Goal: Task Accomplishment & Management: Use online tool/utility

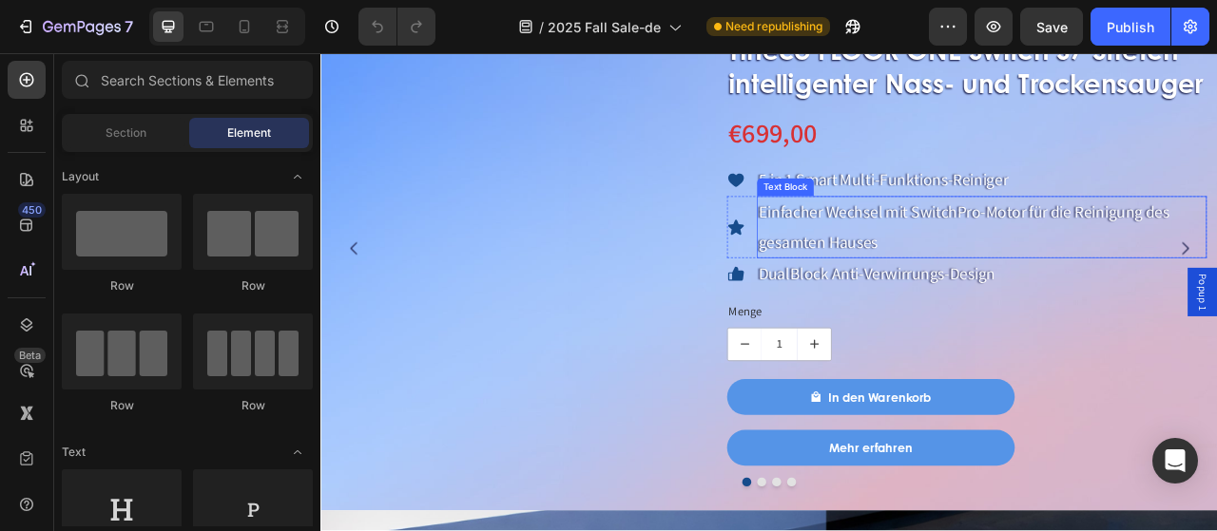
scroll to position [1426, 0]
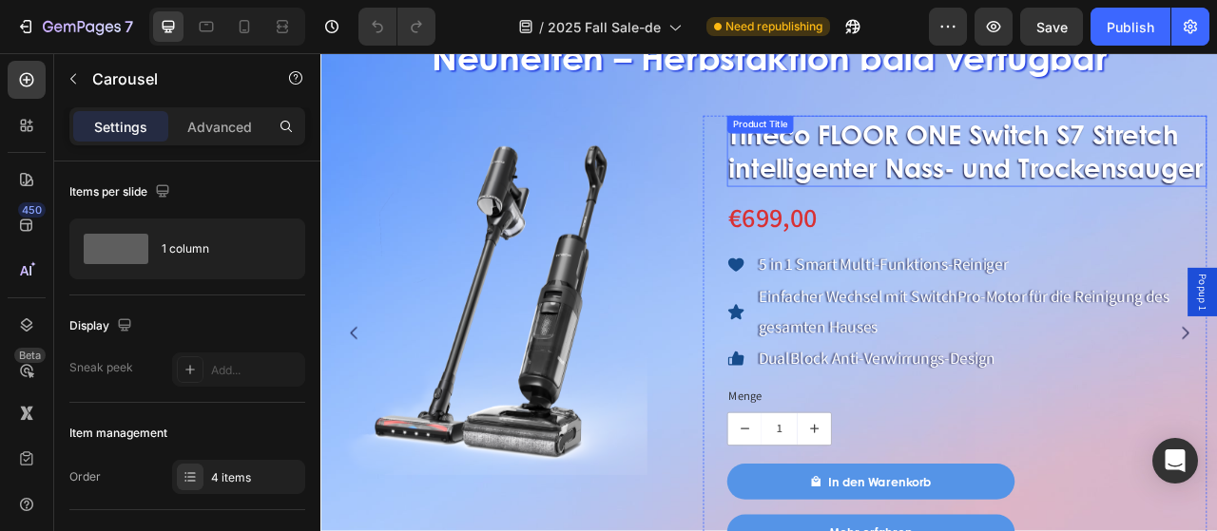
scroll to position [1446, 0]
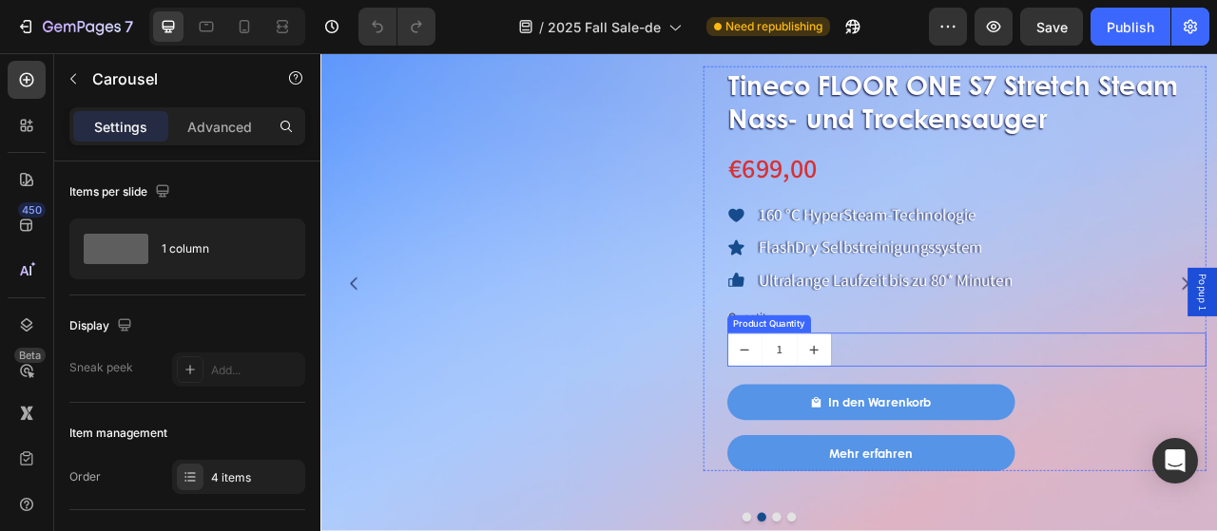
scroll to position [1541, 0]
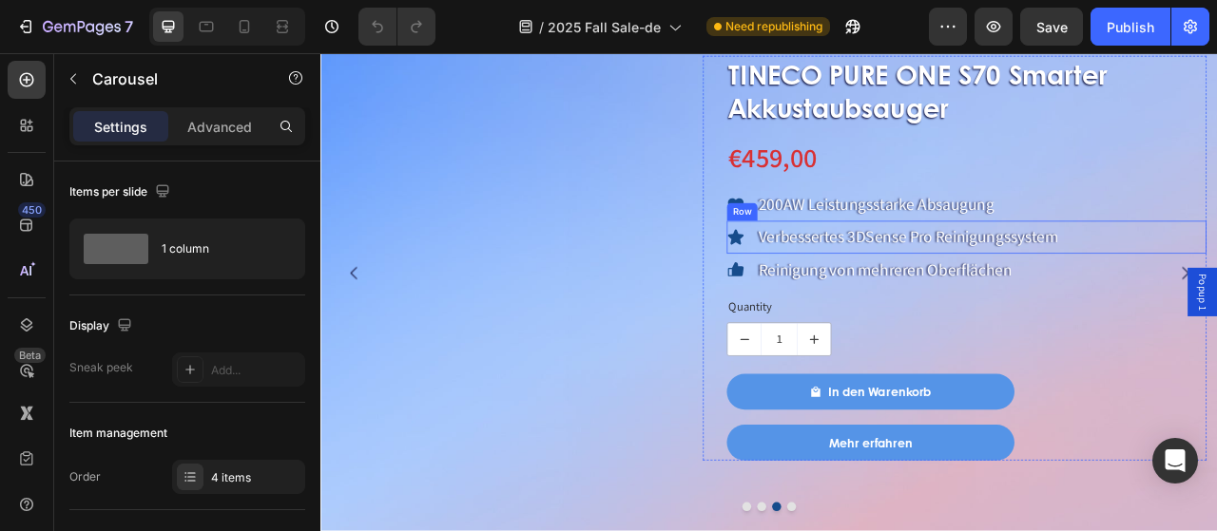
scroll to position [1446, 0]
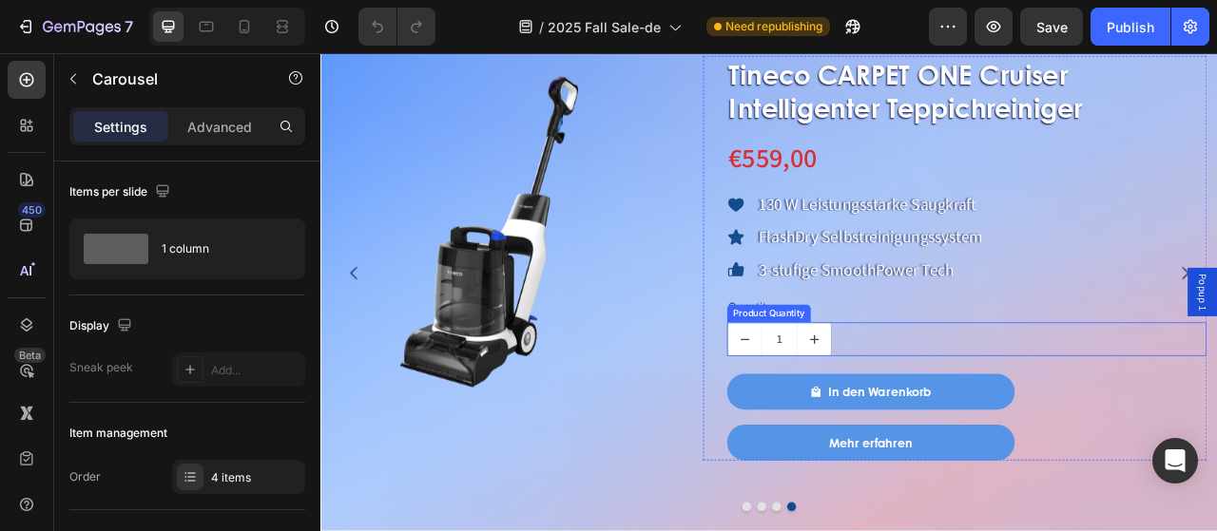
scroll to position [1255, 0]
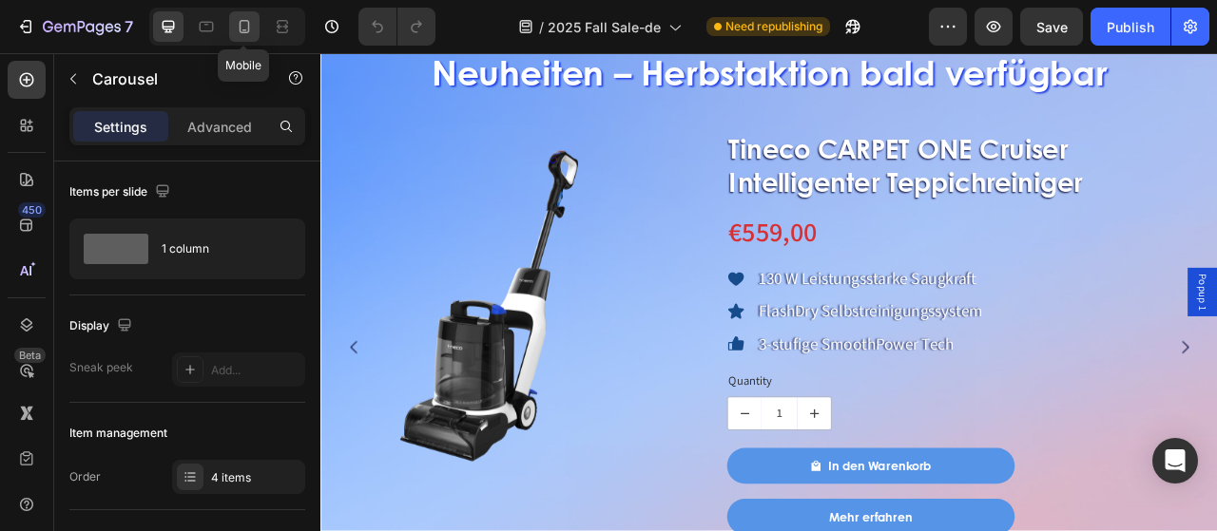
click at [245, 28] on icon at bounding box center [244, 26] width 19 height 19
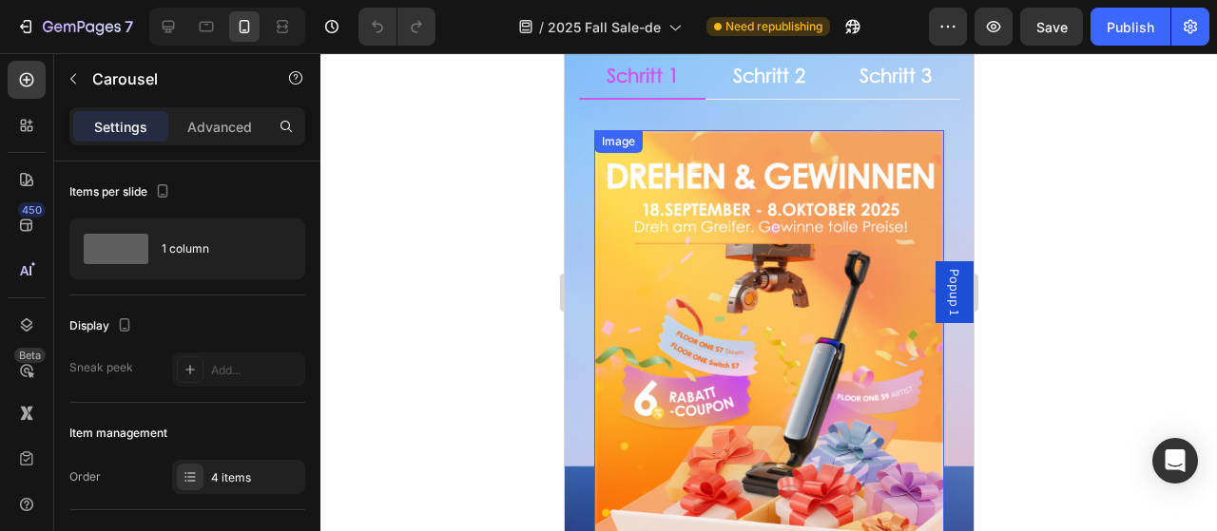
scroll to position [428, 0]
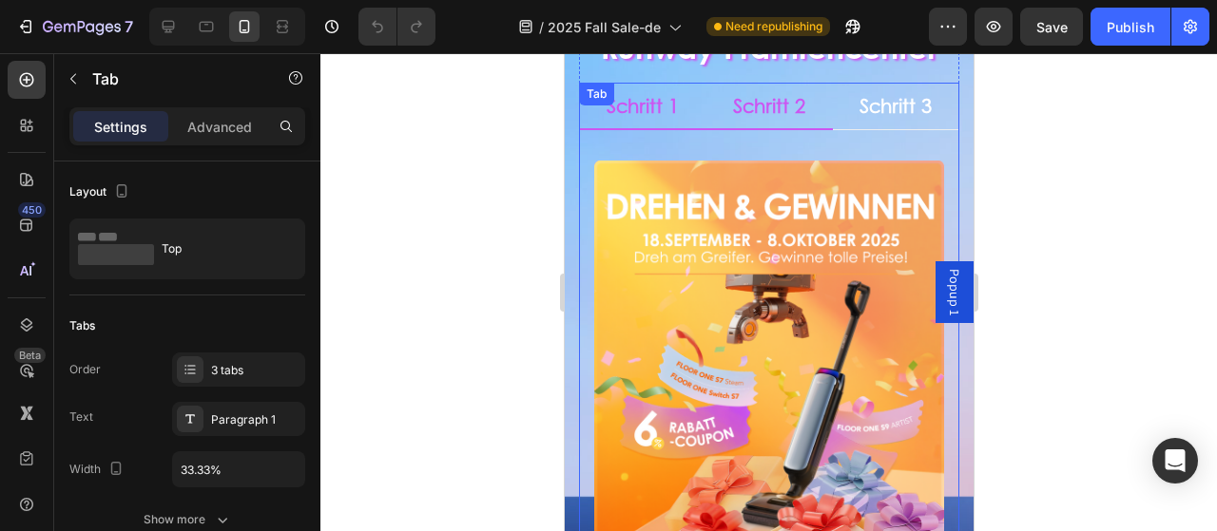
click at [732, 99] on p "Schritt 2" at bounding box center [768, 105] width 72 height 25
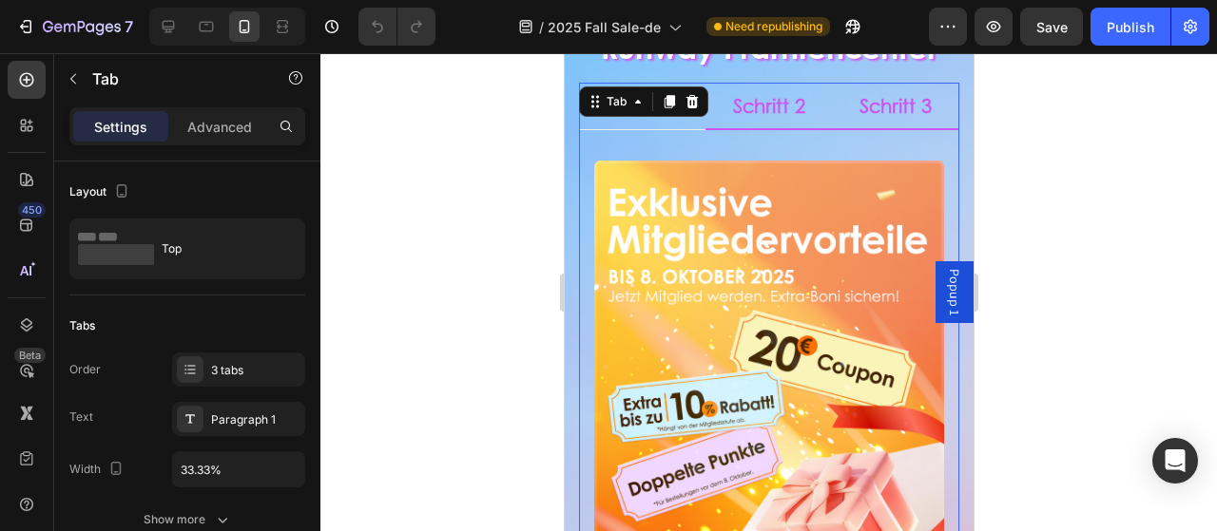
click at [885, 105] on p "Schritt 3" at bounding box center [894, 105] width 72 height 25
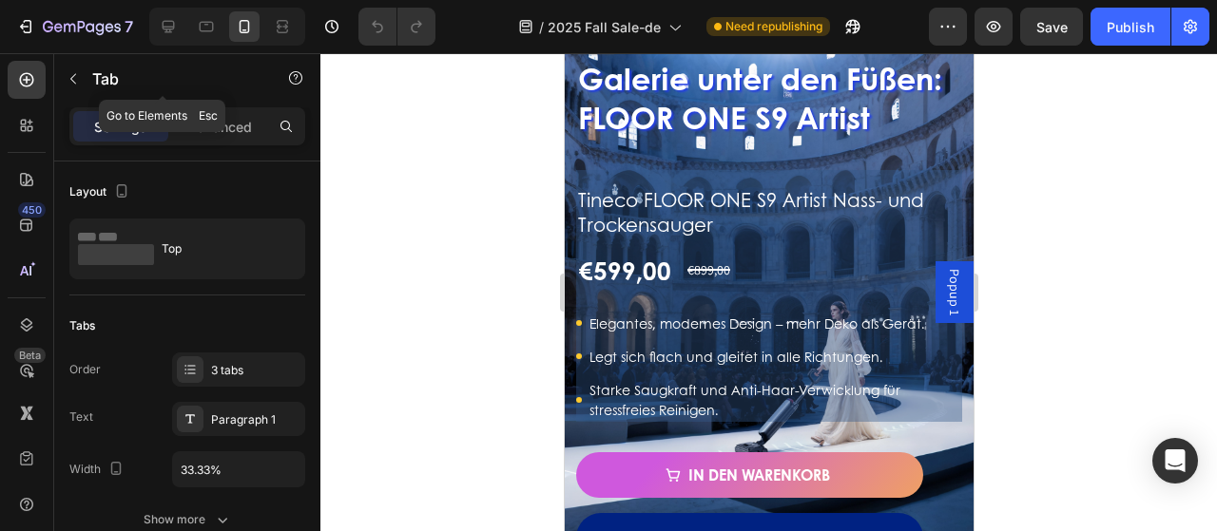
scroll to position [2043, 0]
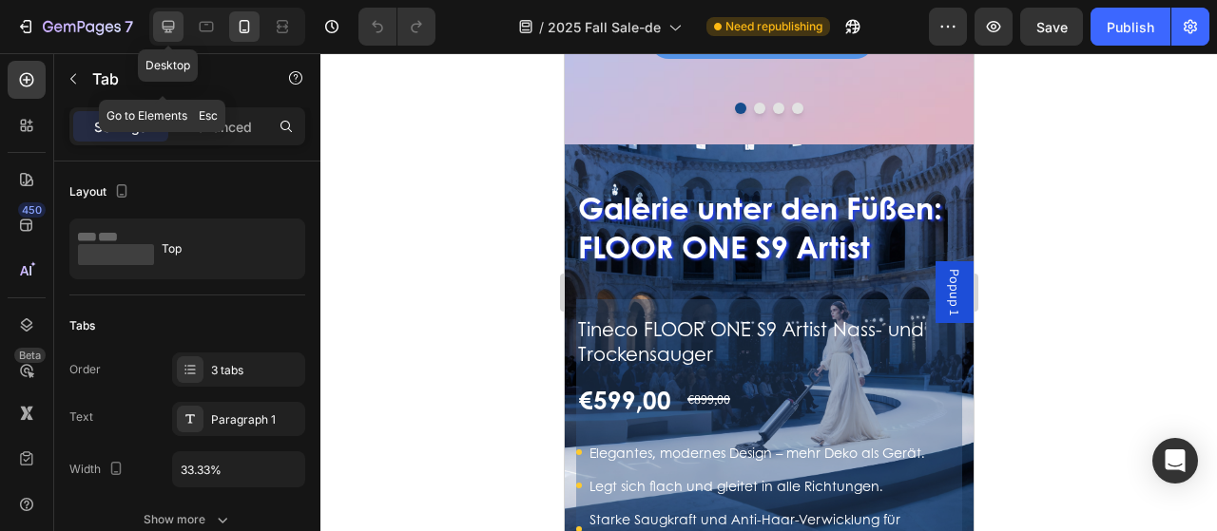
click at [167, 32] on icon at bounding box center [169, 27] width 12 height 12
type input "30%"
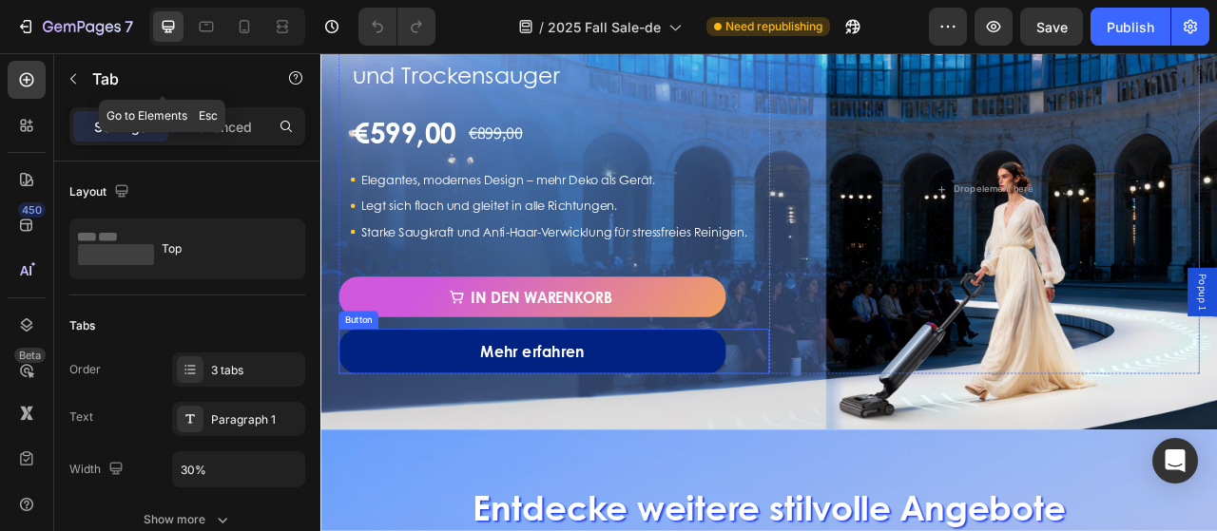
scroll to position [2233, 0]
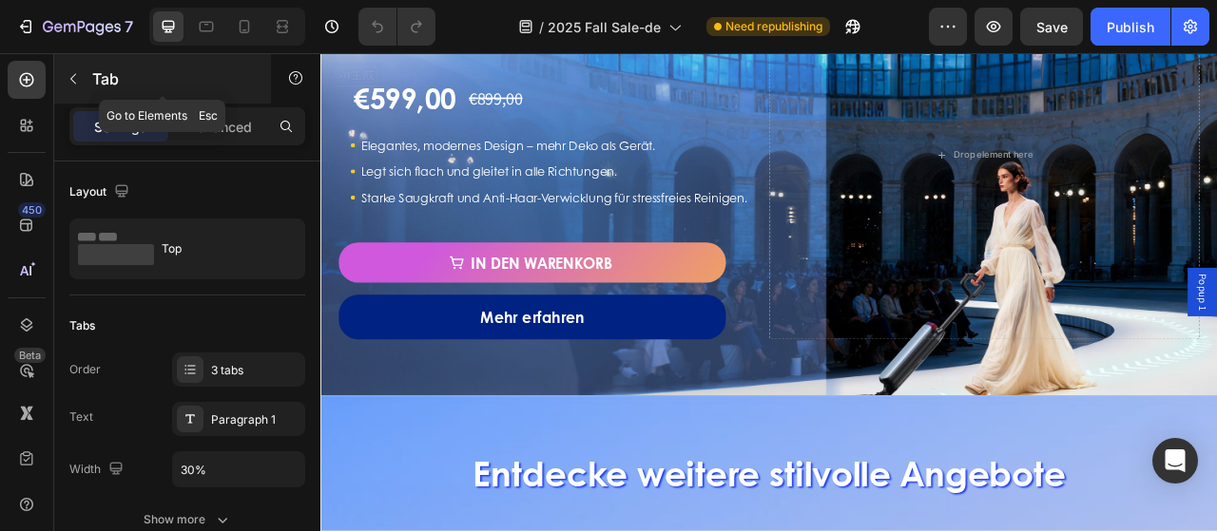
click at [76, 79] on icon "button" at bounding box center [73, 78] width 15 height 15
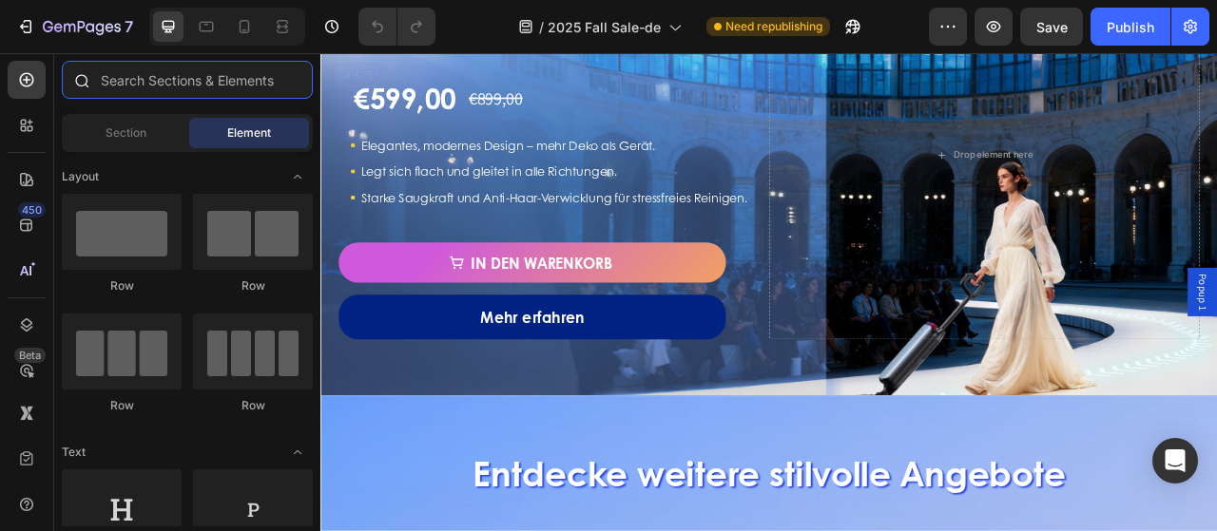
click at [181, 76] on input "text" at bounding box center [187, 80] width 251 height 38
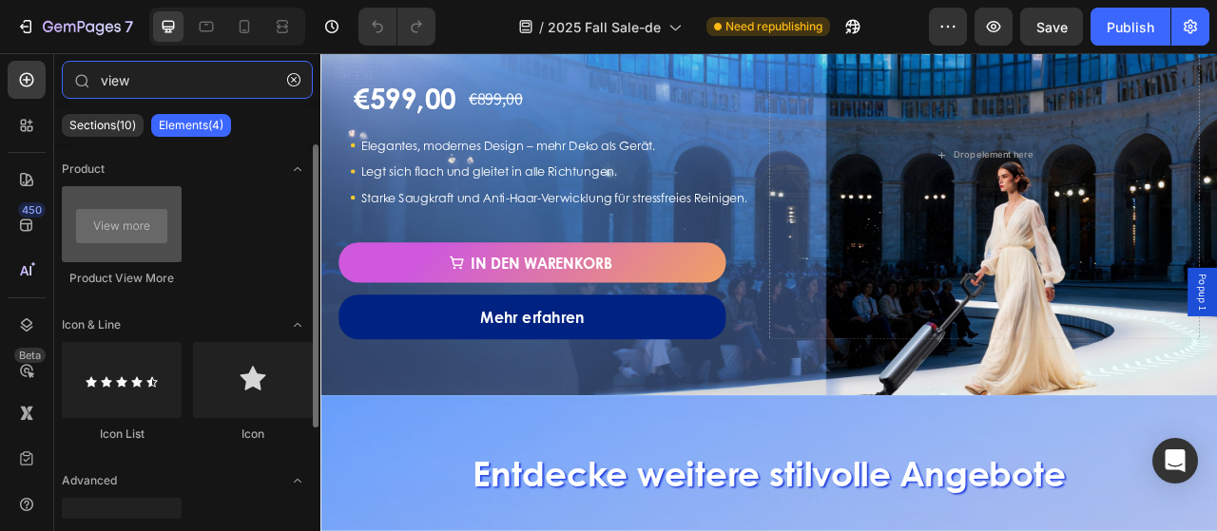
type input "view"
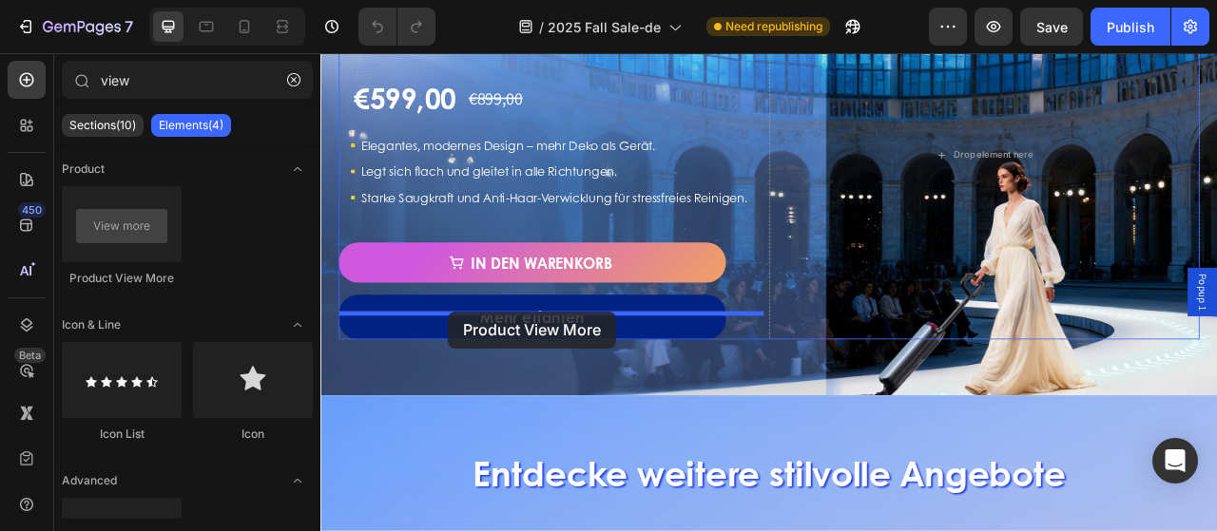
drag, startPoint x: 453, startPoint y: 283, endPoint x: 483, endPoint y: 382, distance: 103.1
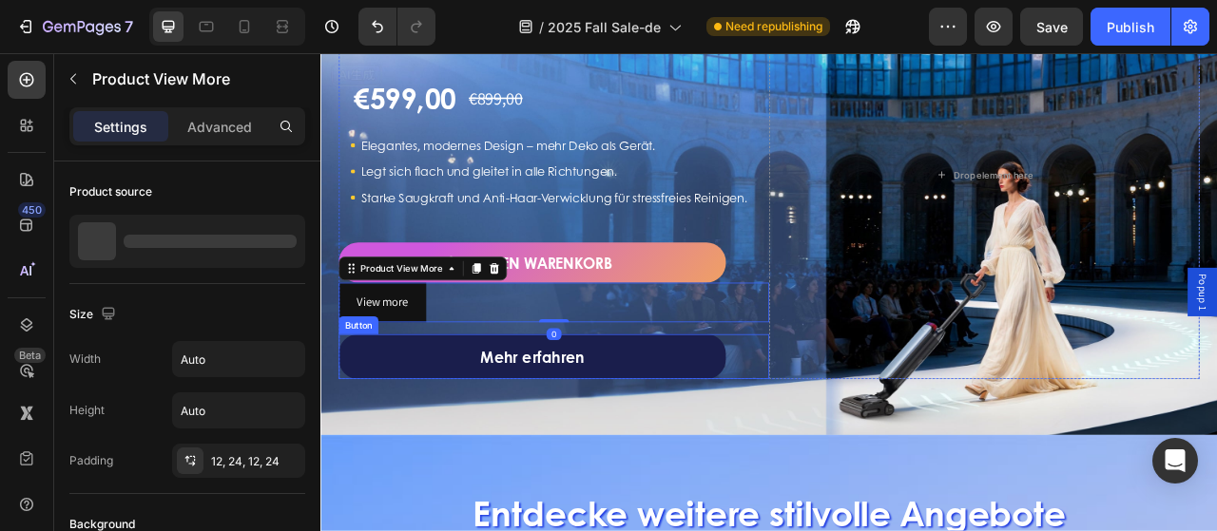
click at [509, 469] on link "Mehr erfahren" at bounding box center [589, 440] width 492 height 57
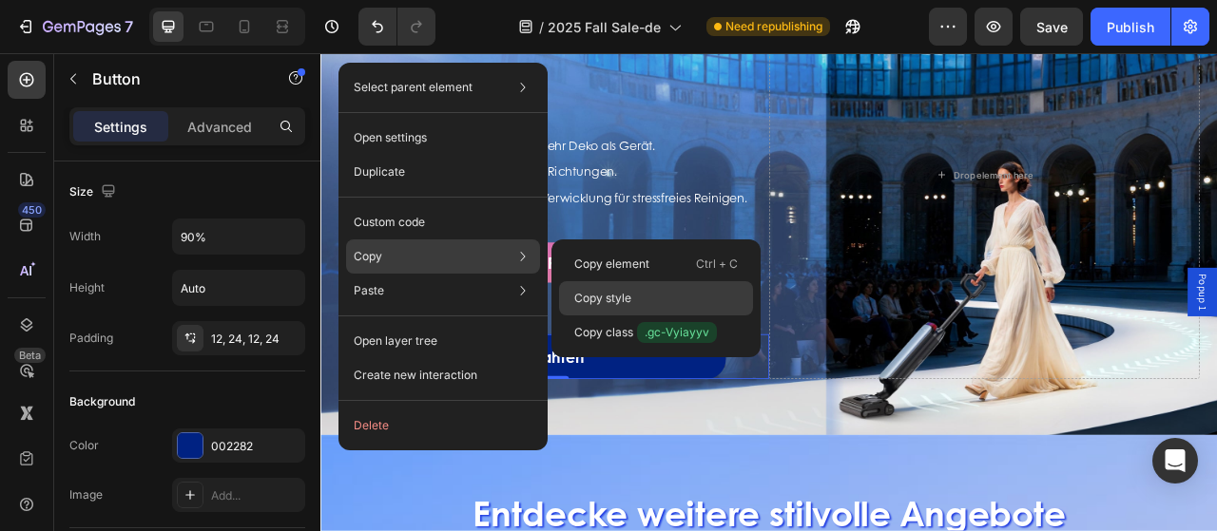
click at [653, 297] on div "Copy style" at bounding box center [656, 298] width 194 height 34
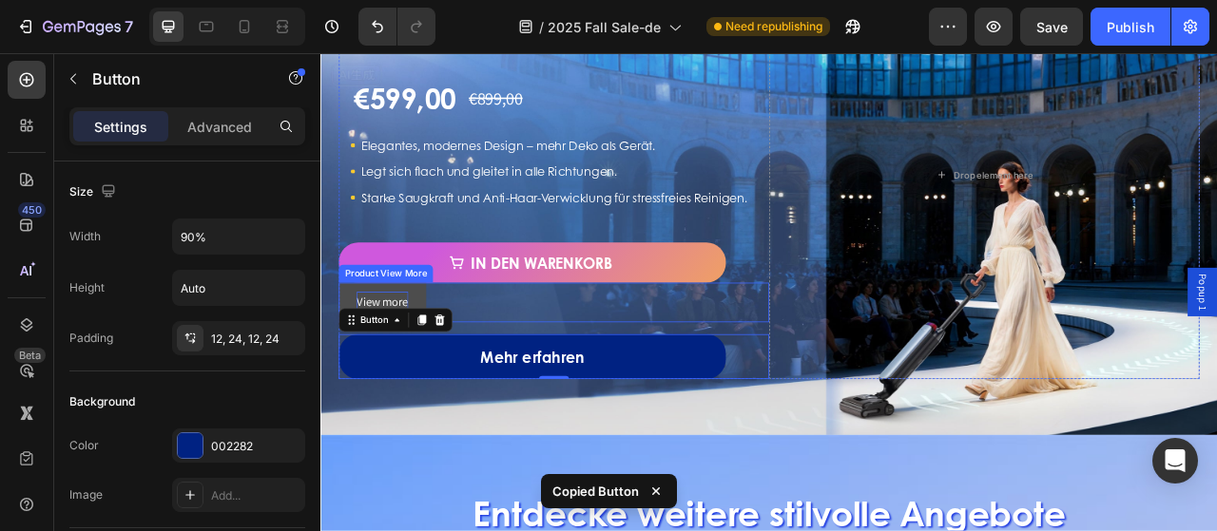
click at [397, 385] on p "View more" at bounding box center [399, 371] width 66 height 28
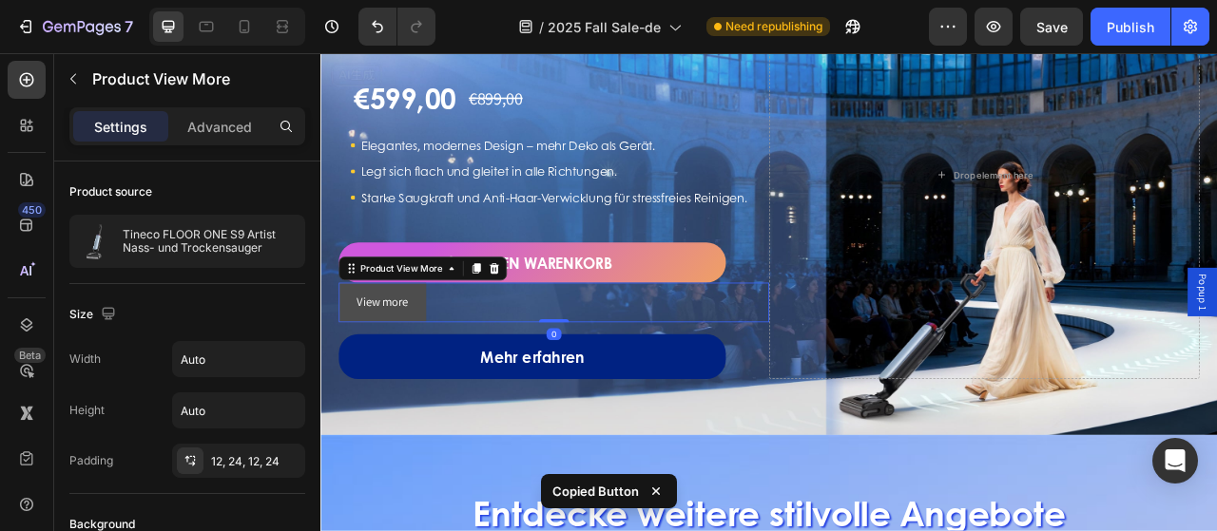
click at [445, 377] on button "View more" at bounding box center [398, 371] width 111 height 50
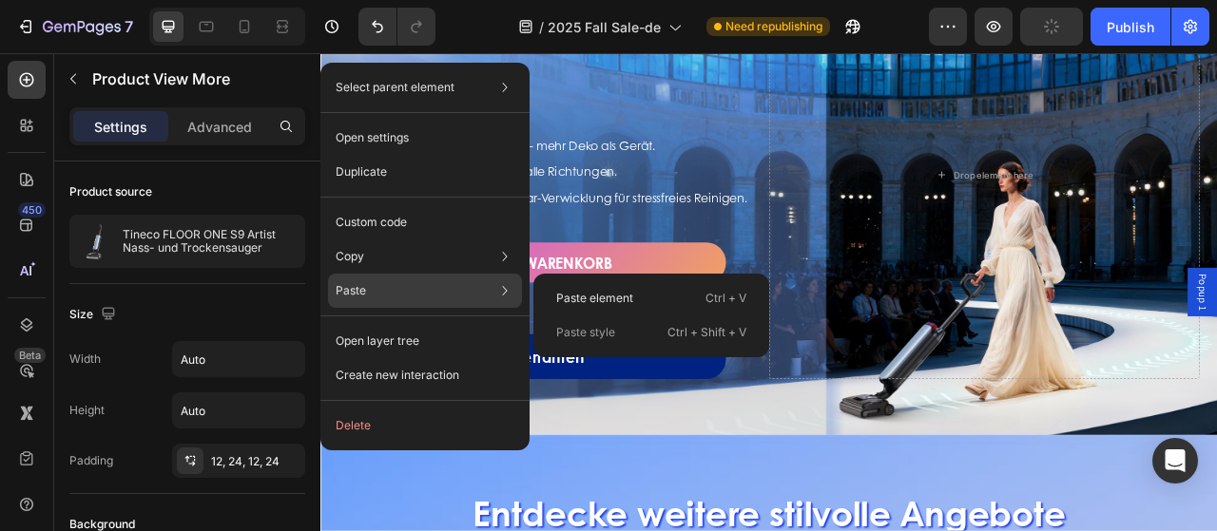
click at [616, 334] on div "Paste style Ctrl + Shift + V" at bounding box center [651, 333] width 220 height 34
click at [620, 299] on p "Paste element" at bounding box center [594, 298] width 77 height 17
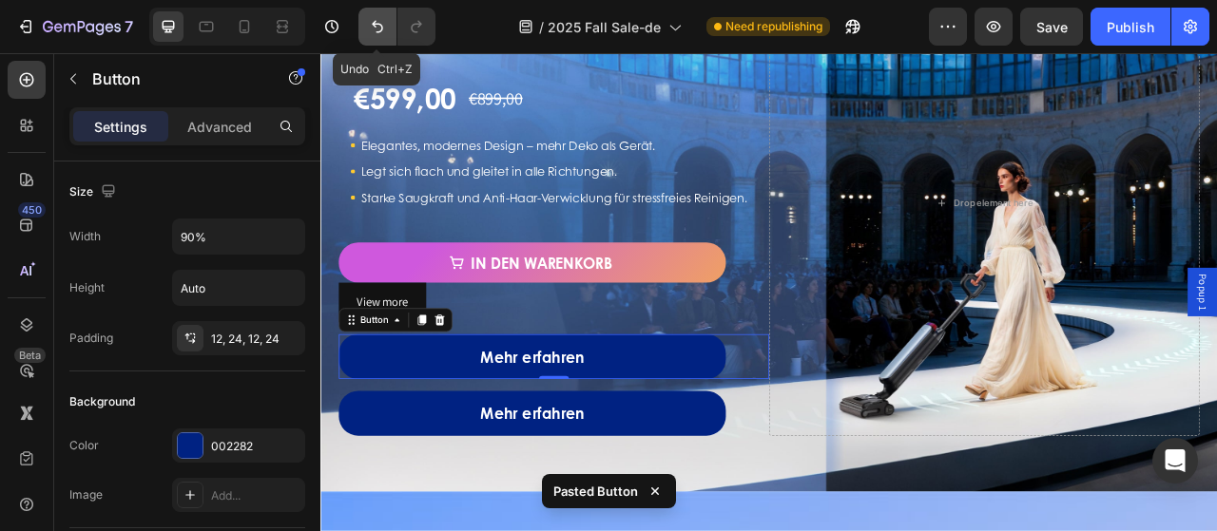
click at [382, 34] on icon "Undo/Redo" at bounding box center [377, 26] width 19 height 19
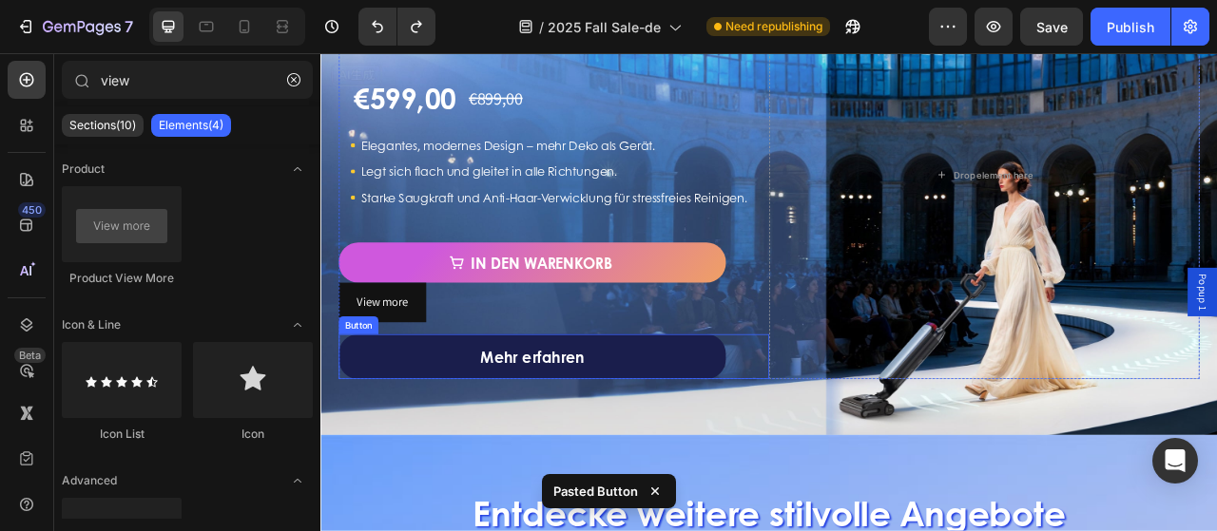
click at [484, 466] on link "Mehr erfahren" at bounding box center [589, 440] width 492 height 57
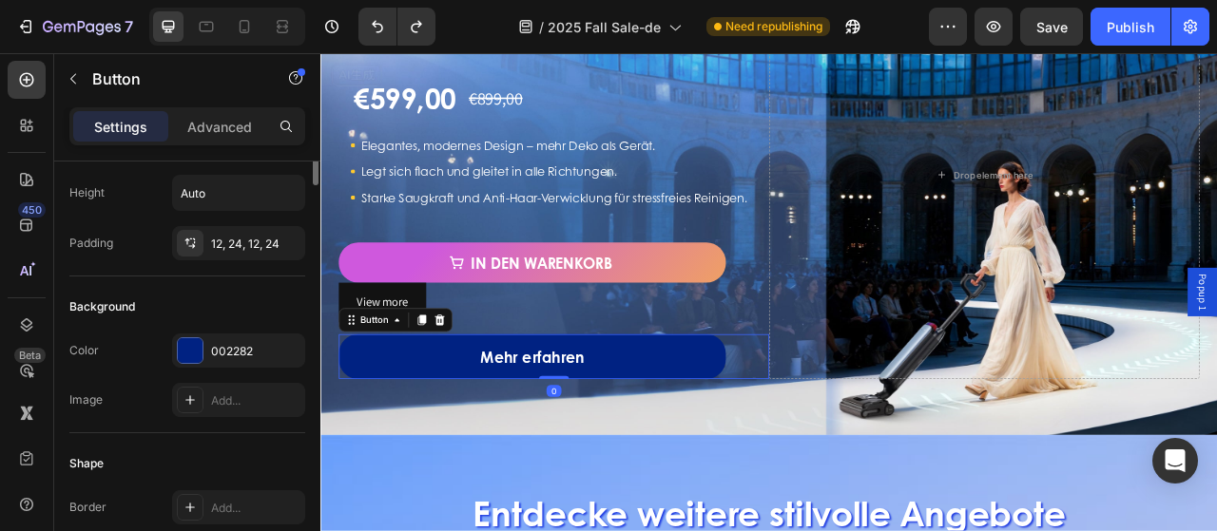
scroll to position [0, 0]
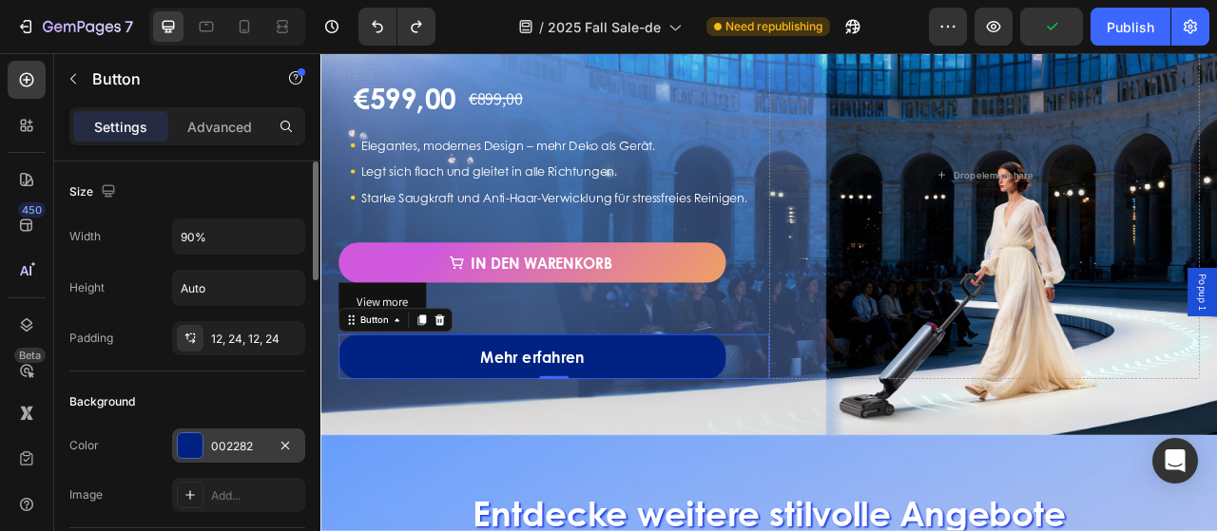
click at [244, 443] on div "002282" at bounding box center [238, 446] width 55 height 17
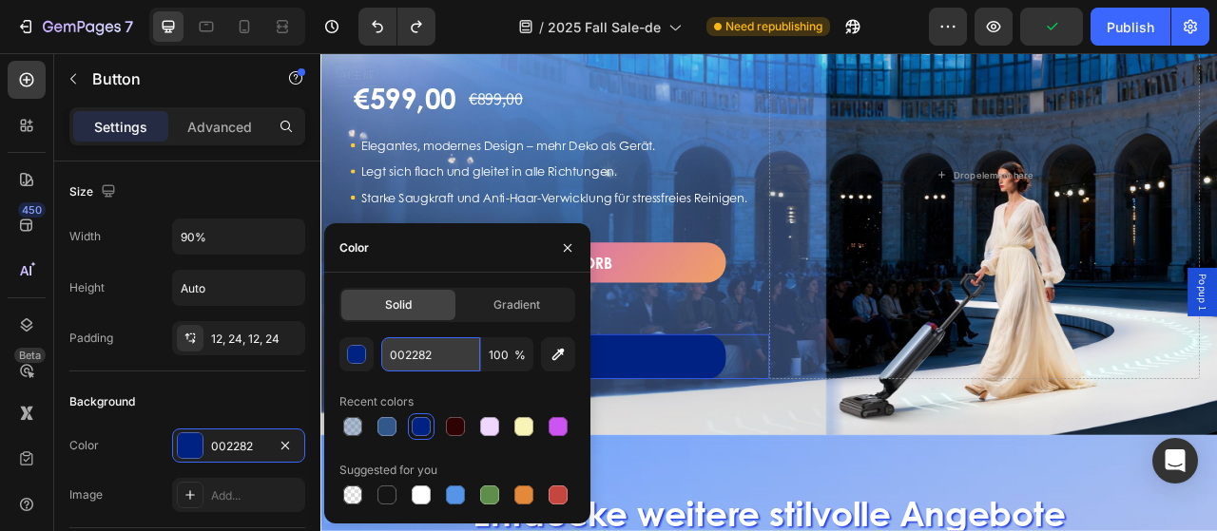
click at [436, 355] on input "002282" at bounding box center [430, 354] width 99 height 34
click at [560, 248] on icon "button" at bounding box center [567, 247] width 15 height 15
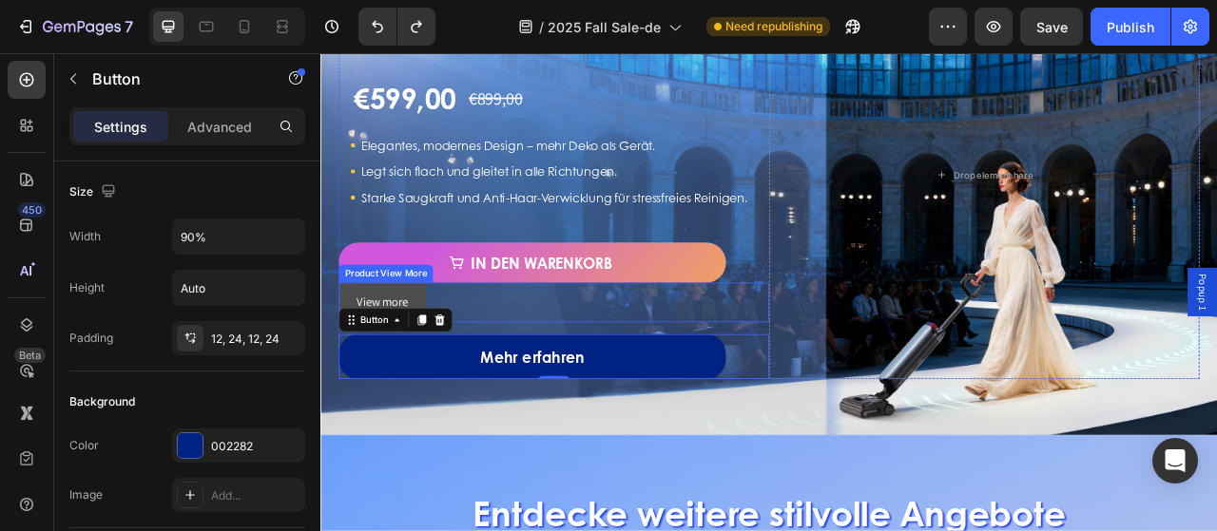
click at [410, 374] on button "View more" at bounding box center [398, 371] width 111 height 50
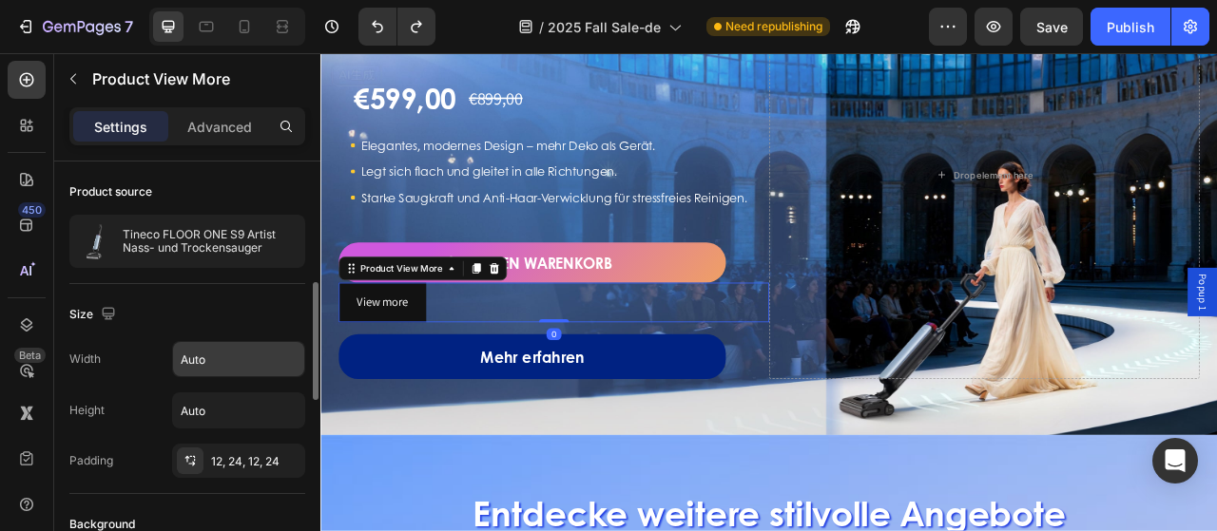
scroll to position [95, 0]
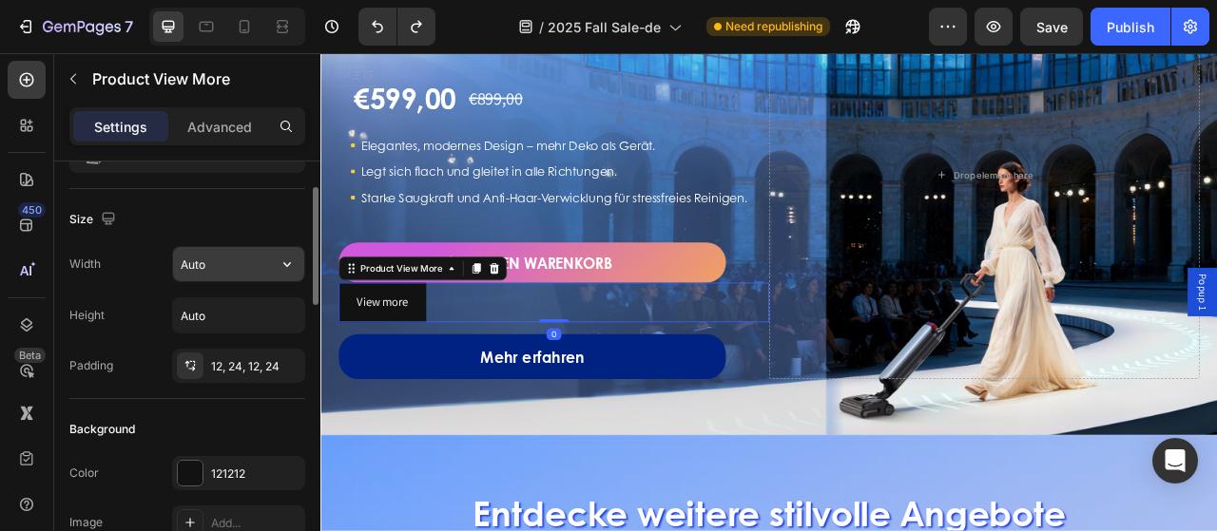
click at [223, 258] on input "Auto" at bounding box center [238, 264] width 131 height 34
click at [291, 269] on icon "button" at bounding box center [287, 264] width 19 height 19
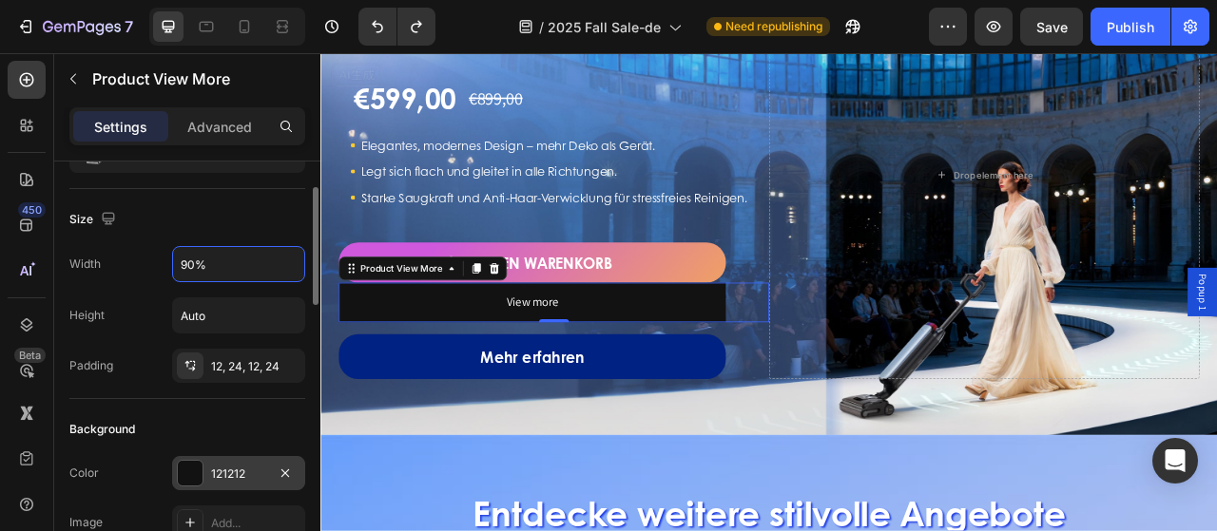
type input "90%"
click at [222, 466] on div "121212" at bounding box center [238, 474] width 55 height 17
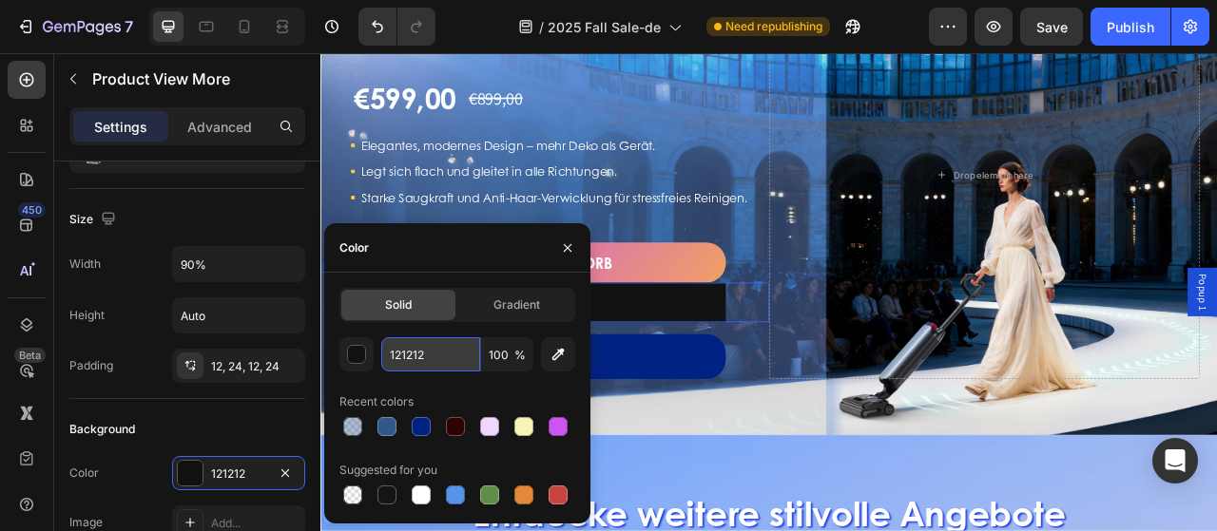
click at [430, 364] on input "121212" at bounding box center [430, 354] width 99 height 34
paste input "00228"
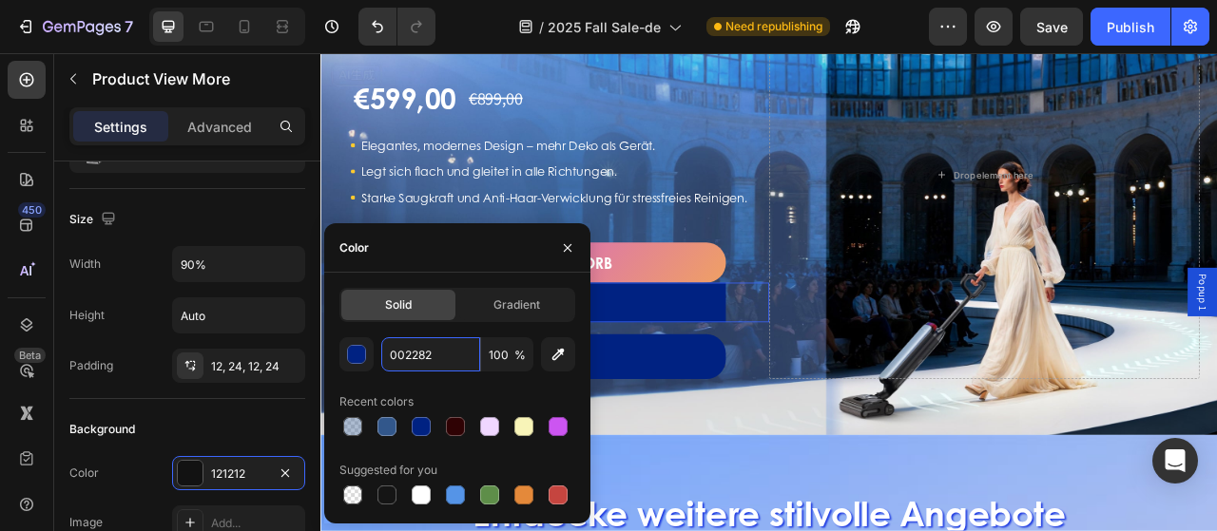
drag, startPoint x: 504, startPoint y: 305, endPoint x: 535, endPoint y: 269, distance: 47.8
click at [530, 277] on div "Solid Gradient 002282 100 % Recent colors Suggested for you" at bounding box center [457, 398] width 266 height 251
type input "002282"
click at [565, 248] on icon "button" at bounding box center [567, 247] width 15 height 15
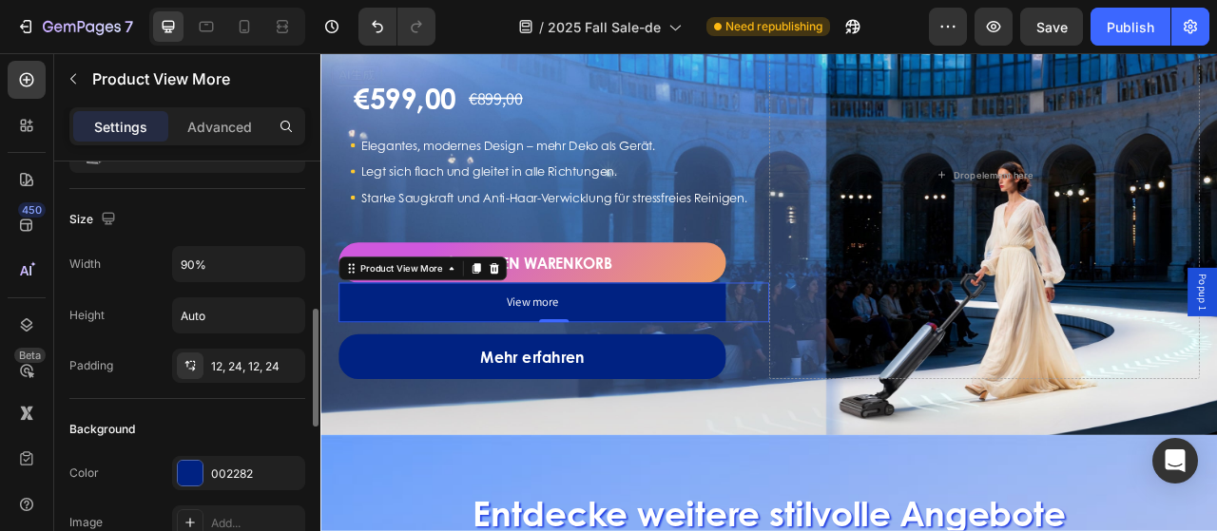
scroll to position [190, 0]
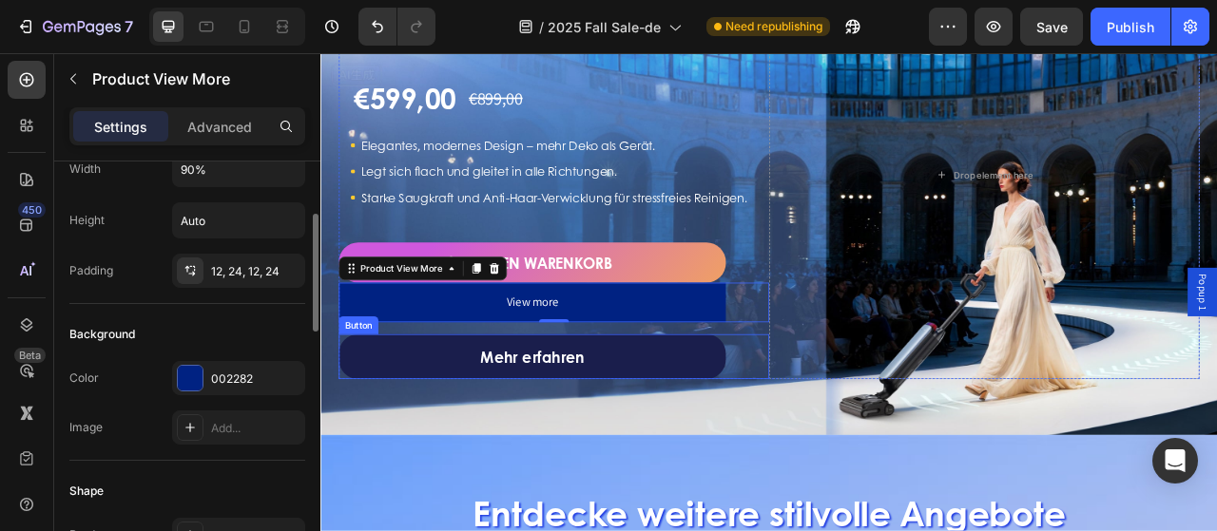
click at [444, 460] on link "Mehr erfahren" at bounding box center [589, 440] width 492 height 57
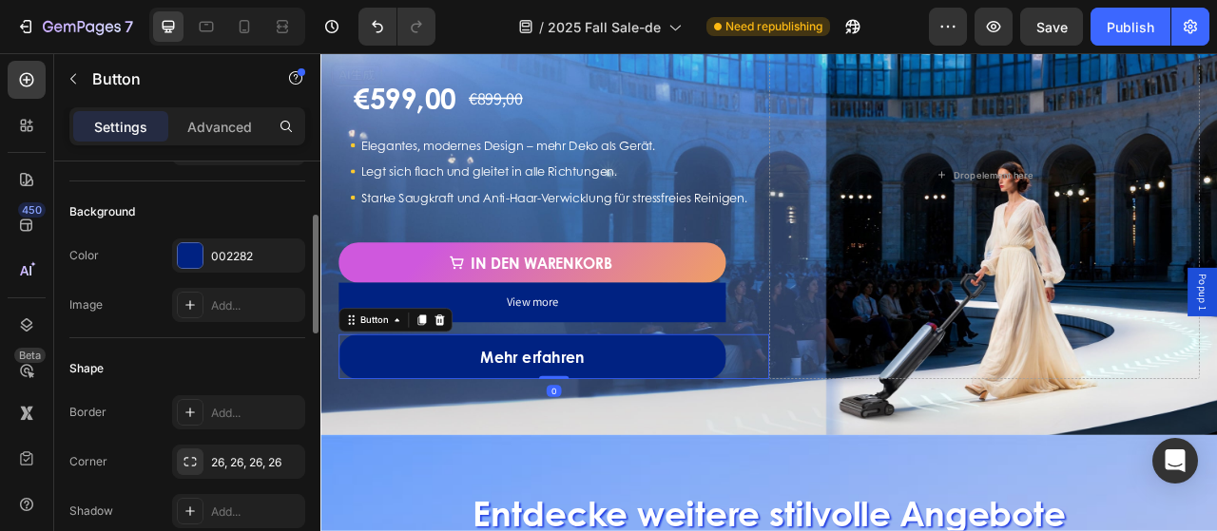
scroll to position [285, 0]
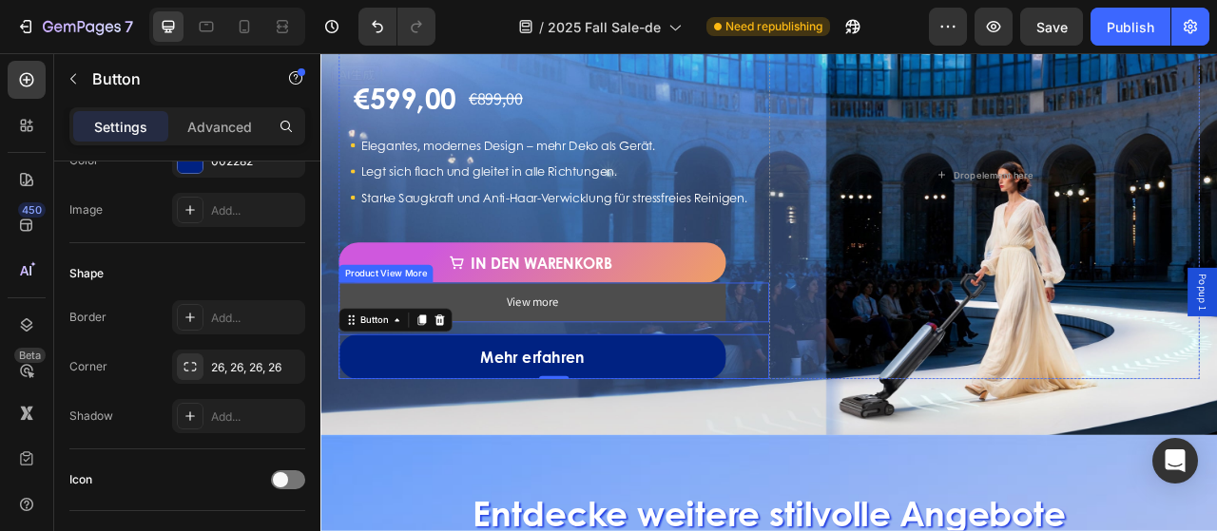
click at [488, 385] on button "View more" at bounding box center [589, 371] width 492 height 50
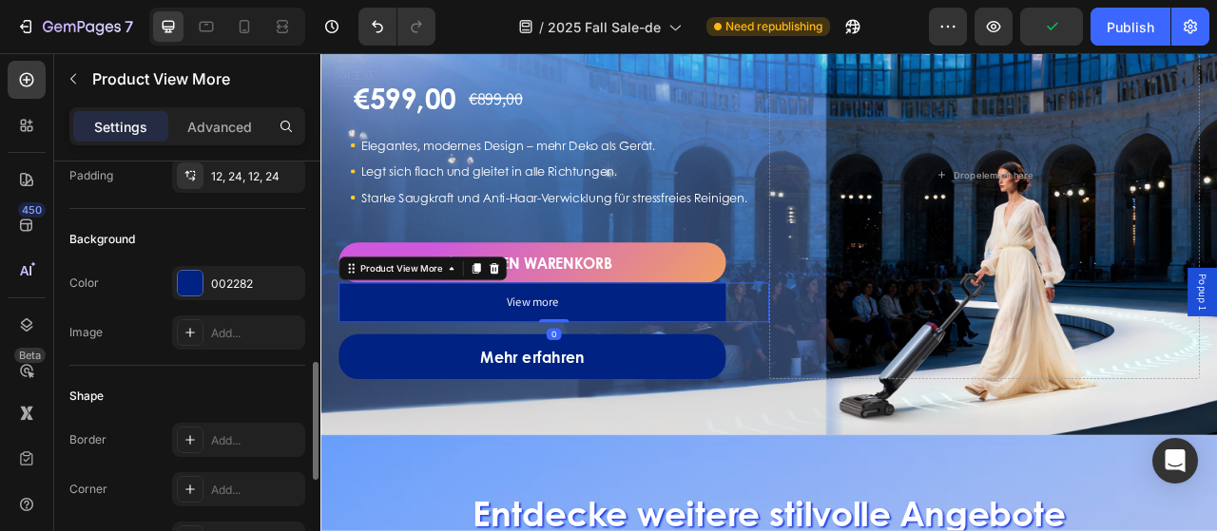
scroll to position [380, 0]
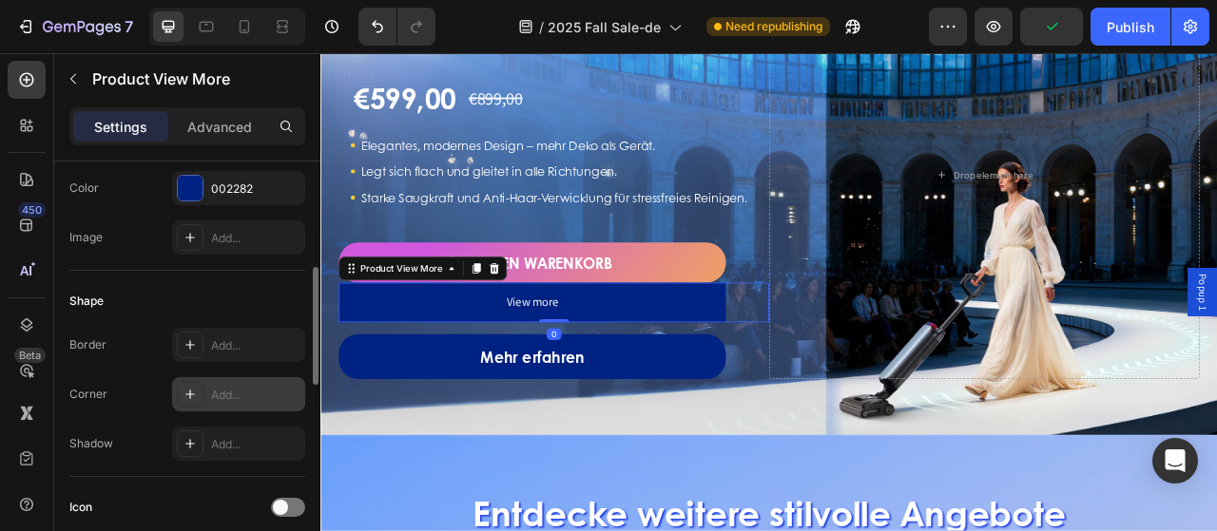
click at [221, 396] on div "Add..." at bounding box center [255, 395] width 89 height 17
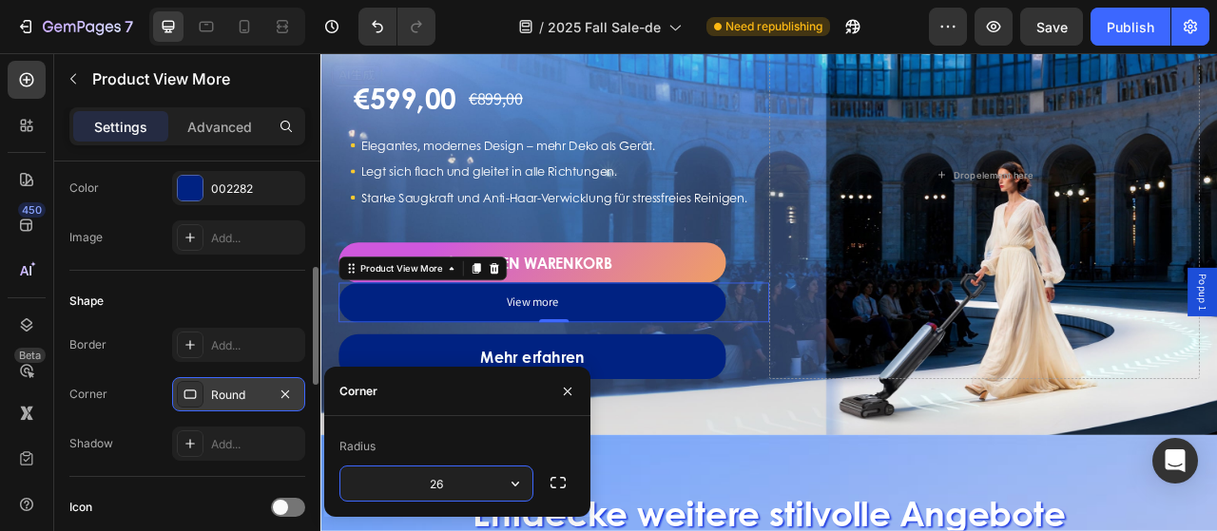
click at [398, 490] on input "26" at bounding box center [436, 484] width 192 height 34
type input "26"
click at [422, 434] on div "Radius" at bounding box center [457, 446] width 236 height 30
click at [558, 385] on button "button" at bounding box center [567, 391] width 30 height 30
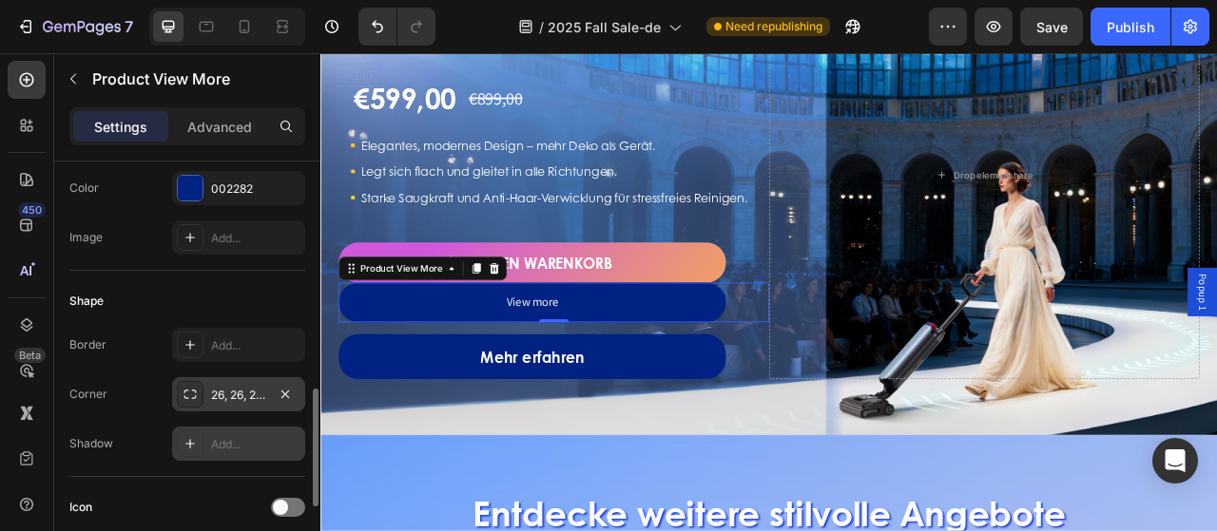
scroll to position [475, 0]
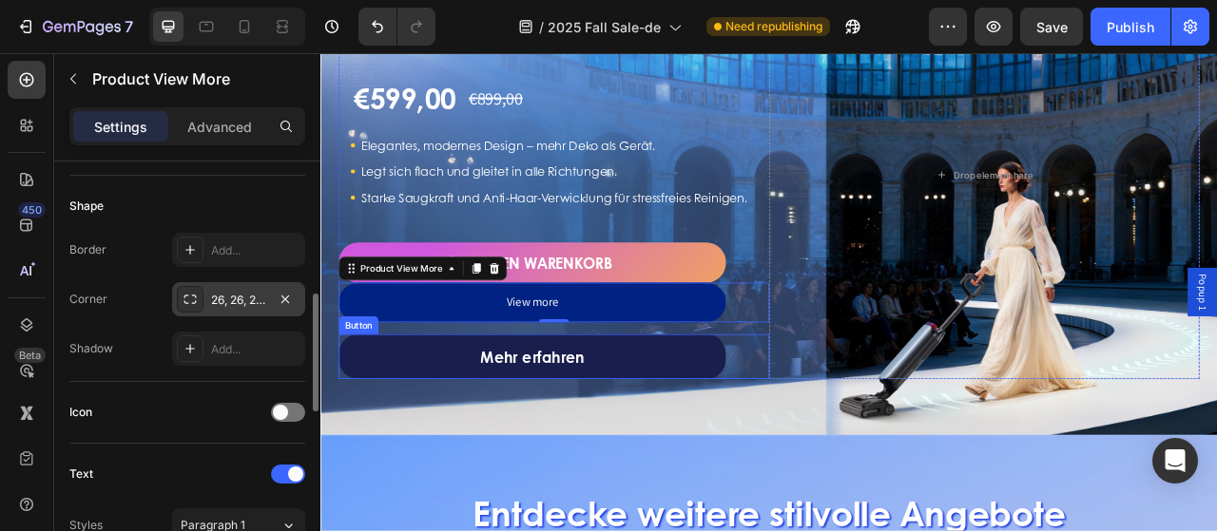
click at [509, 456] on link "Mehr erfahren" at bounding box center [589, 440] width 492 height 57
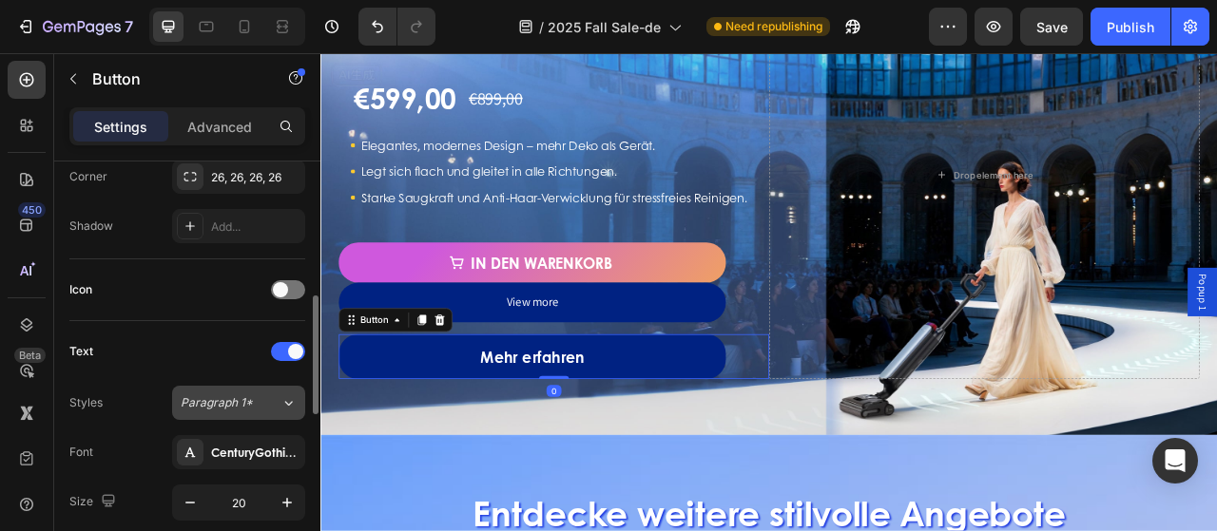
scroll to position [570, 0]
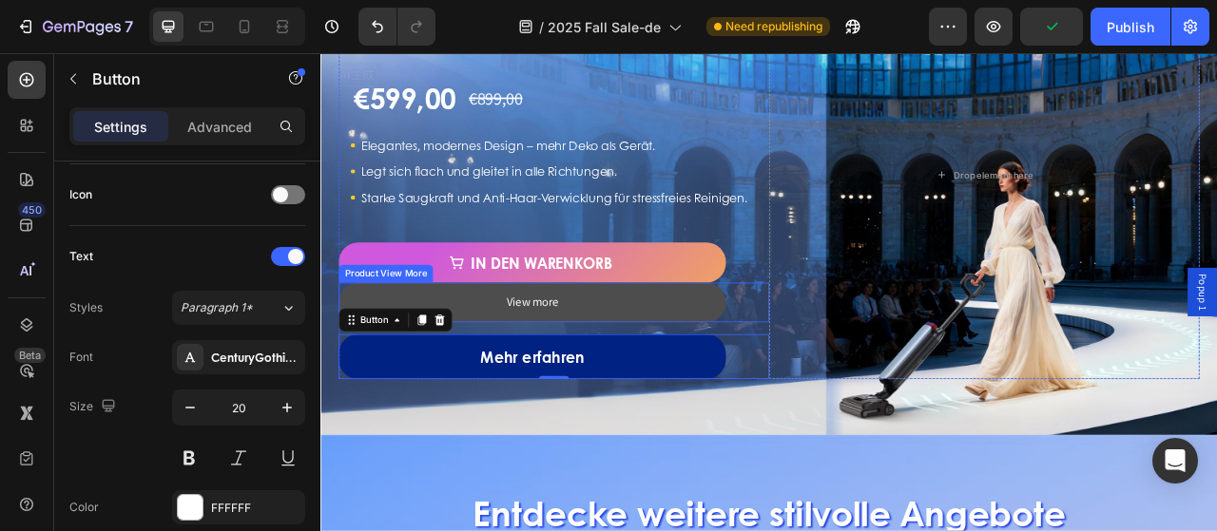
click at [530, 393] on button "View more" at bounding box center [589, 371] width 492 height 50
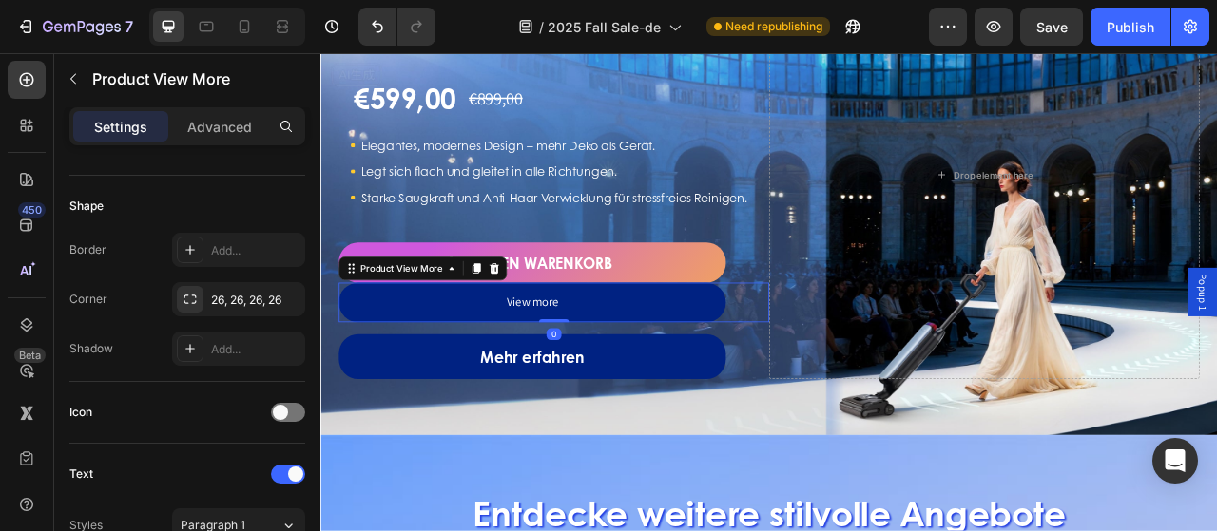
scroll to position [665, 0]
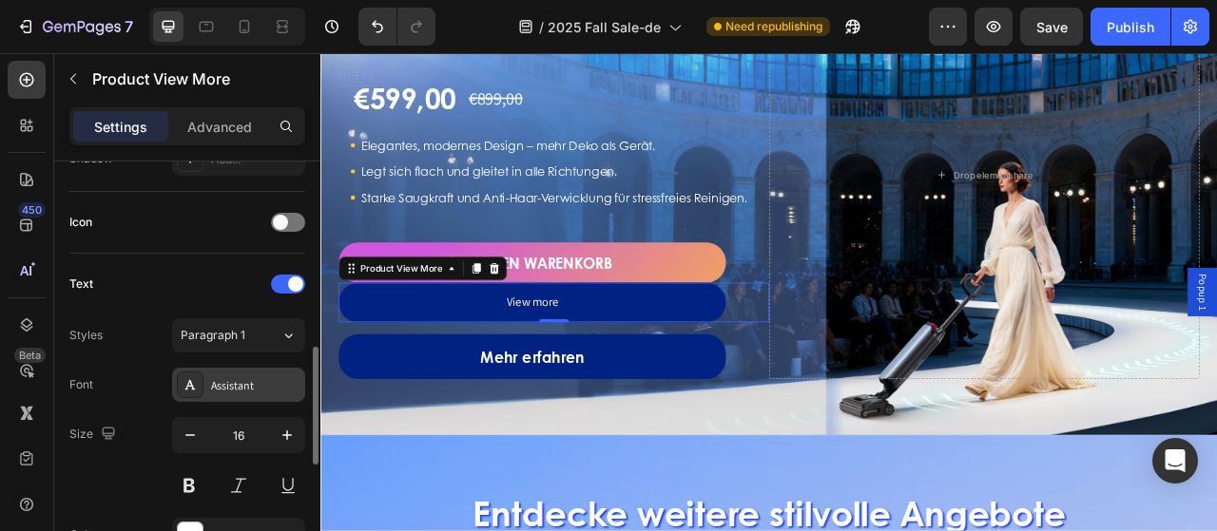
click at [232, 388] on div "Assistant" at bounding box center [255, 385] width 89 height 17
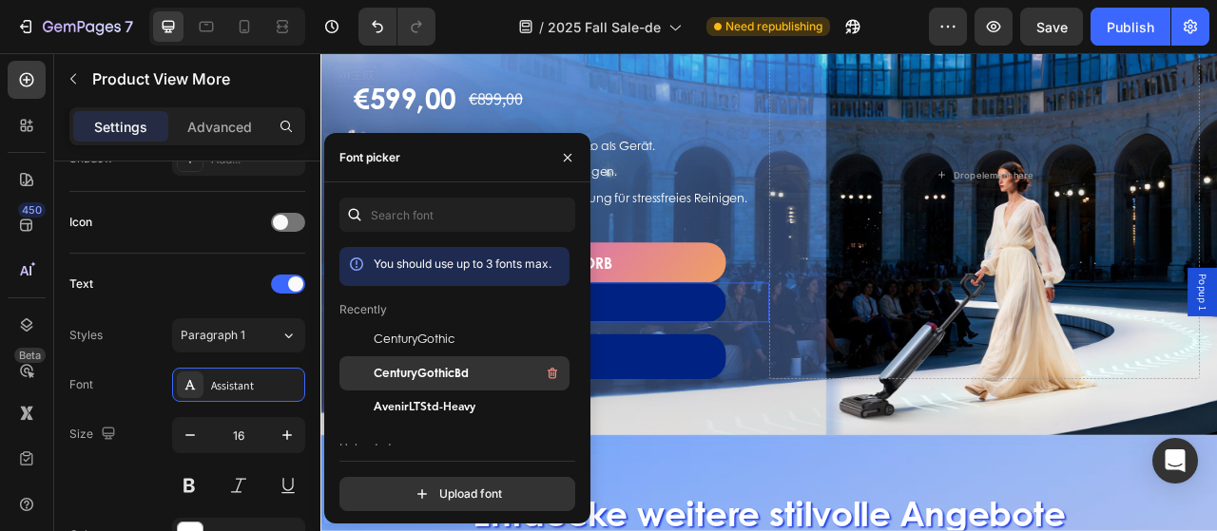
click at [389, 367] on span "CenturyGothicBd" at bounding box center [421, 373] width 95 height 17
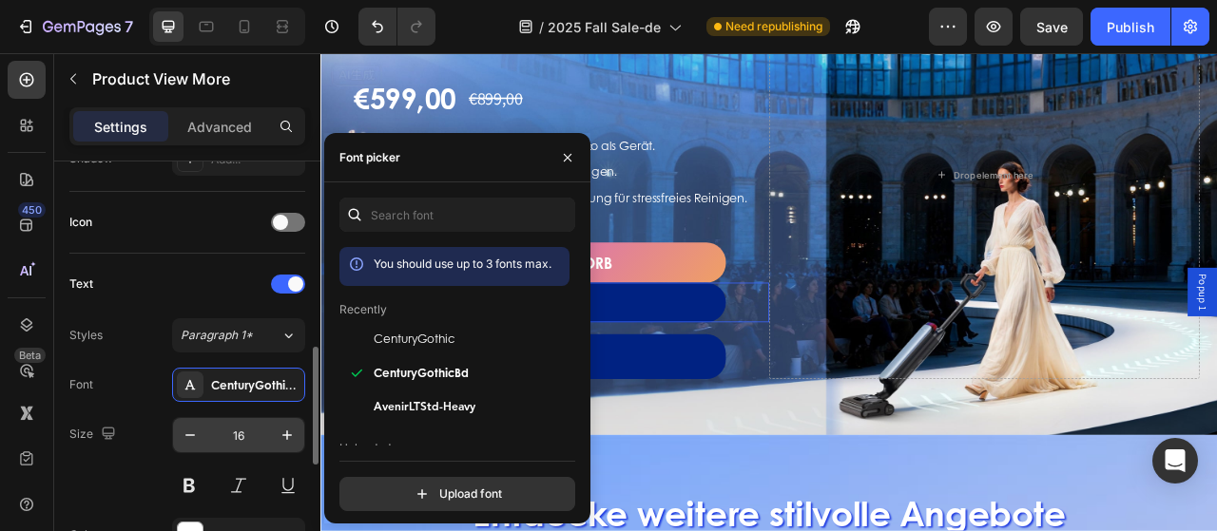
scroll to position [760, 0]
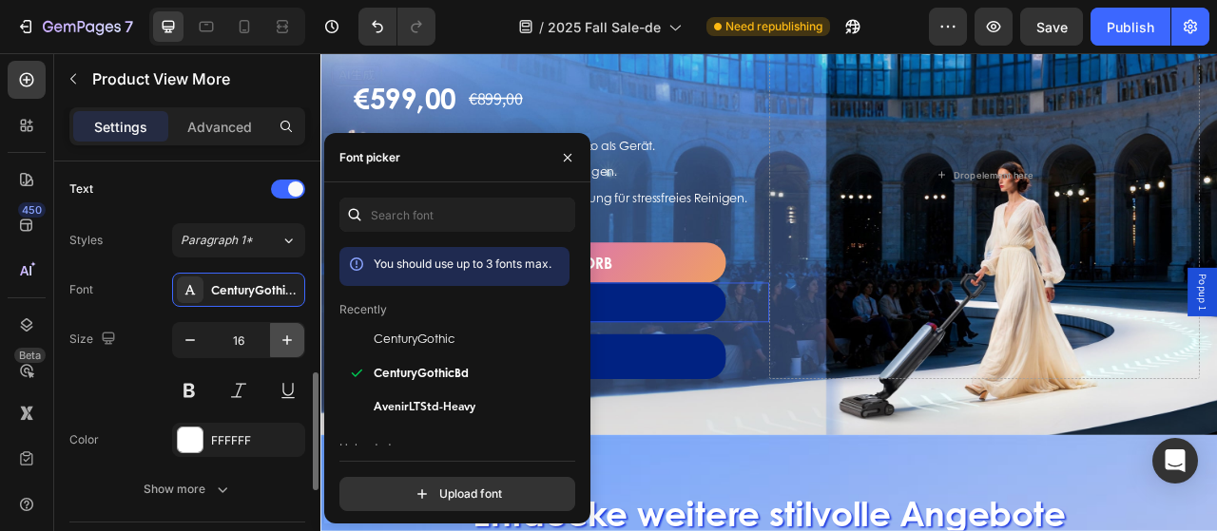
click at [287, 343] on icon "button" at bounding box center [287, 340] width 19 height 19
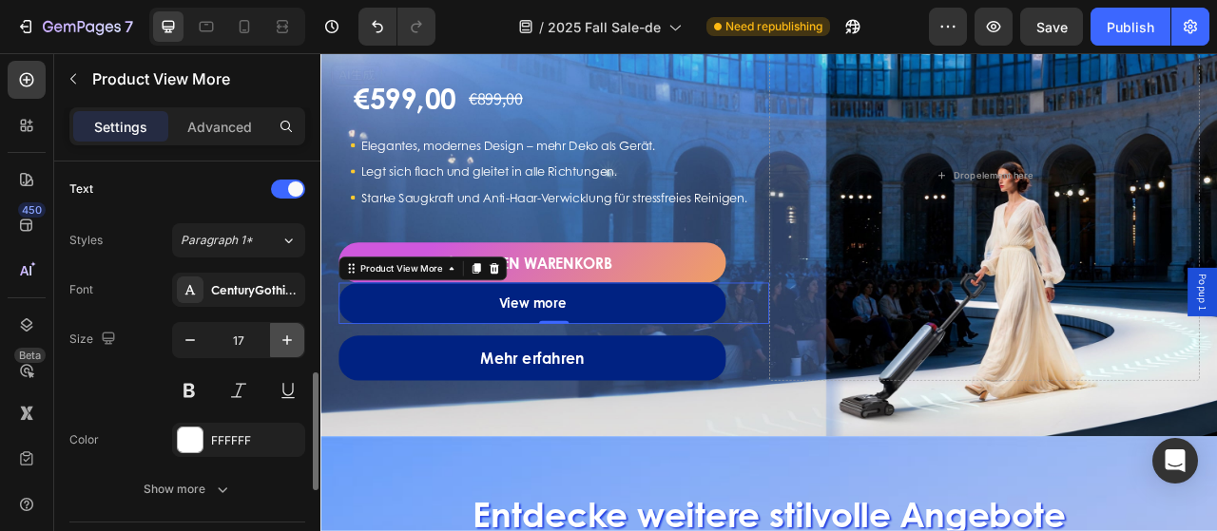
click at [287, 343] on icon "button" at bounding box center [287, 340] width 19 height 19
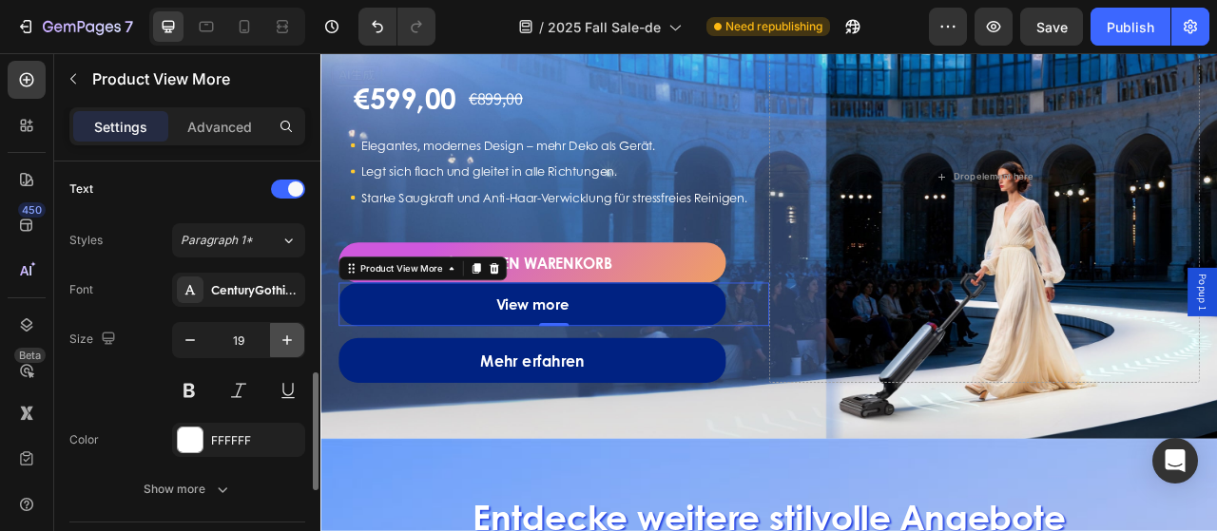
click at [287, 343] on icon "button" at bounding box center [287, 340] width 19 height 19
type input "20"
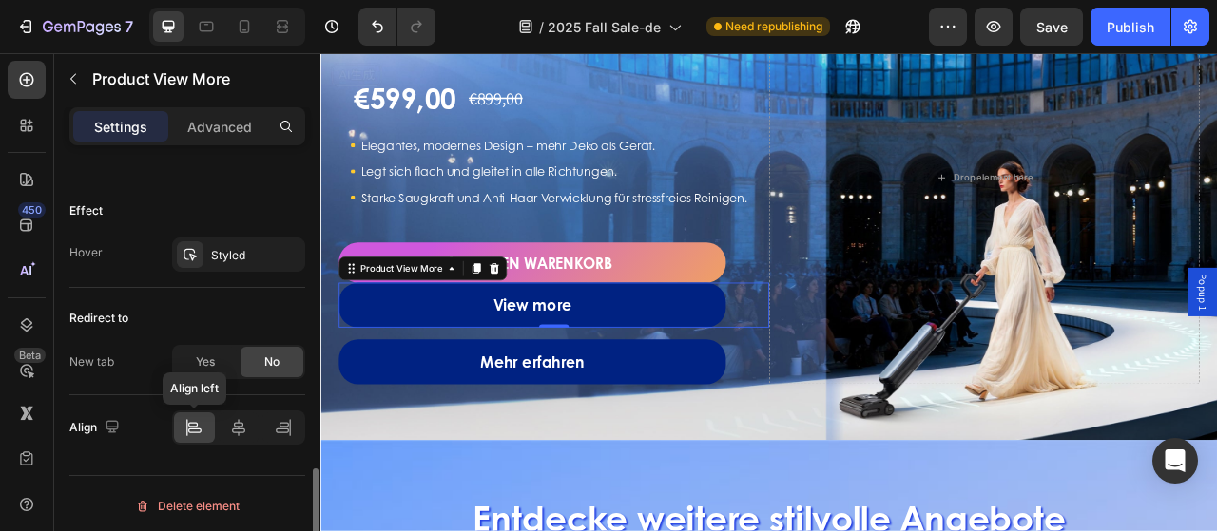
scroll to position [1102, 0]
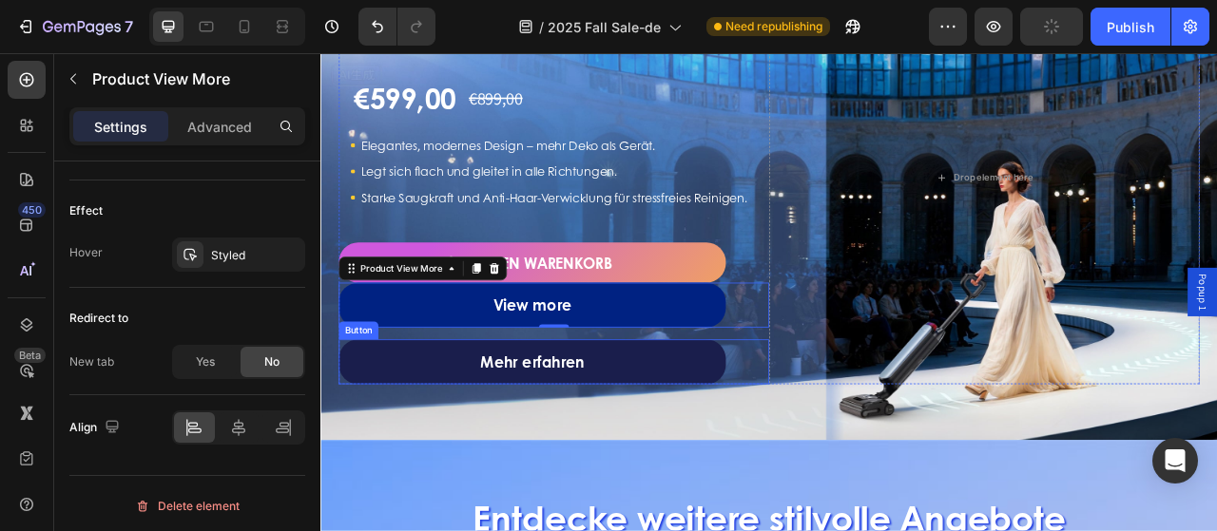
click at [505, 475] on link "Mehr erfahren" at bounding box center [589, 446] width 492 height 57
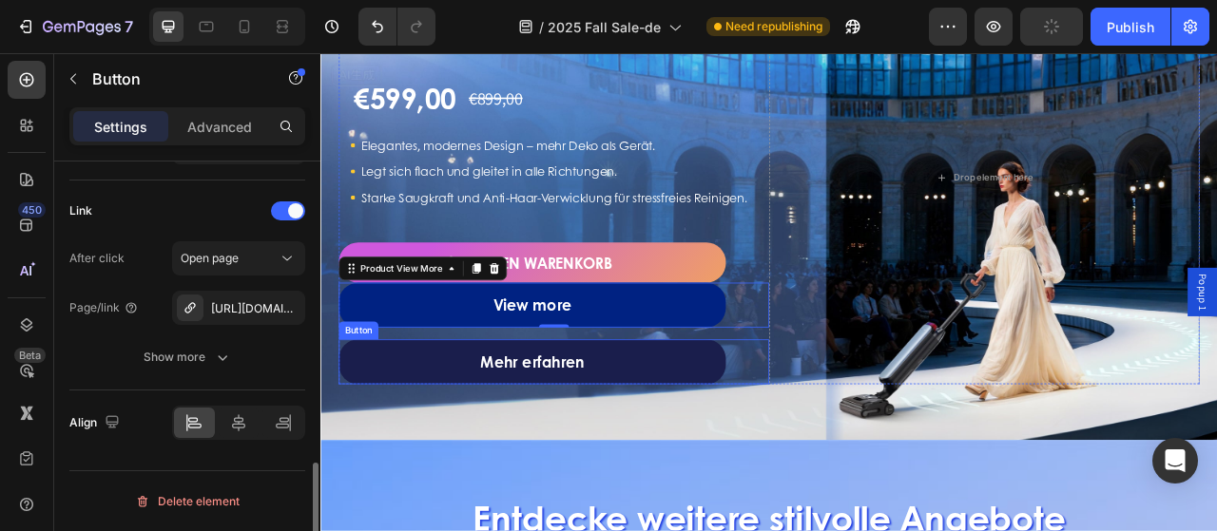
scroll to position [0, 0]
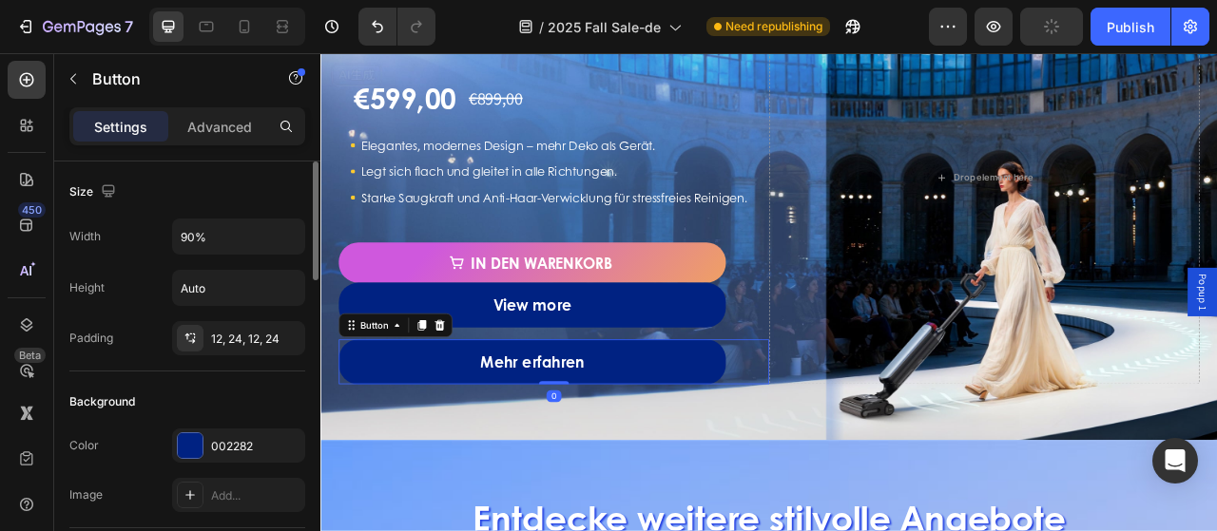
click at [212, 109] on div "Settings Advanced" at bounding box center [187, 126] width 236 height 38
click at [214, 129] on p "Advanced" at bounding box center [219, 127] width 65 height 20
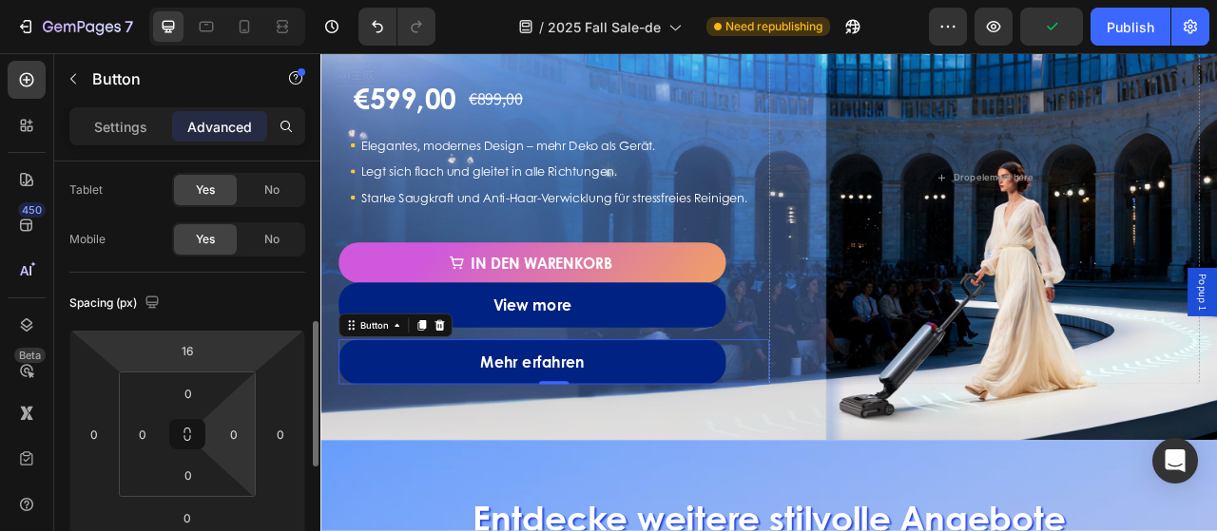
scroll to position [190, 0]
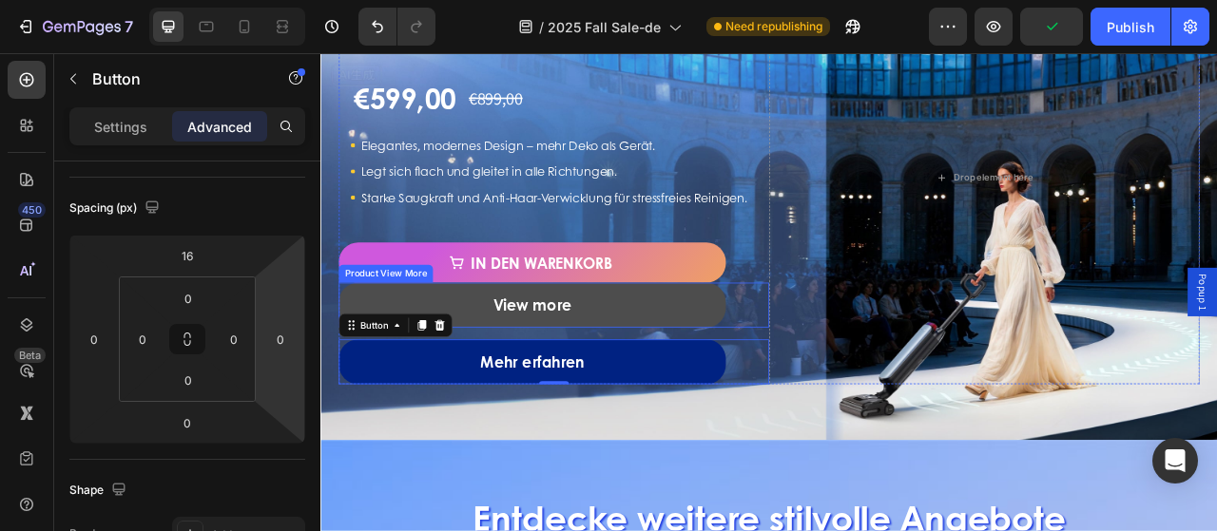
click at [429, 389] on button "View more" at bounding box center [589, 374] width 492 height 57
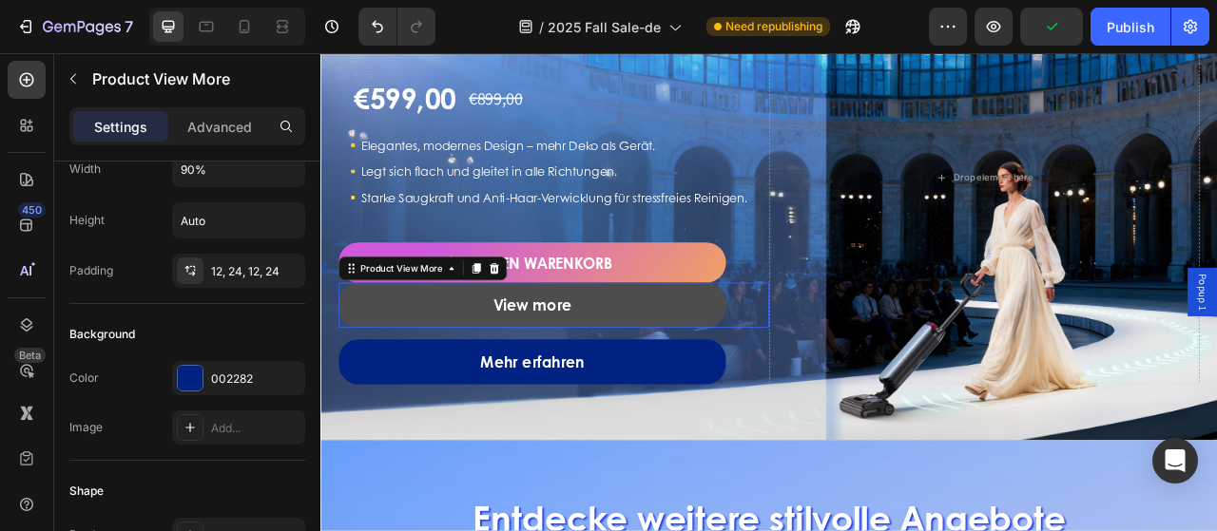
scroll to position [0, 0]
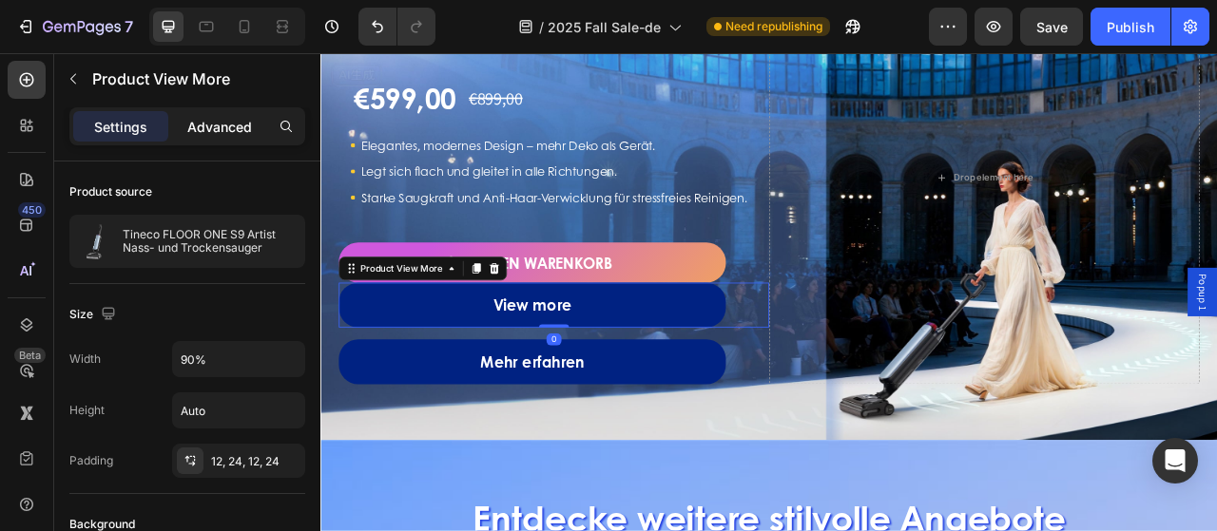
click at [236, 121] on p "Advanced" at bounding box center [219, 127] width 65 height 20
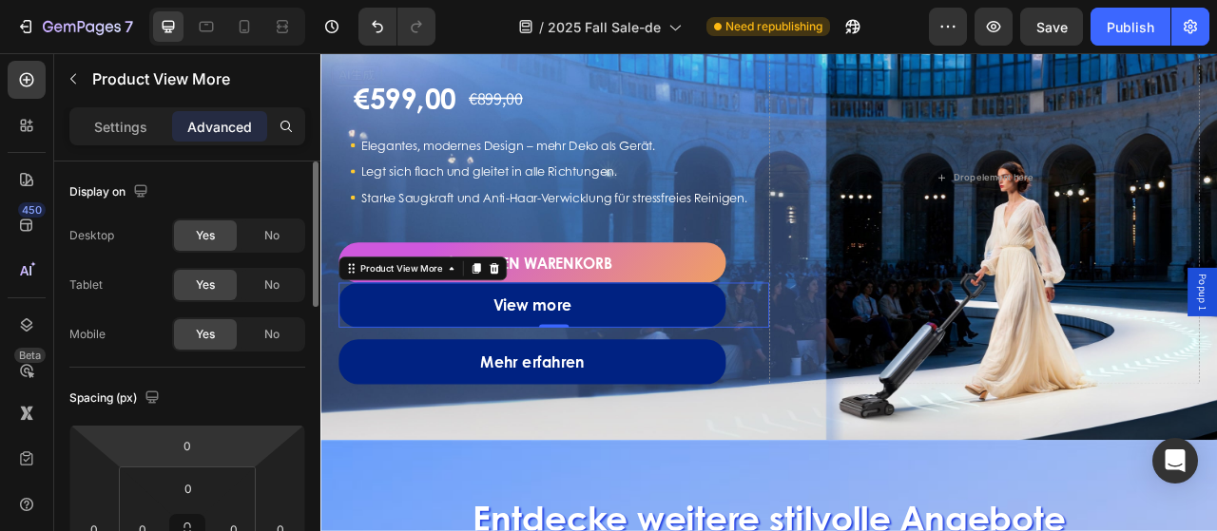
scroll to position [95, 0]
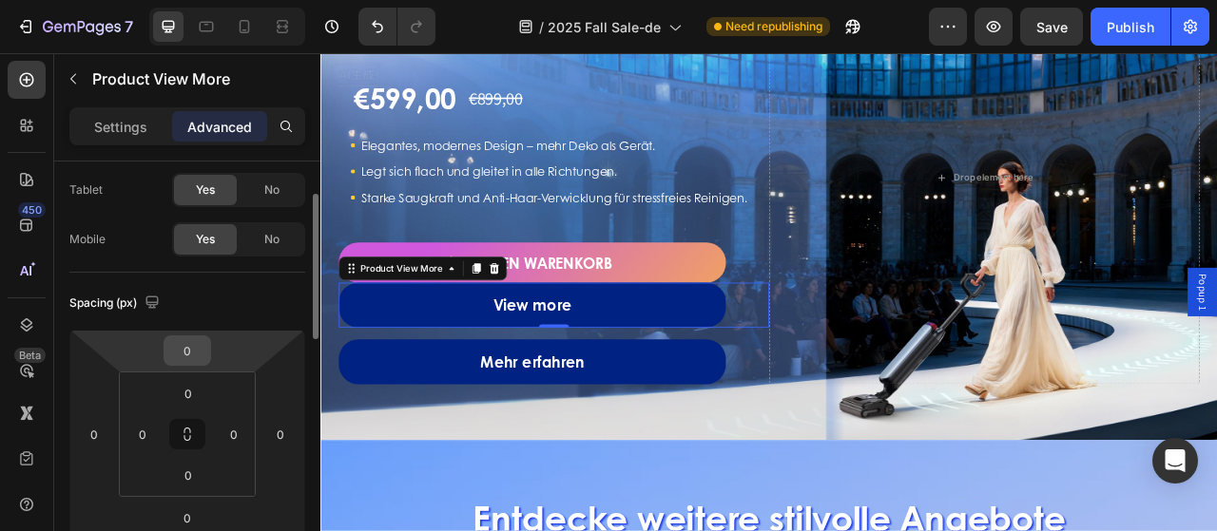
click at [200, 348] on input "0" at bounding box center [187, 350] width 38 height 29
type input "16"
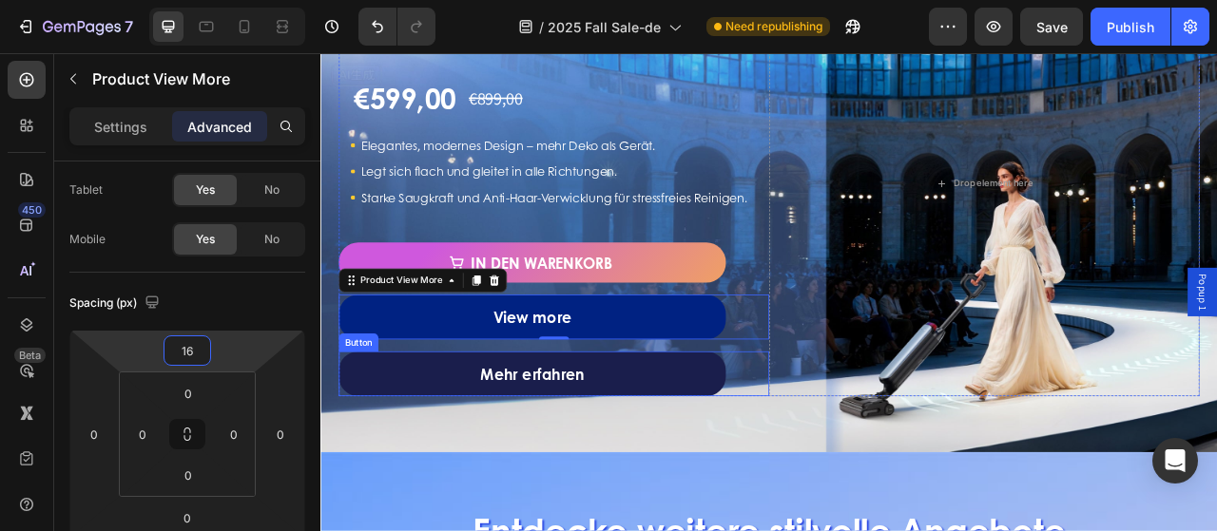
click at [453, 484] on link "Mehr erfahren" at bounding box center [589, 461] width 492 height 57
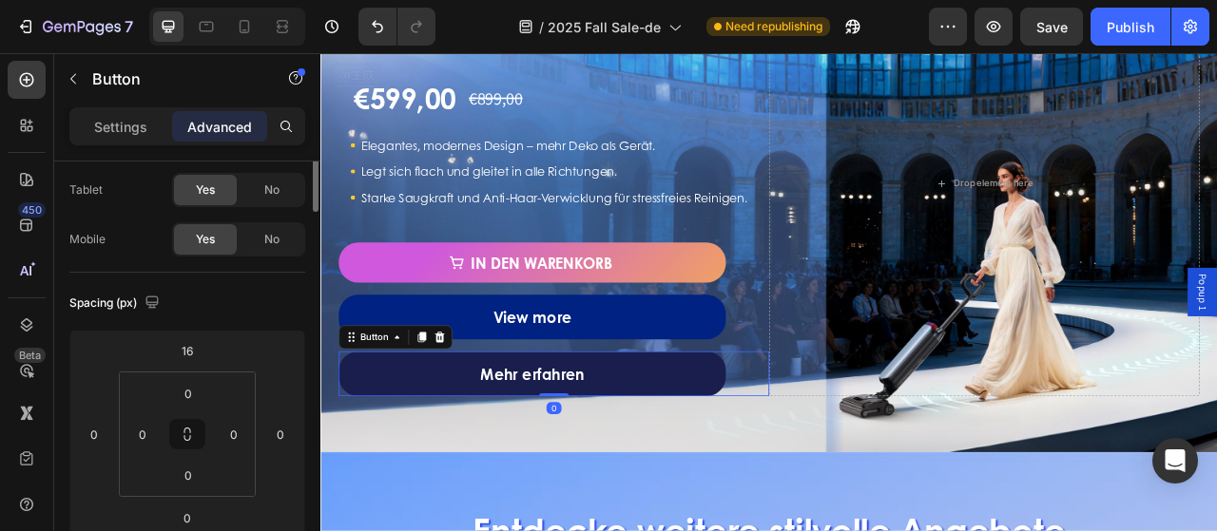
scroll to position [0, 0]
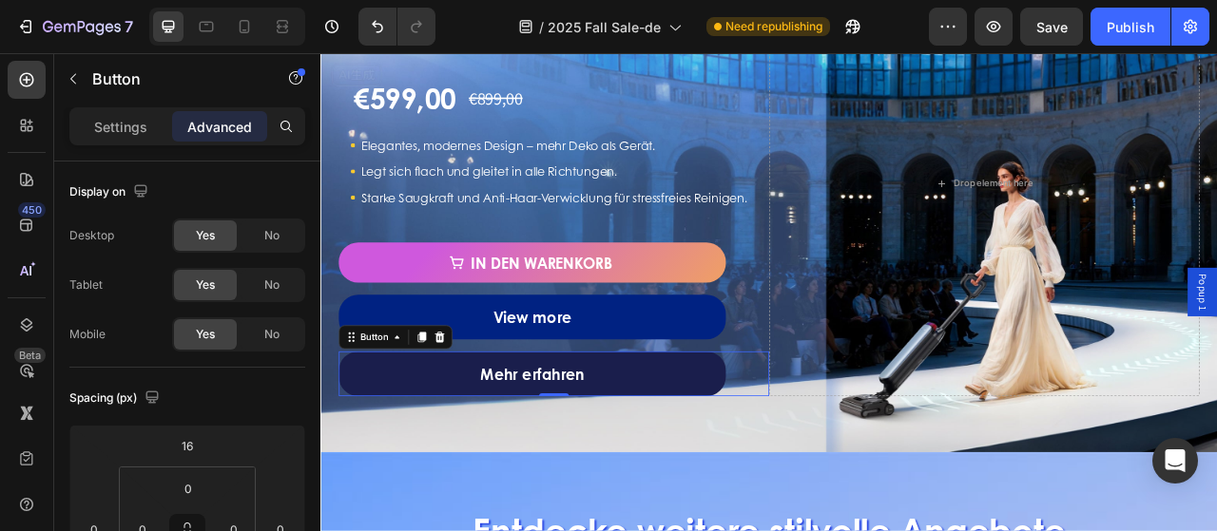
click at [732, 478] on link "Mehr erfahren" at bounding box center [589, 461] width 492 height 57
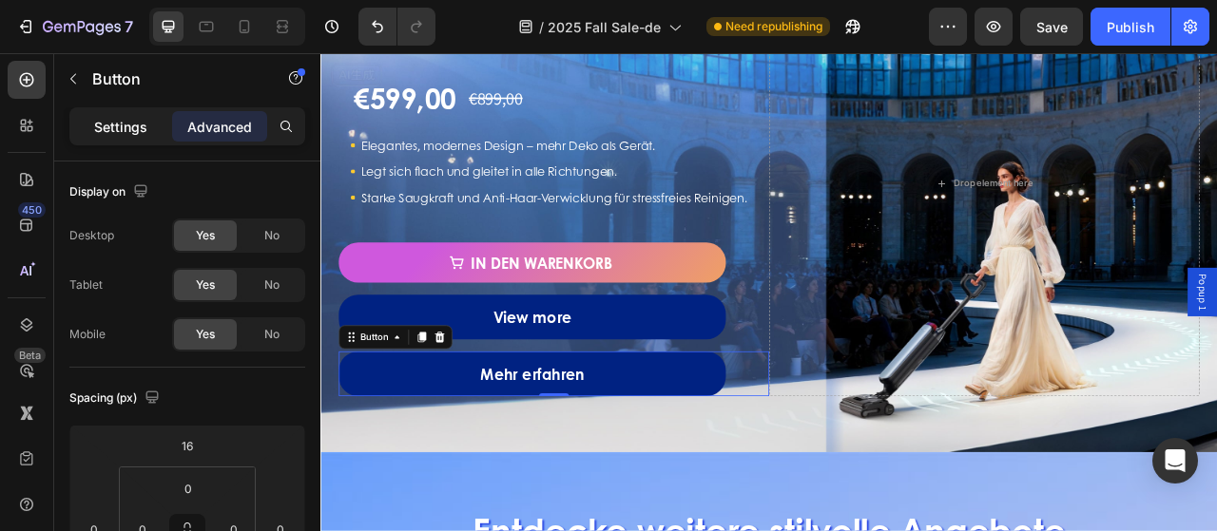
click at [112, 123] on p "Settings" at bounding box center [120, 127] width 53 height 20
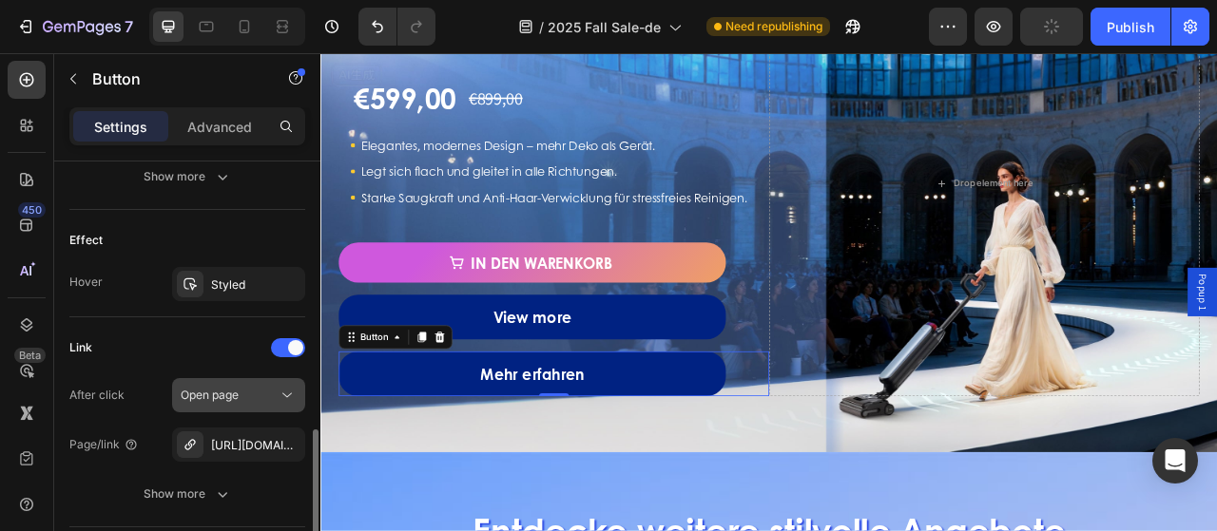
scroll to position [1045, 0]
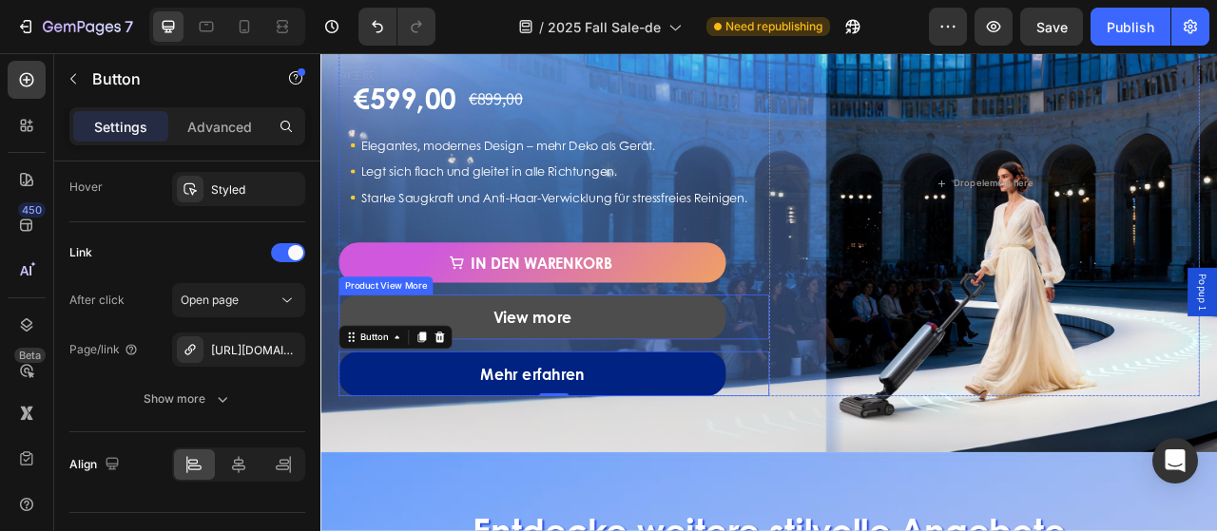
click at [429, 407] on button "View more" at bounding box center [589, 389] width 492 height 57
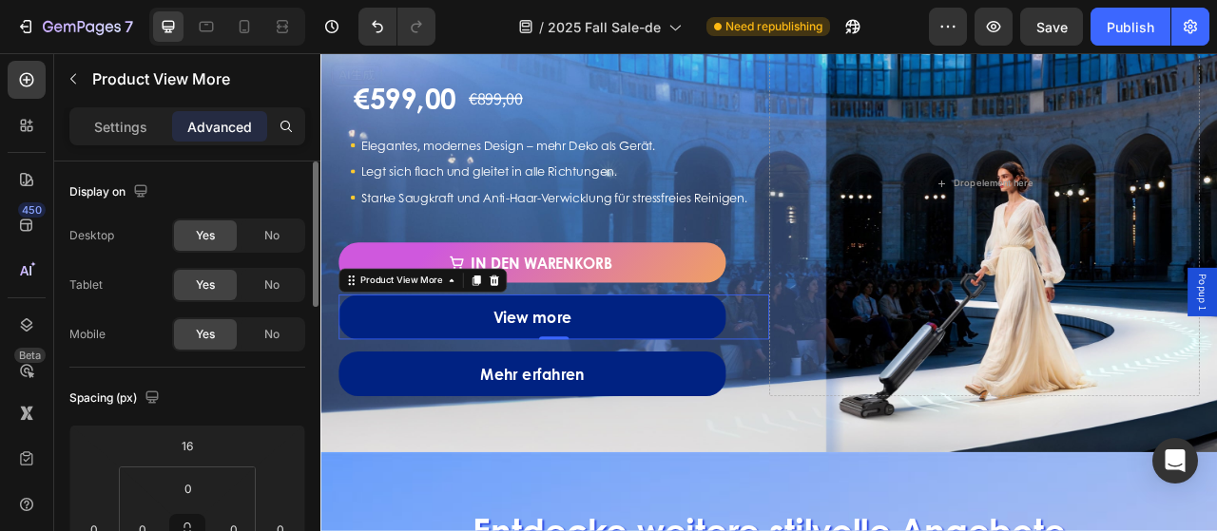
scroll to position [190, 0]
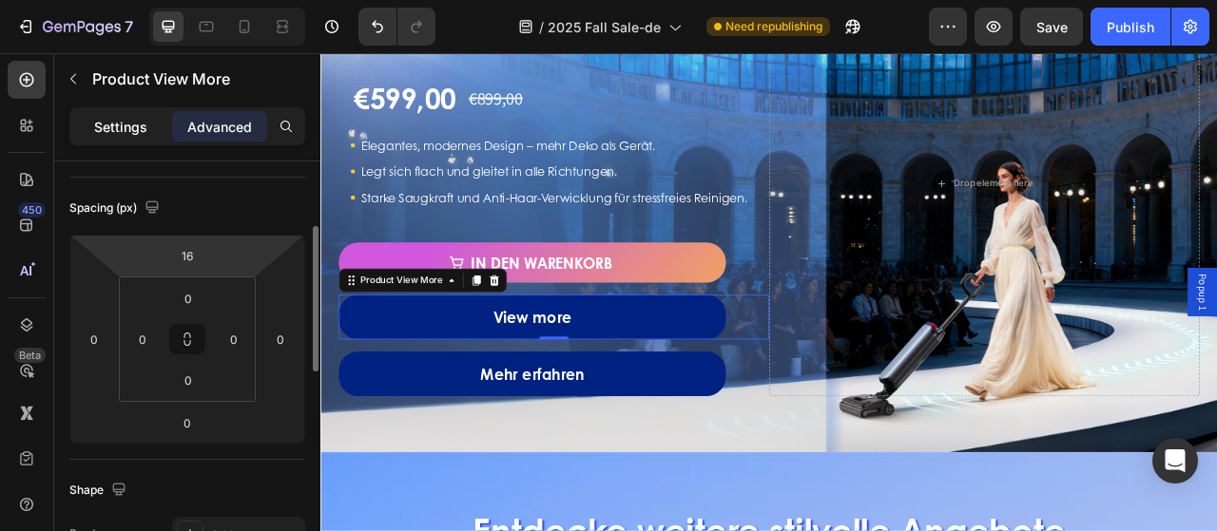
click at [119, 132] on p "Settings" at bounding box center [120, 127] width 53 height 20
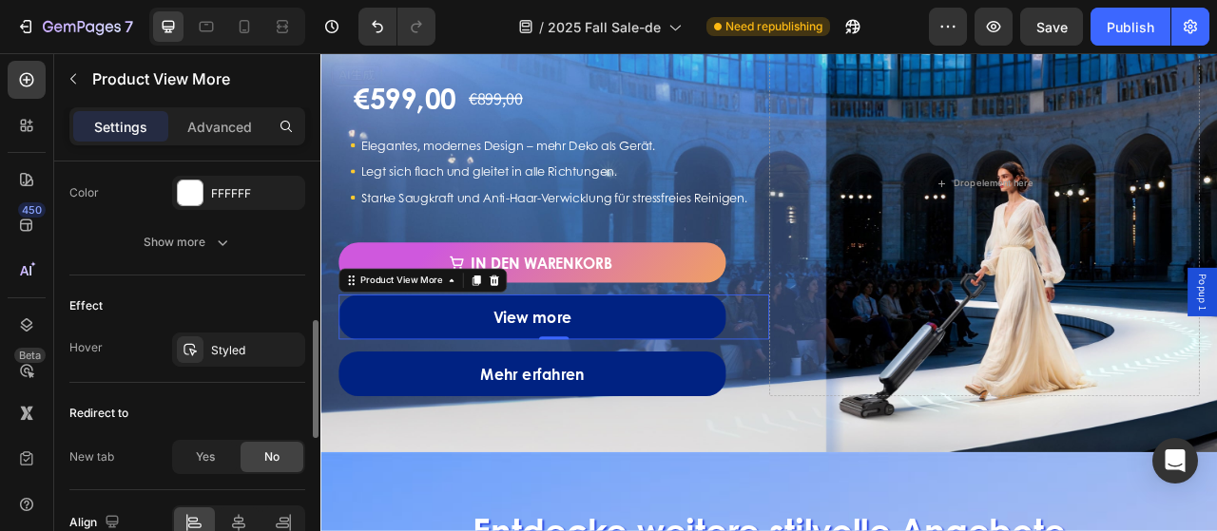
scroll to position [912, 0]
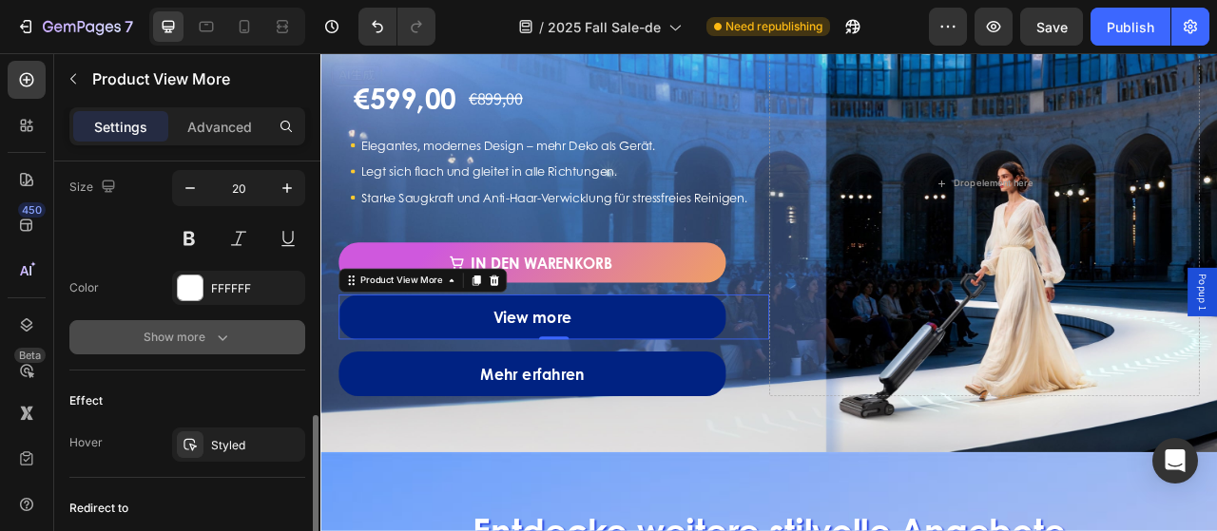
click at [213, 332] on icon "button" at bounding box center [222, 337] width 19 height 19
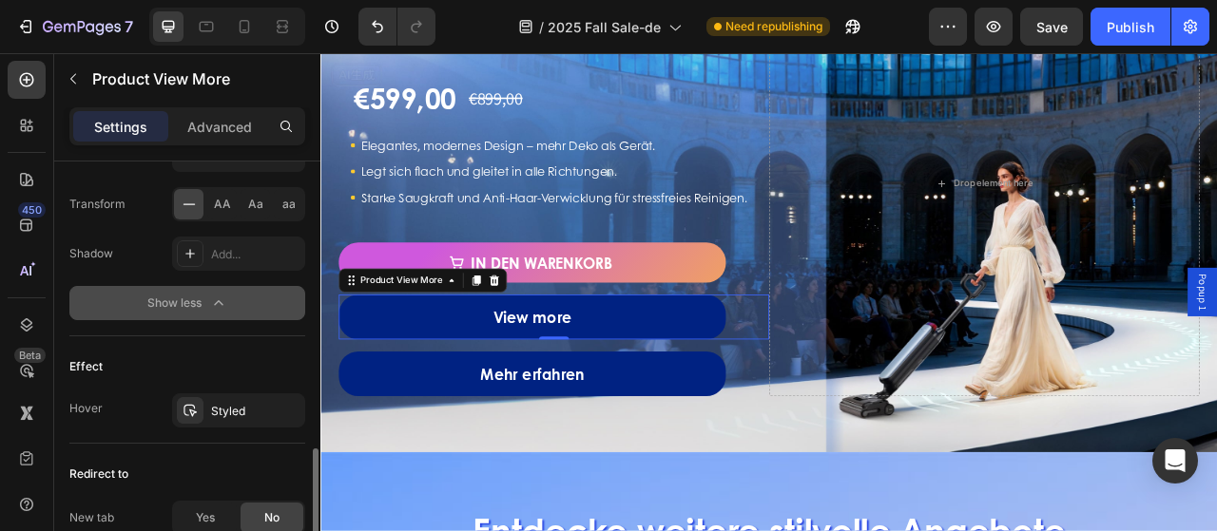
scroll to position [1293, 0]
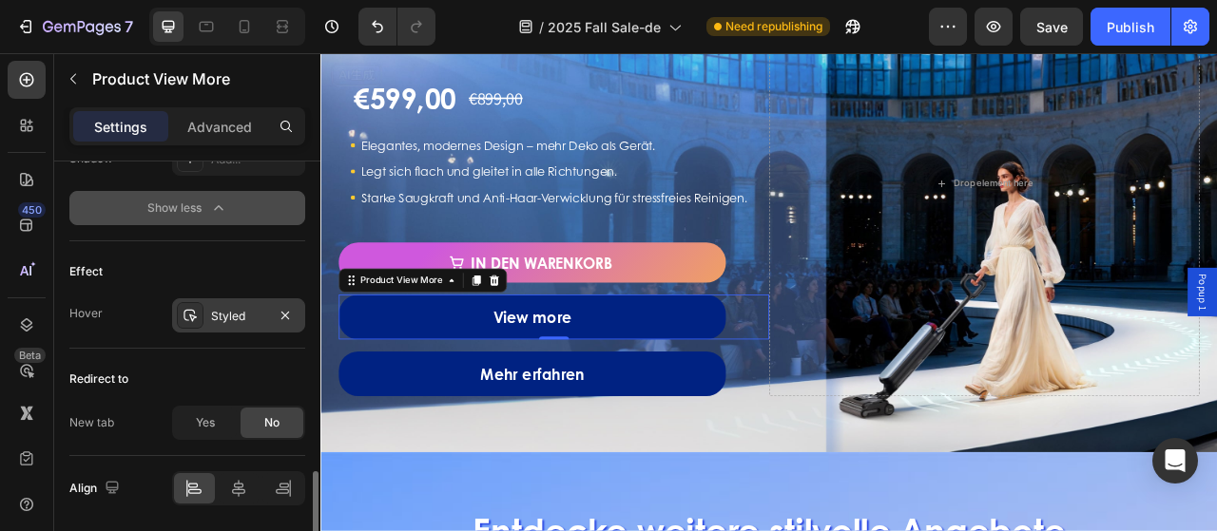
click at [233, 308] on div "Styled" at bounding box center [238, 316] width 55 height 17
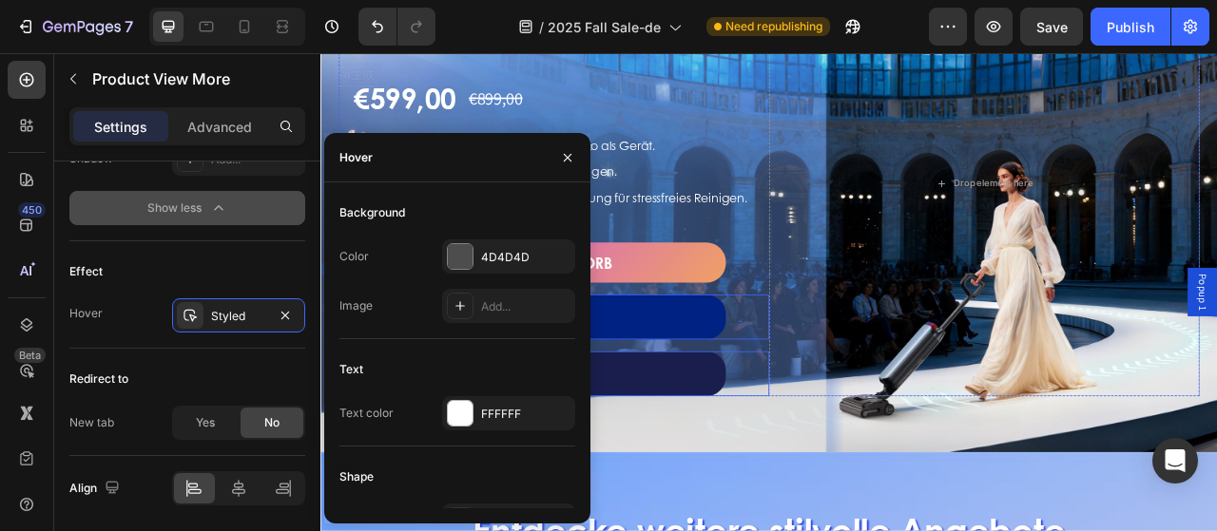
click at [722, 490] on link "Mehr erfahren" at bounding box center [589, 461] width 492 height 57
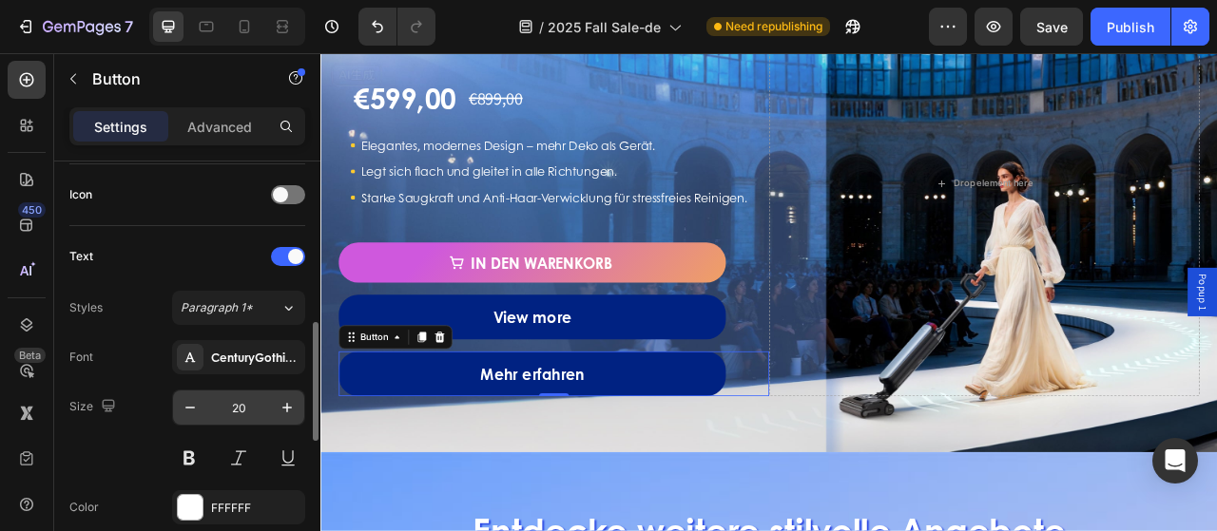
scroll to position [665, 0]
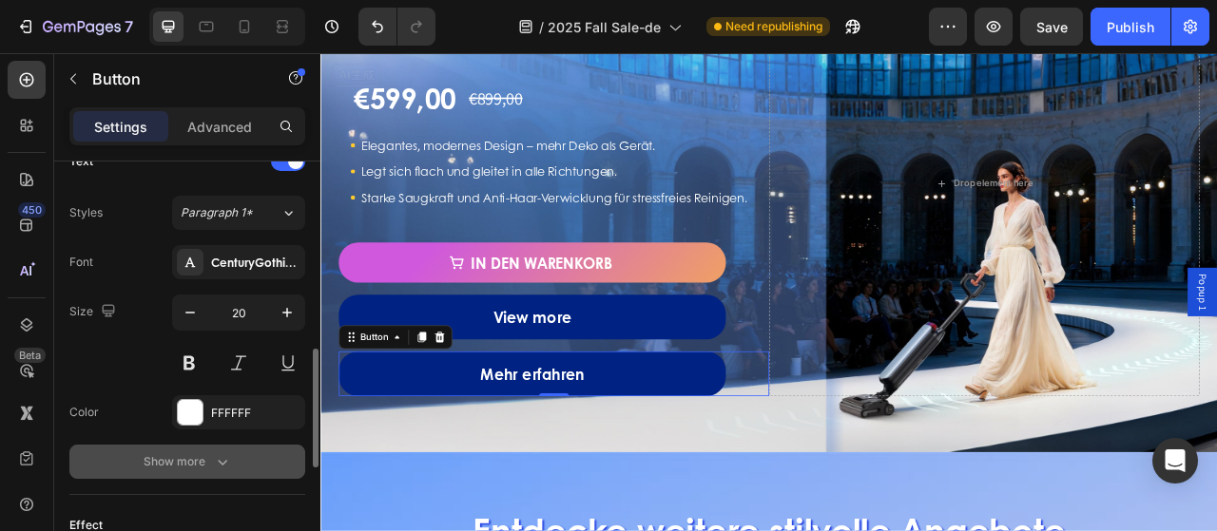
click at [176, 455] on div "Show more" at bounding box center [188, 461] width 88 height 19
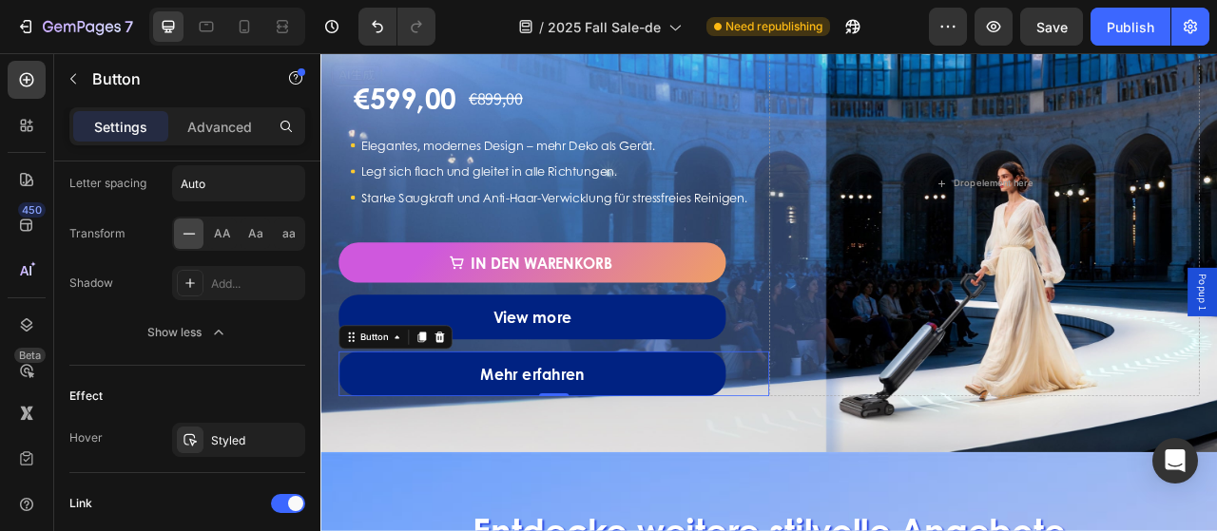
scroll to position [1140, 0]
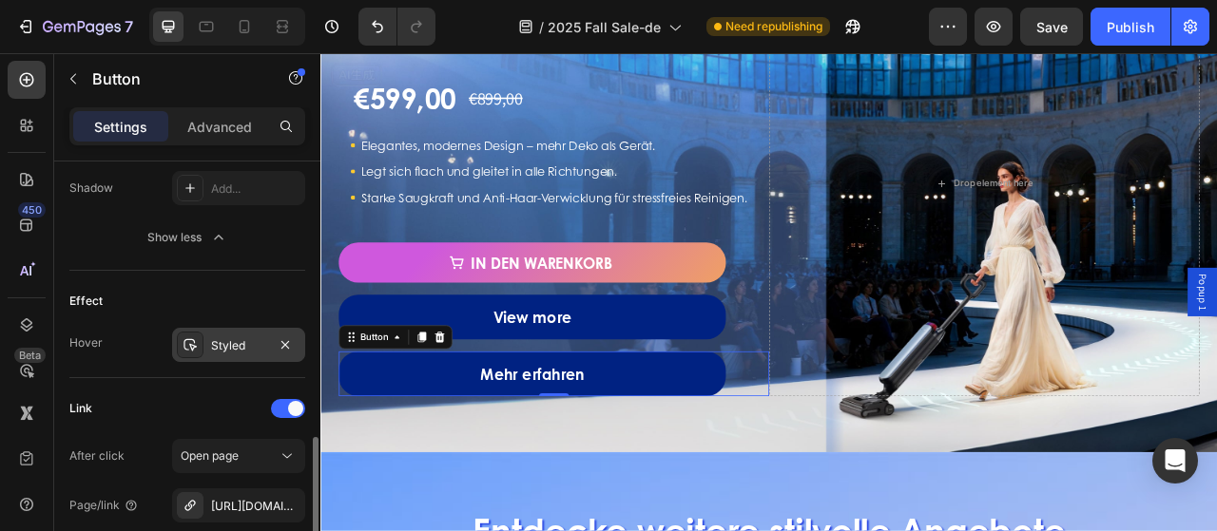
click at [220, 351] on div "Styled" at bounding box center [238, 345] width 133 height 34
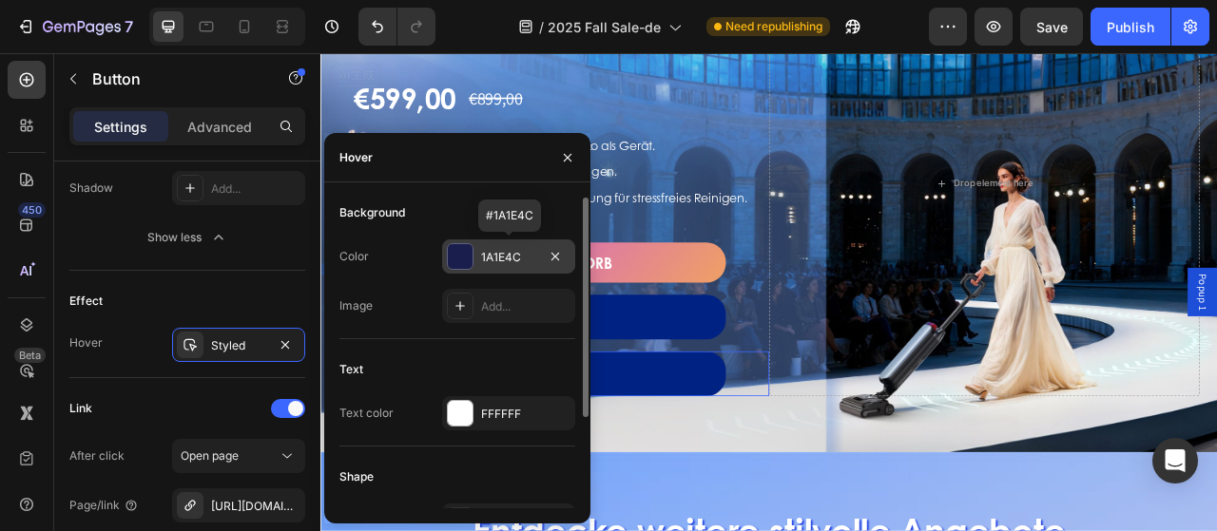
click at [521, 252] on div "1A1E4C" at bounding box center [508, 257] width 55 height 17
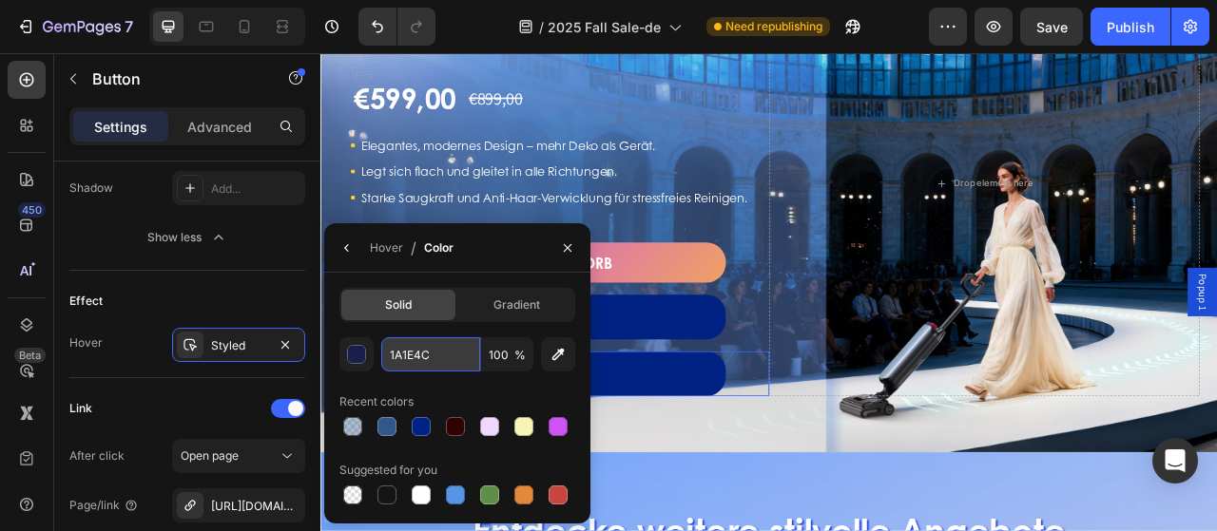
click at [441, 356] on input "1A1E4C" at bounding box center [430, 354] width 99 height 34
click at [563, 247] on icon "button" at bounding box center [567, 247] width 15 height 15
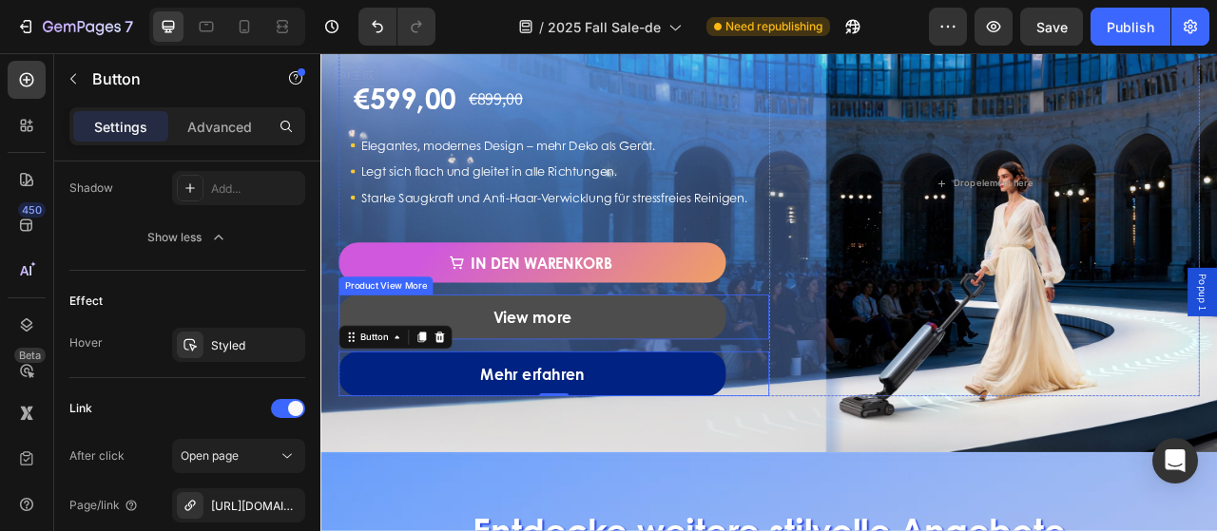
click at [668, 412] on button "View more" at bounding box center [589, 389] width 492 height 57
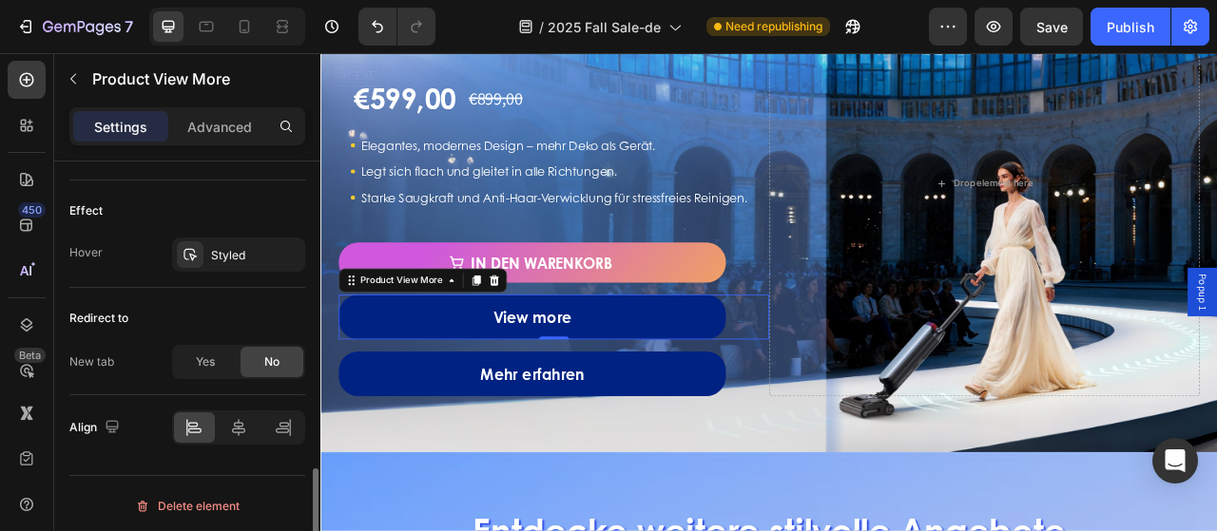
scroll to position [1007, 0]
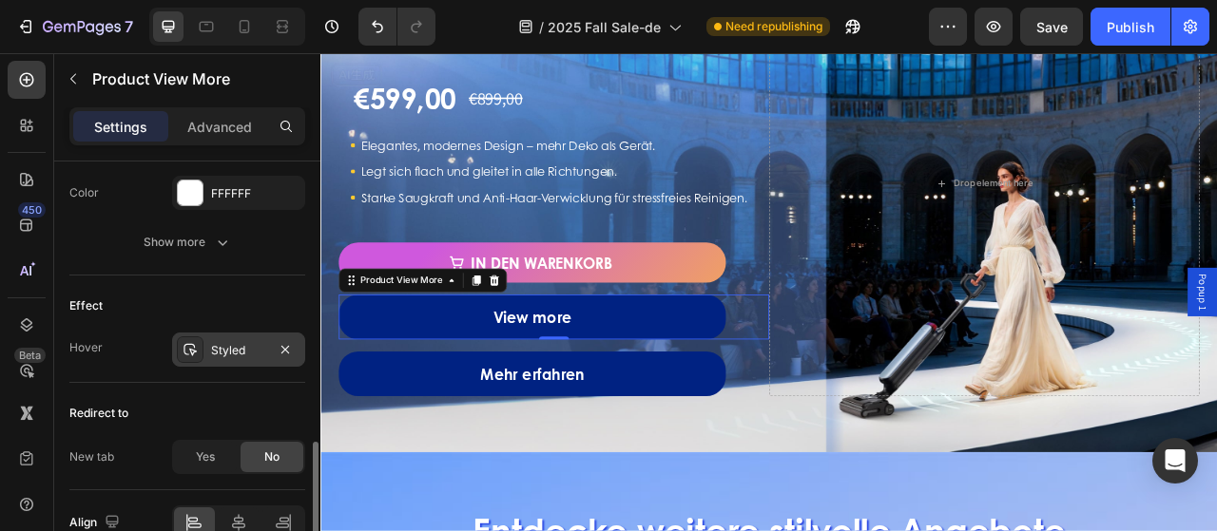
click at [220, 342] on div "Styled" at bounding box center [238, 350] width 55 height 17
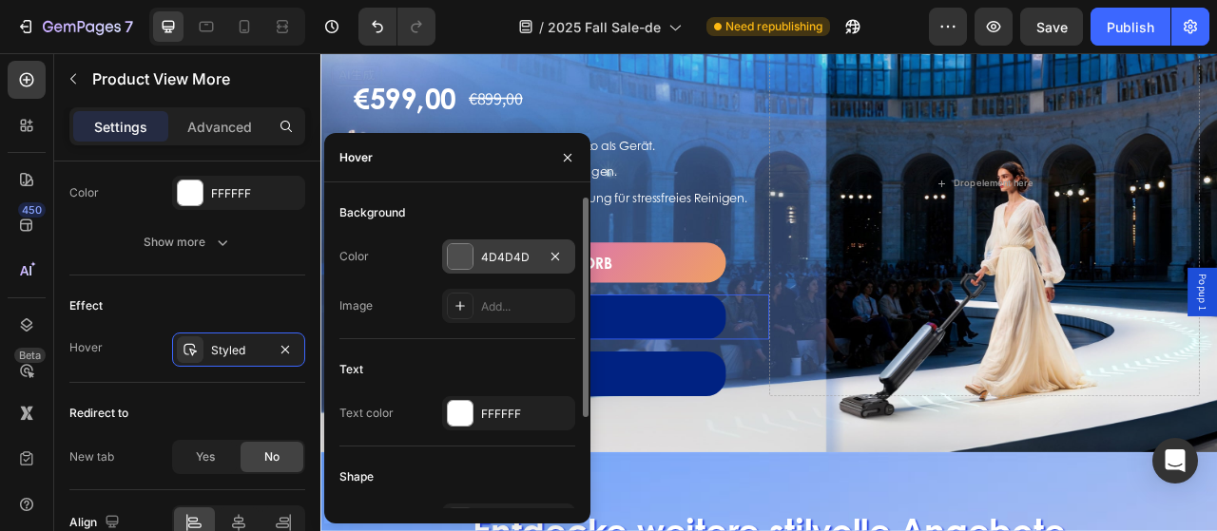
click at [488, 257] on div "4D4D4D" at bounding box center [508, 257] width 55 height 17
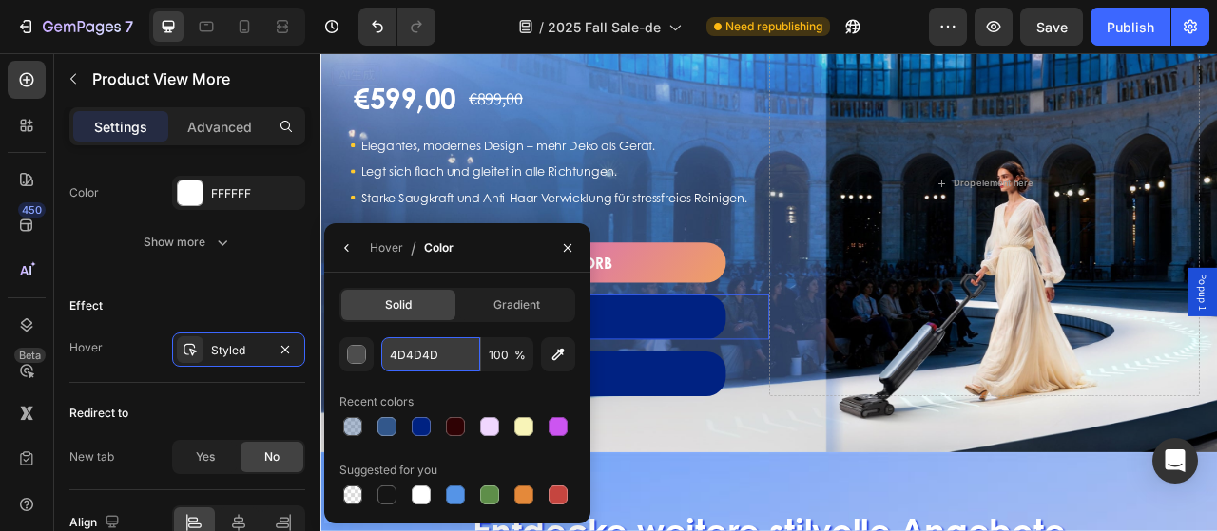
click at [437, 364] on input "4D4D4D" at bounding box center [430, 354] width 99 height 34
paste input "1A1E4C"
type input "1A1E4C"
click at [565, 246] on icon "button" at bounding box center [567, 247] width 15 height 15
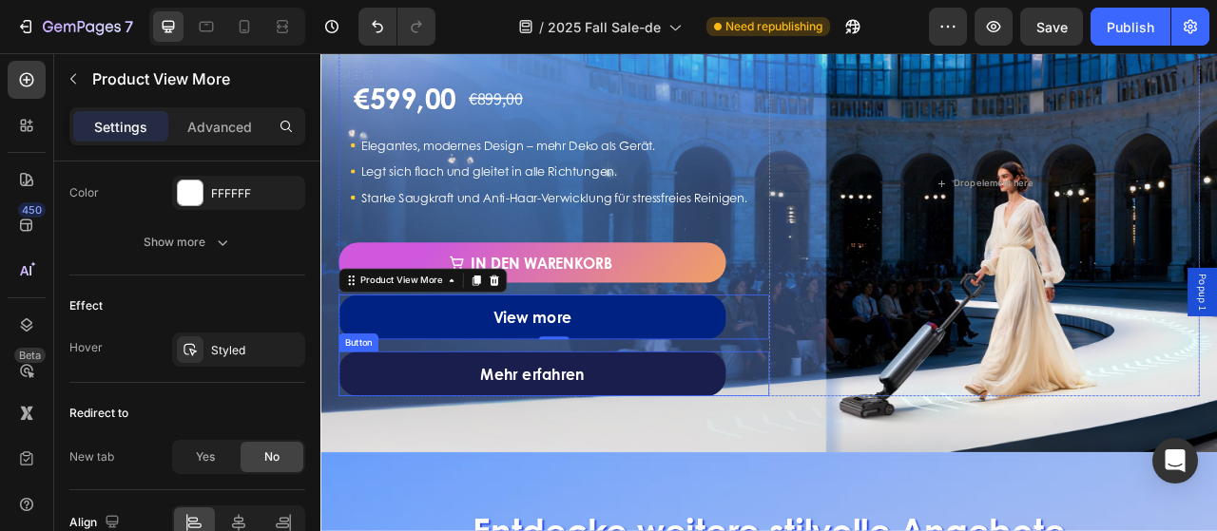
click at [719, 484] on link "Mehr erfahren" at bounding box center [589, 461] width 492 height 57
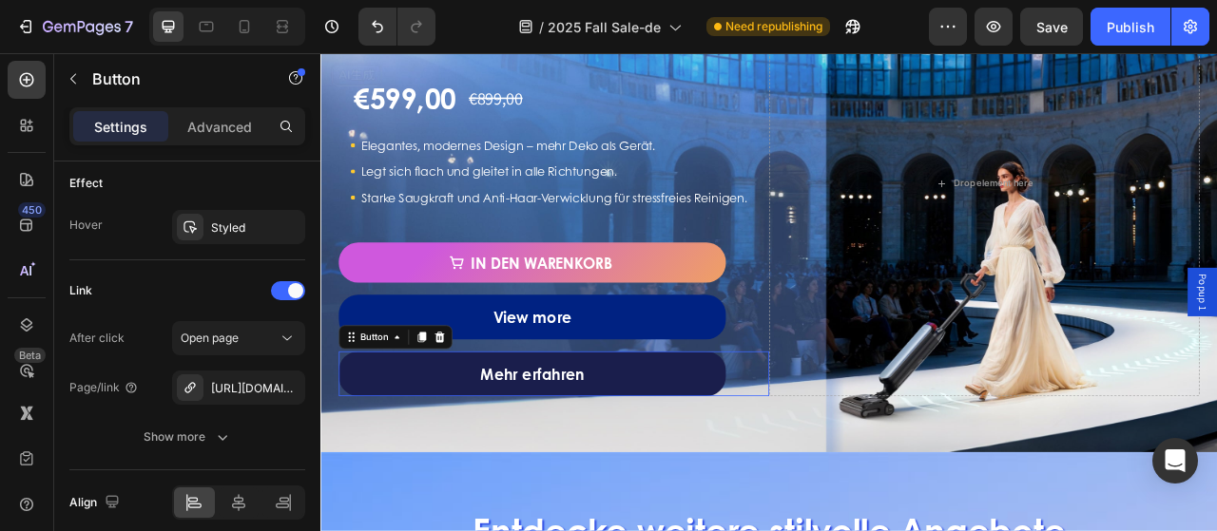
scroll to position [0, 0]
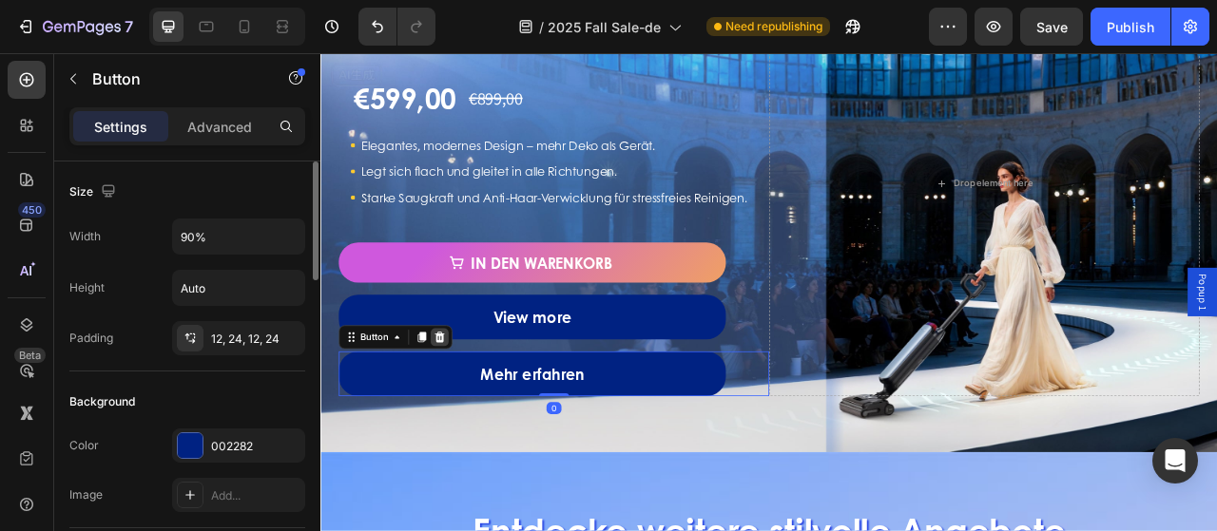
click at [470, 423] on icon at bounding box center [471, 415] width 15 height 15
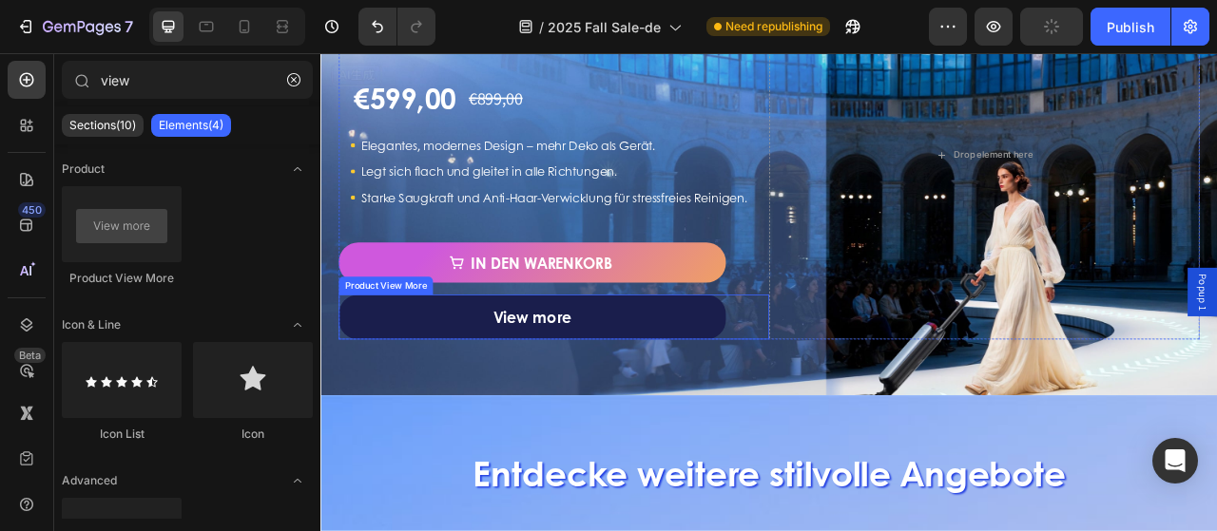
click at [461, 415] on button "View more" at bounding box center [589, 389] width 492 height 57
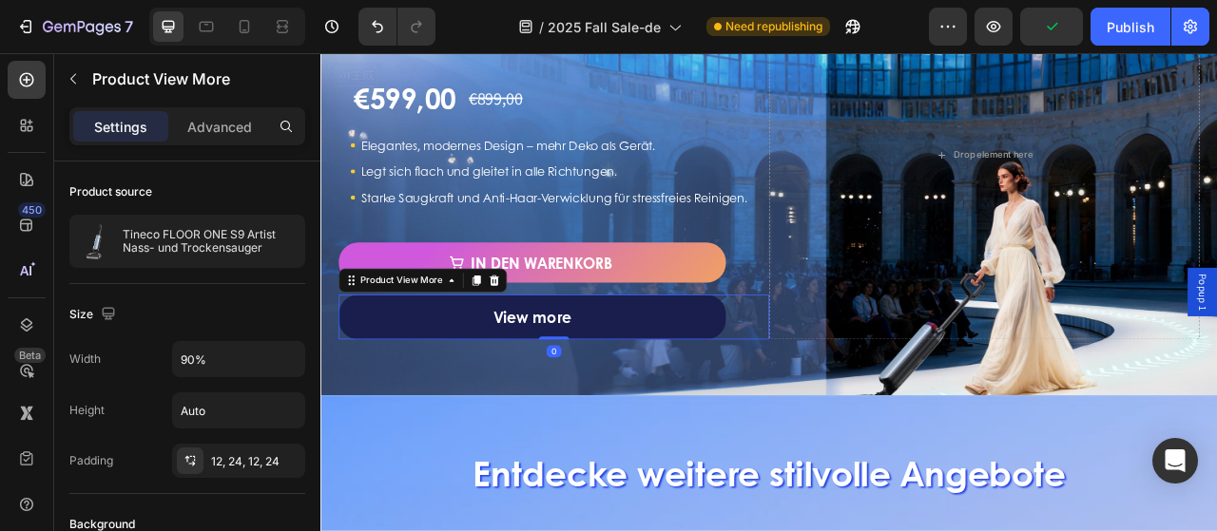
click at [637, 414] on button "View more" at bounding box center [589, 389] width 492 height 57
click at [625, 407] on p "View more" at bounding box center [590, 390] width 100 height 34
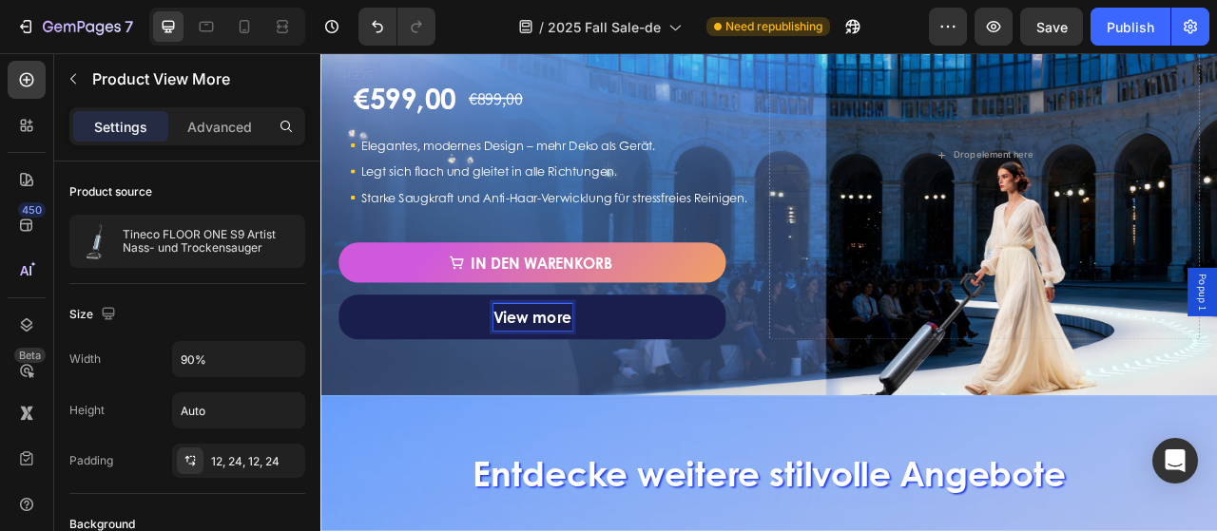
click at [583, 407] on p "View more" at bounding box center [590, 390] width 100 height 34
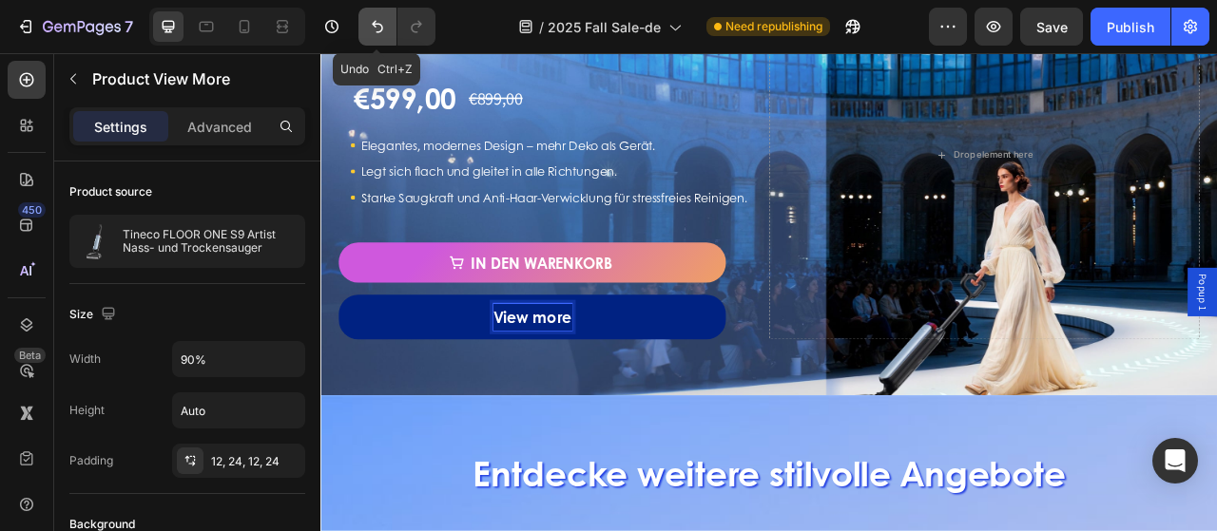
click at [372, 22] on icon "Undo/Redo" at bounding box center [377, 26] width 19 height 19
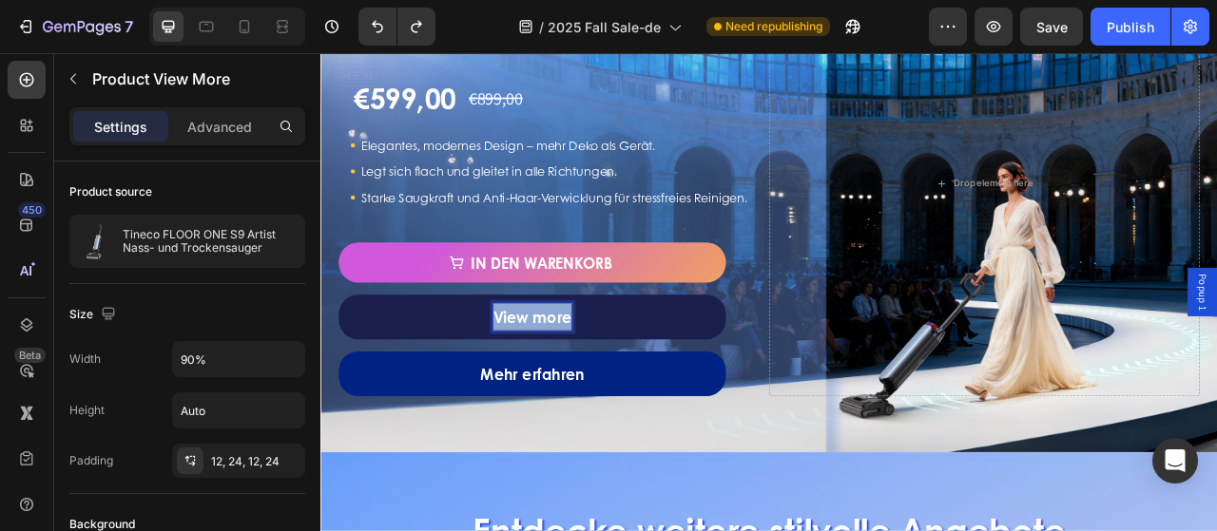
drag, startPoint x: 542, startPoint y: 403, endPoint x: 679, endPoint y: 402, distance: 136.9
click at [679, 402] on button "View more" at bounding box center [589, 389] width 492 height 57
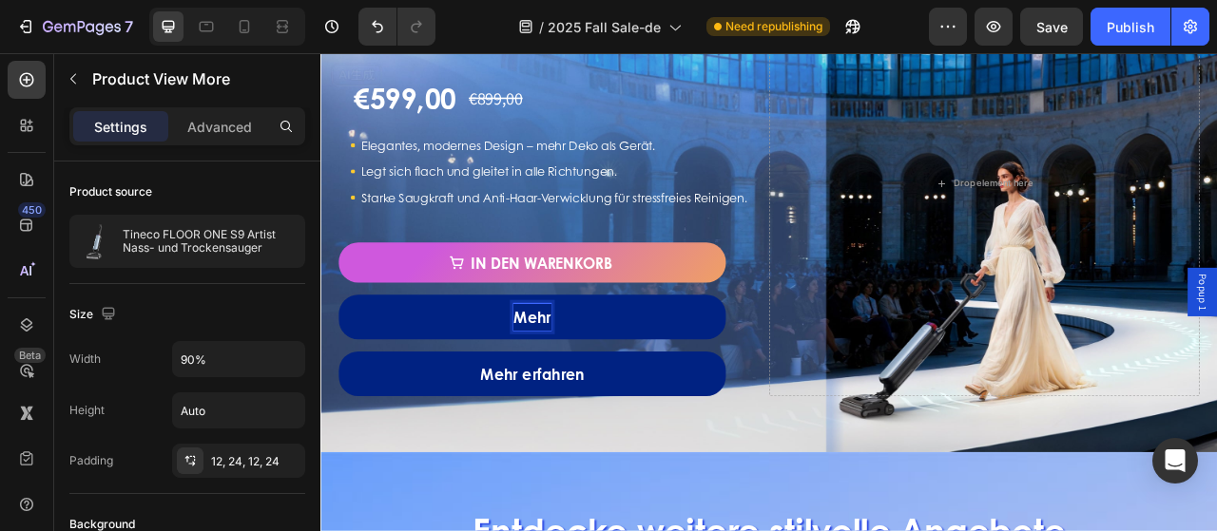
click at [343, 361] on button "Mehr" at bounding box center [589, 389] width 492 height 57
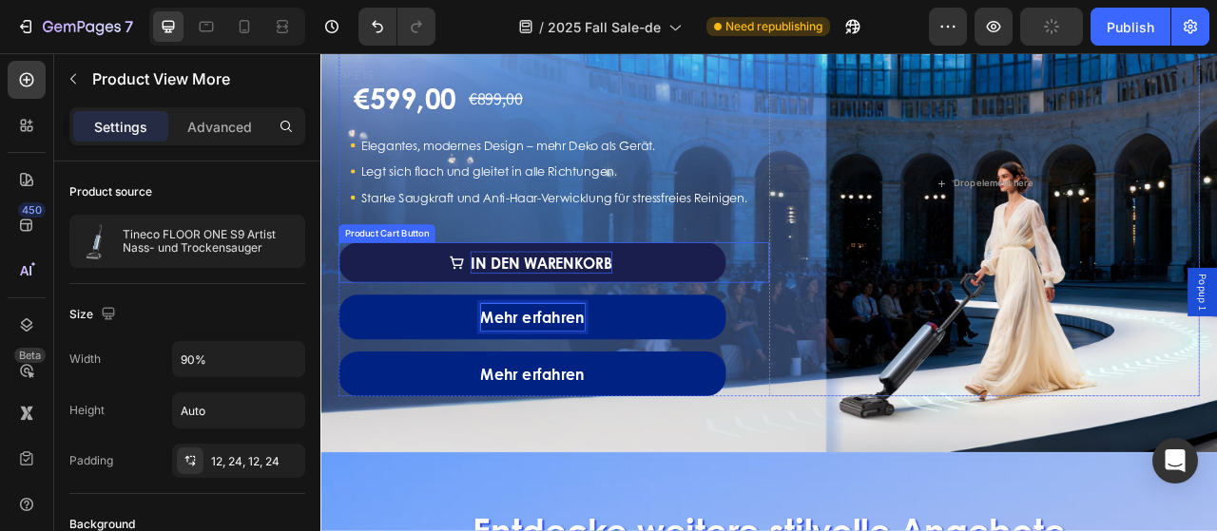
click at [687, 335] on div "In den Warenkorb" at bounding box center [600, 320] width 181 height 29
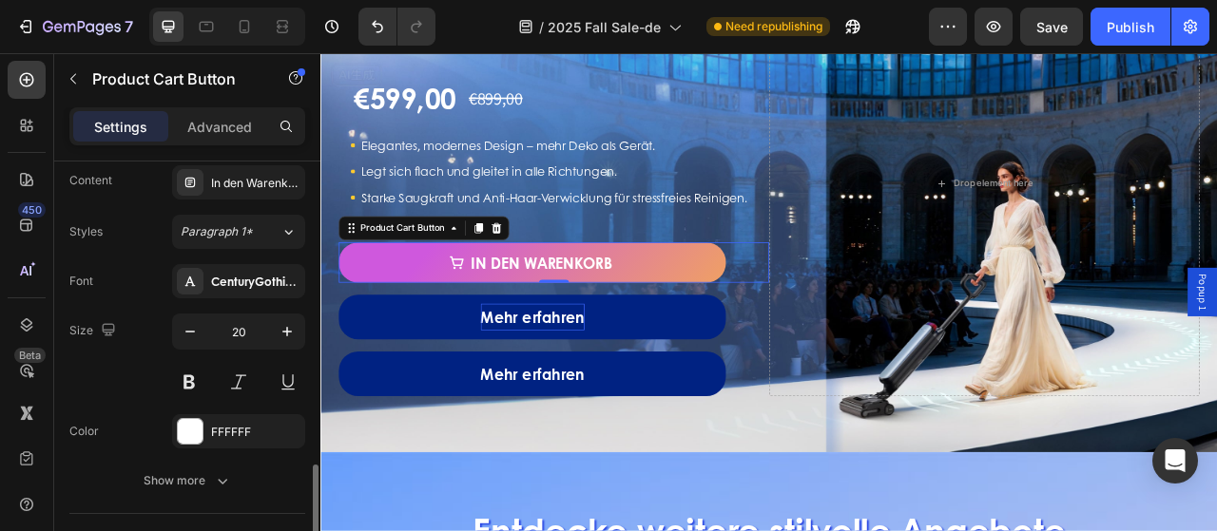
scroll to position [1140, 0]
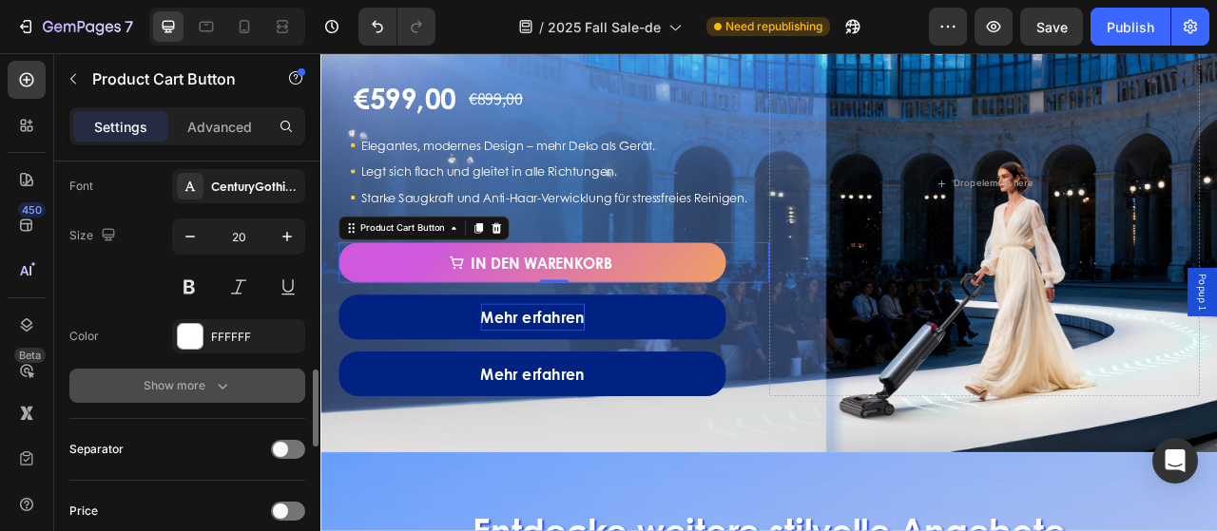
click at [213, 383] on icon "button" at bounding box center [222, 385] width 19 height 19
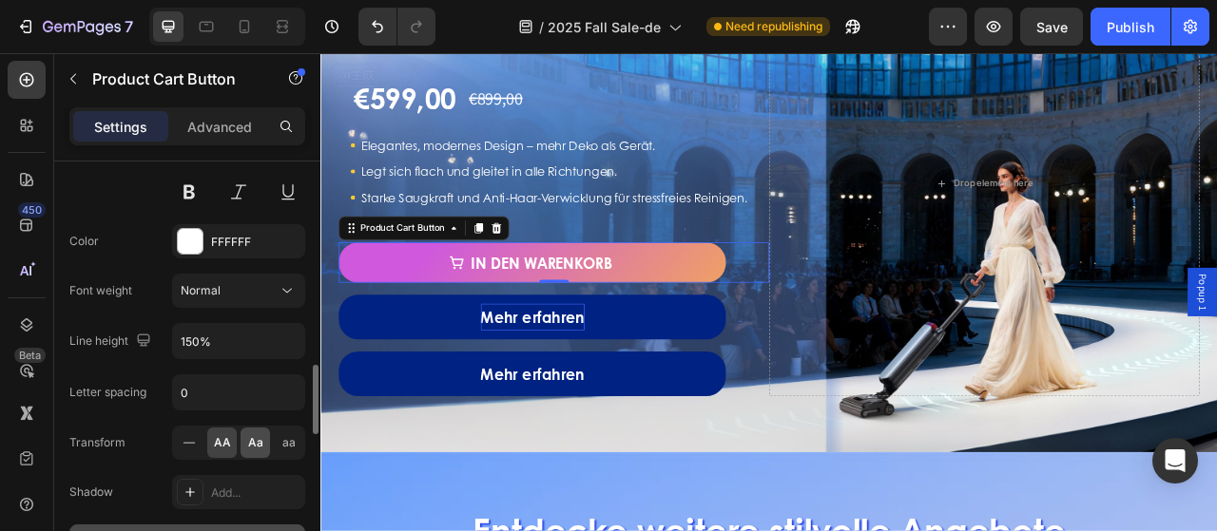
scroll to position [1331, 0]
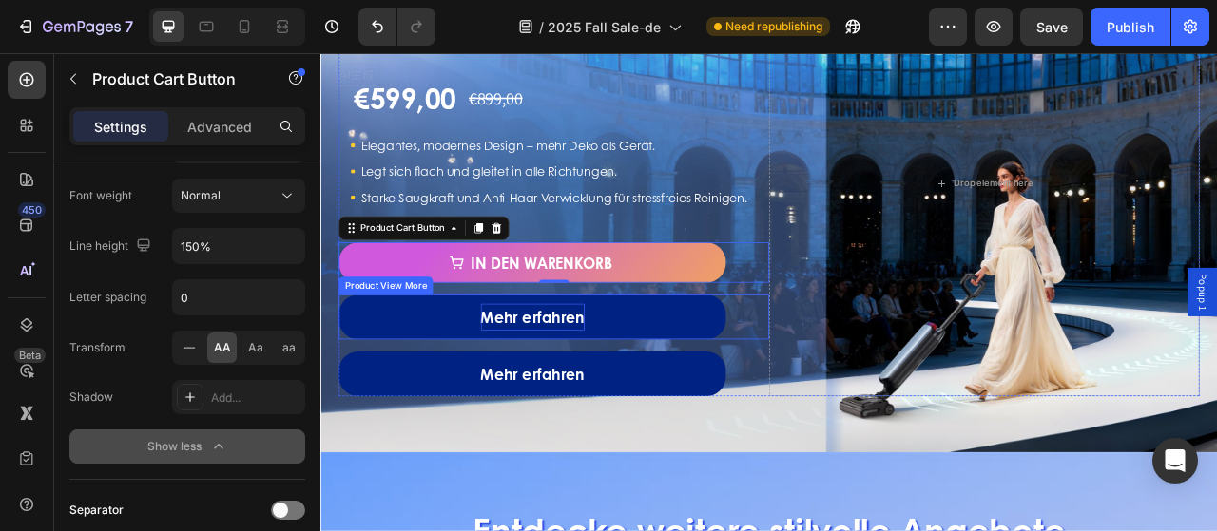
click at [560, 407] on p "Mehr erfahren" at bounding box center [590, 390] width 132 height 34
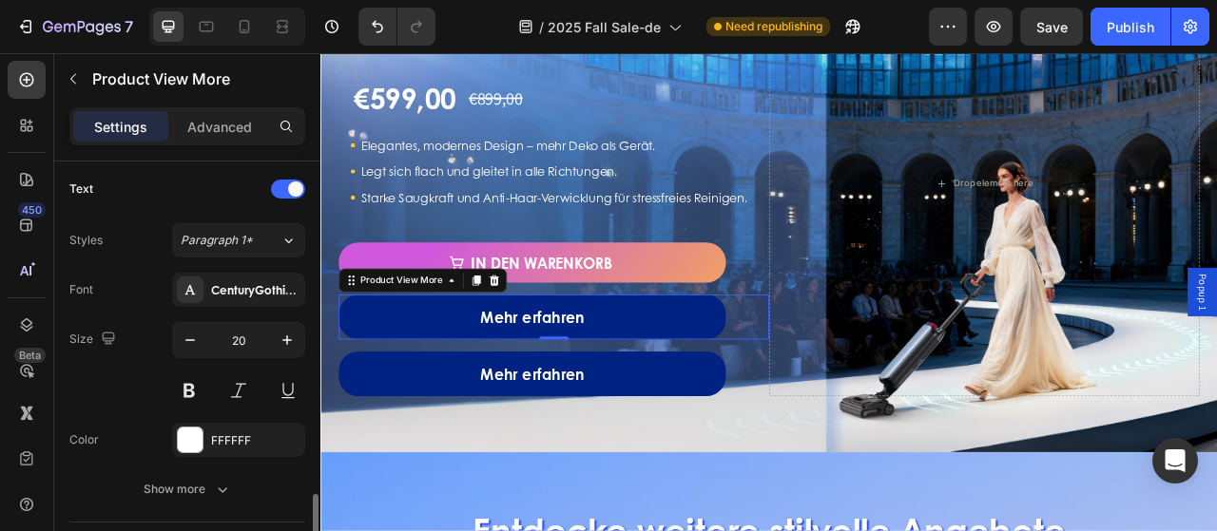
scroll to position [855, 0]
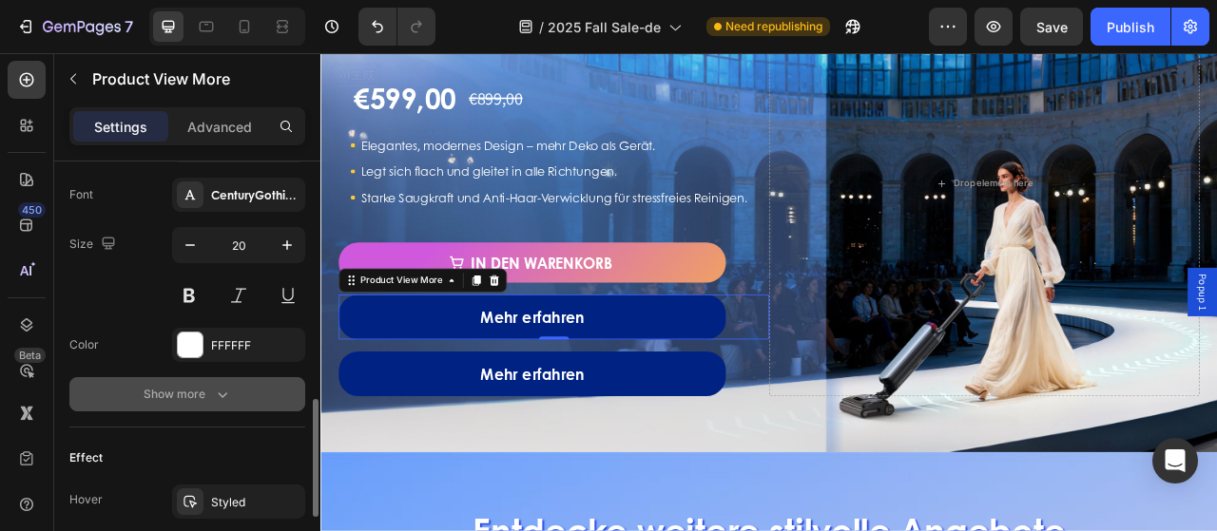
click at [218, 387] on icon "button" at bounding box center [222, 394] width 19 height 19
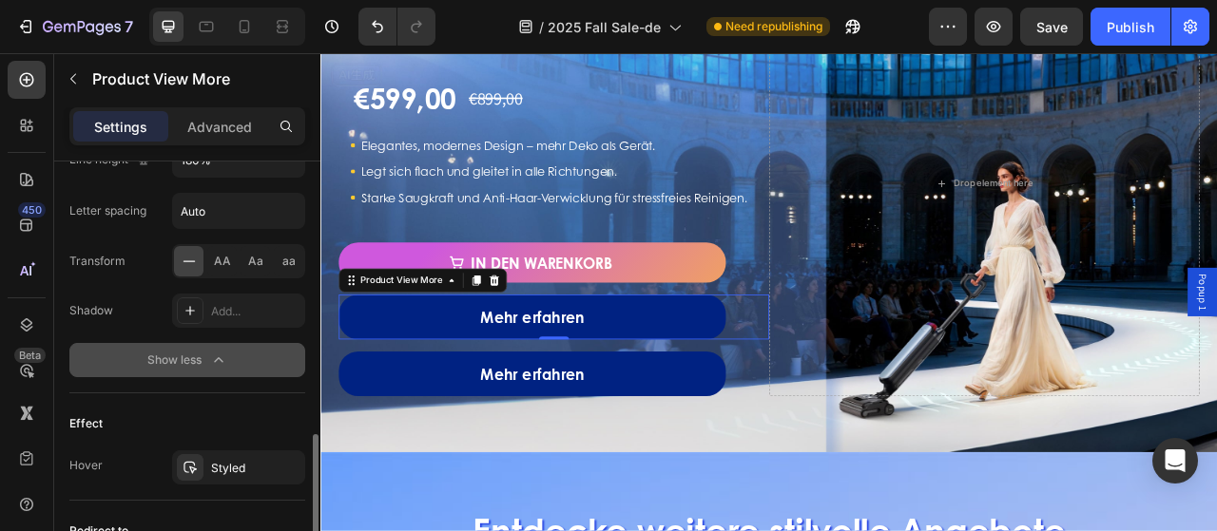
scroll to position [950, 0]
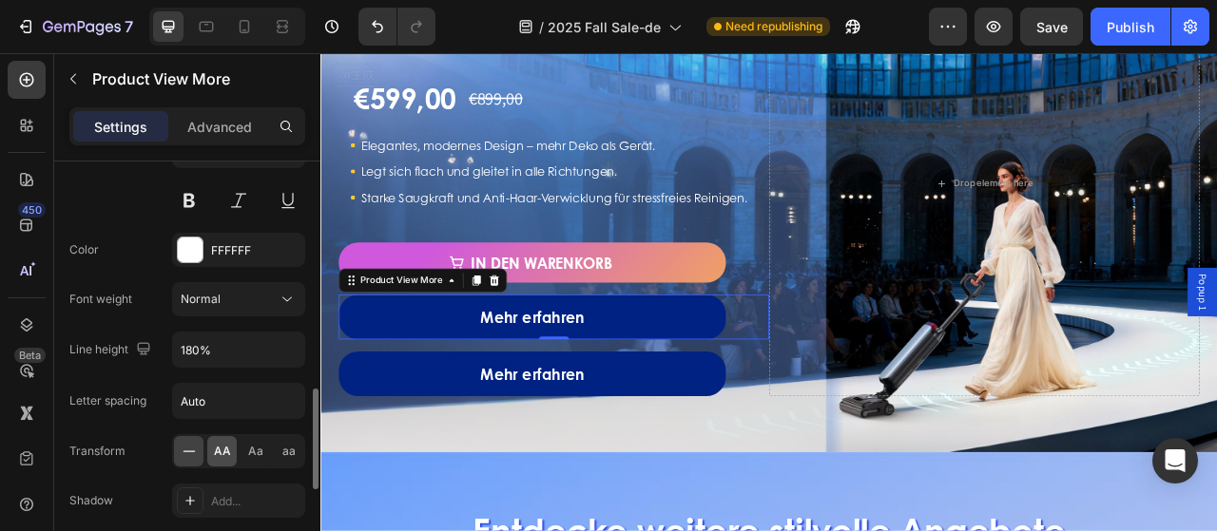
click at [224, 436] on div "AA" at bounding box center [221, 451] width 29 height 30
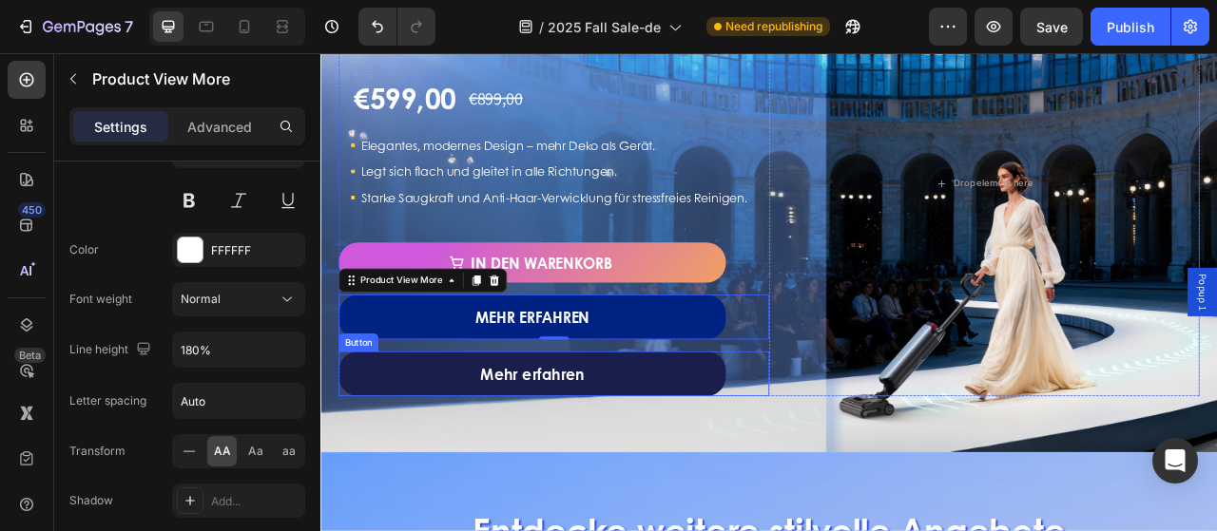
click at [434, 468] on link "Mehr erfahren" at bounding box center [589, 461] width 492 height 57
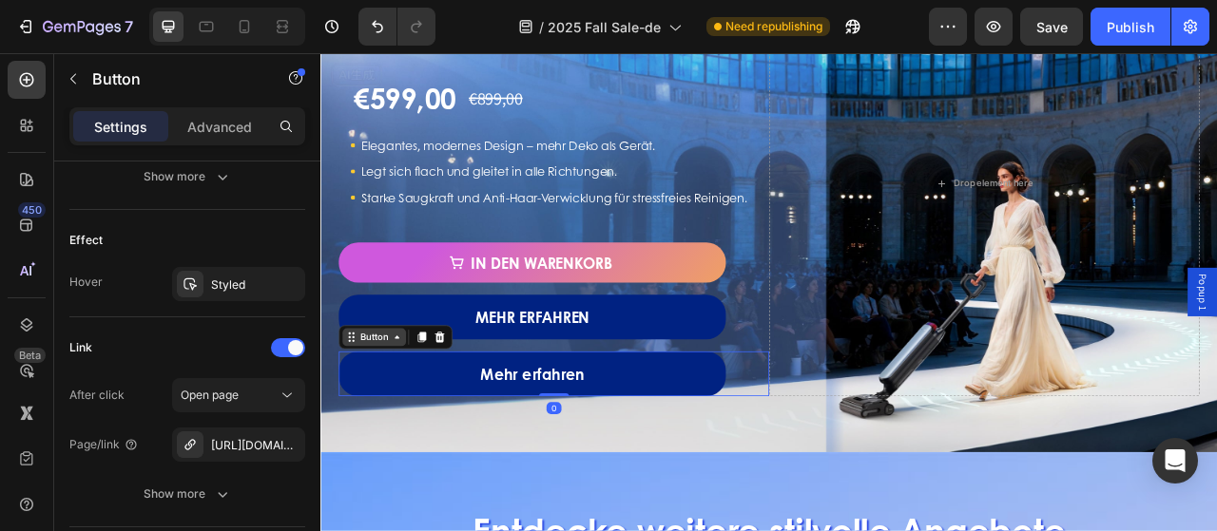
scroll to position [0, 0]
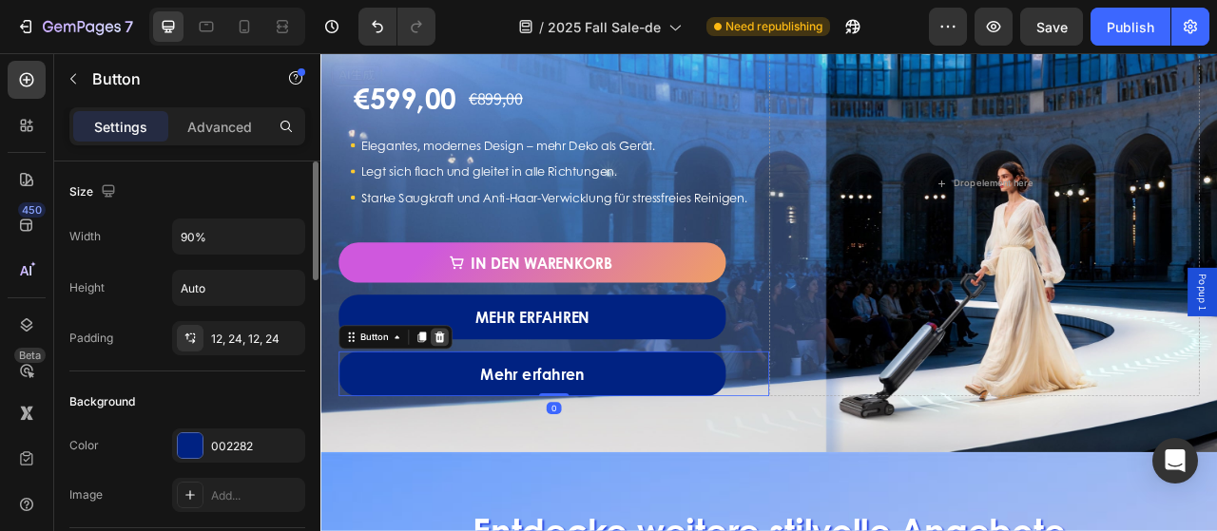
click at [467, 422] on icon at bounding box center [472, 415] width 12 height 13
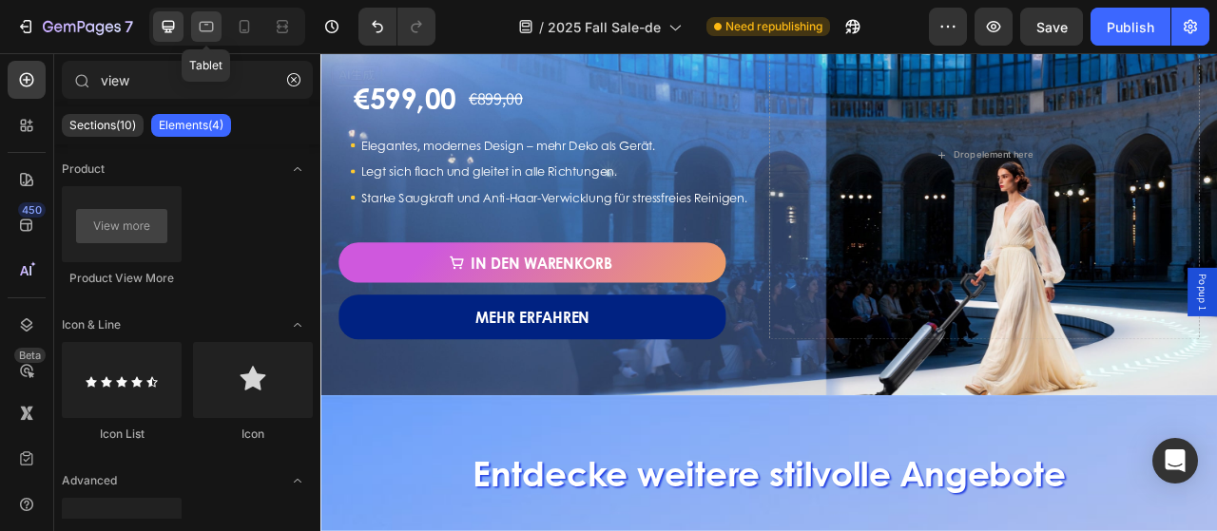
click at [216, 21] on div at bounding box center [206, 26] width 30 height 30
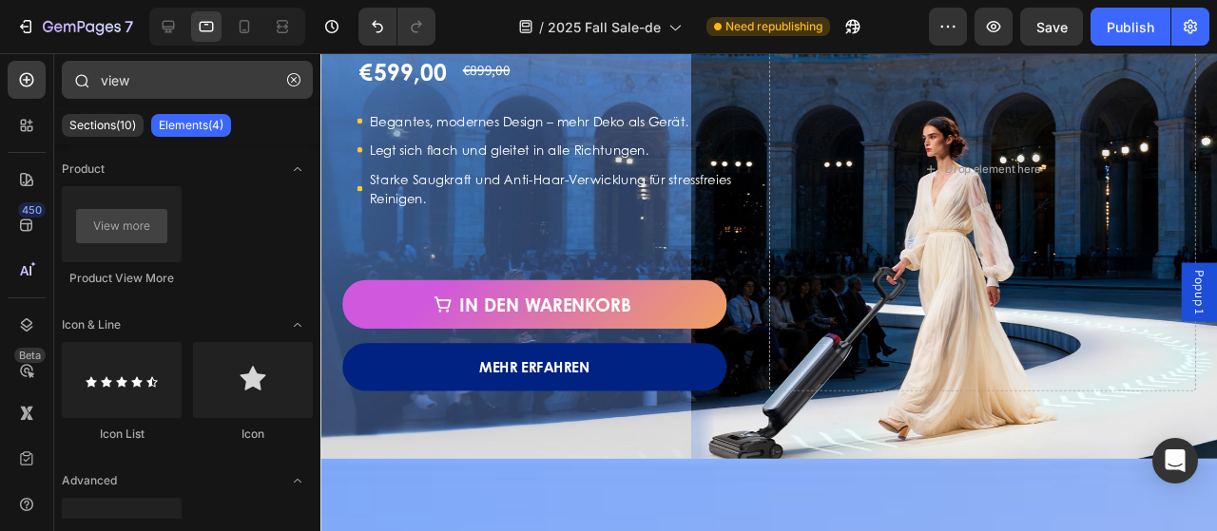
scroll to position [2291, 0]
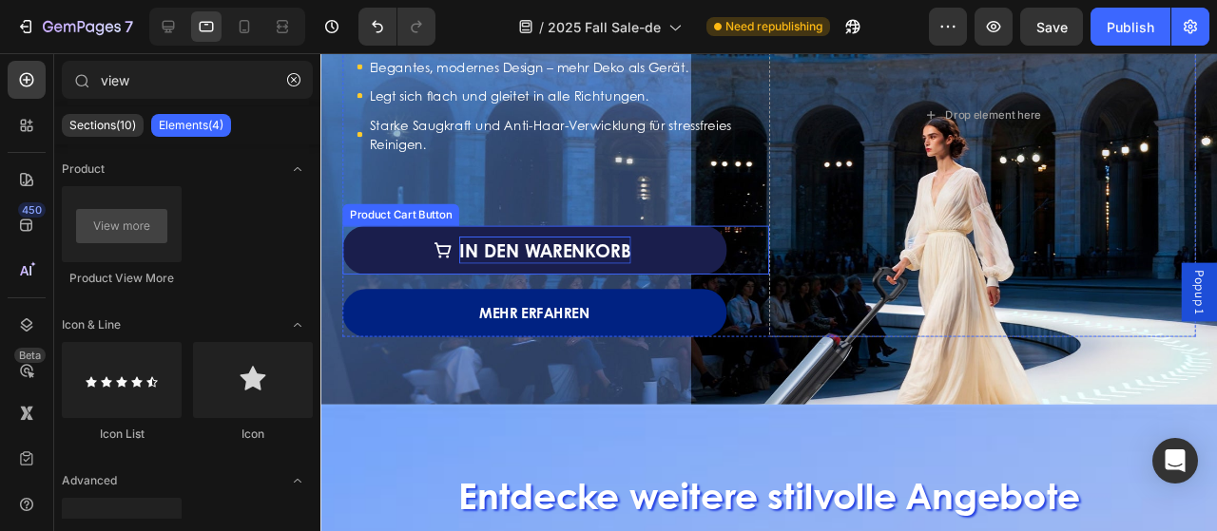
click at [485, 258] on div "In den Warenkorb" at bounding box center [556, 260] width 181 height 29
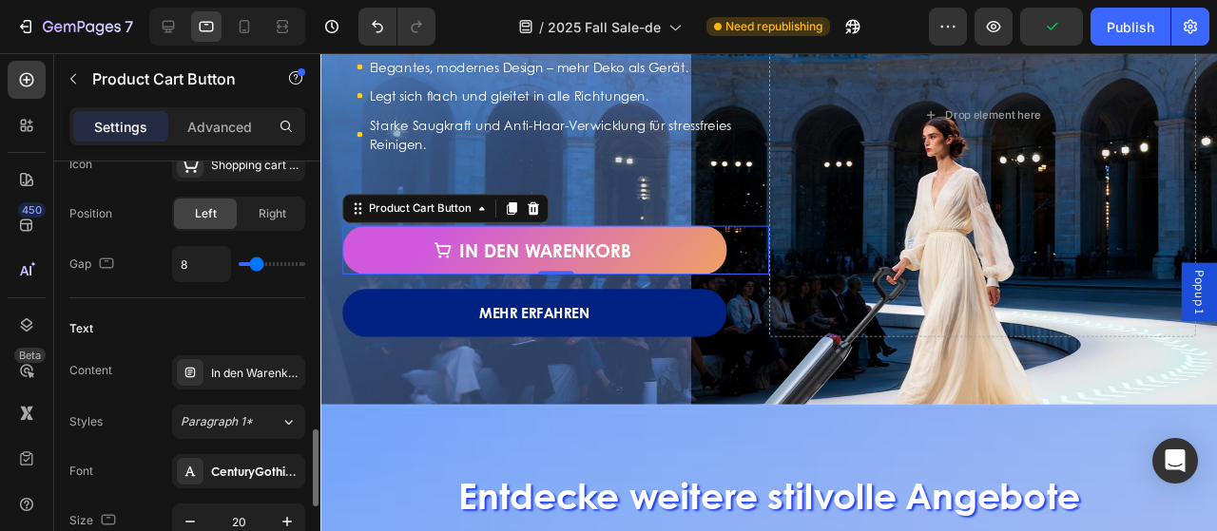
scroll to position [950, 0]
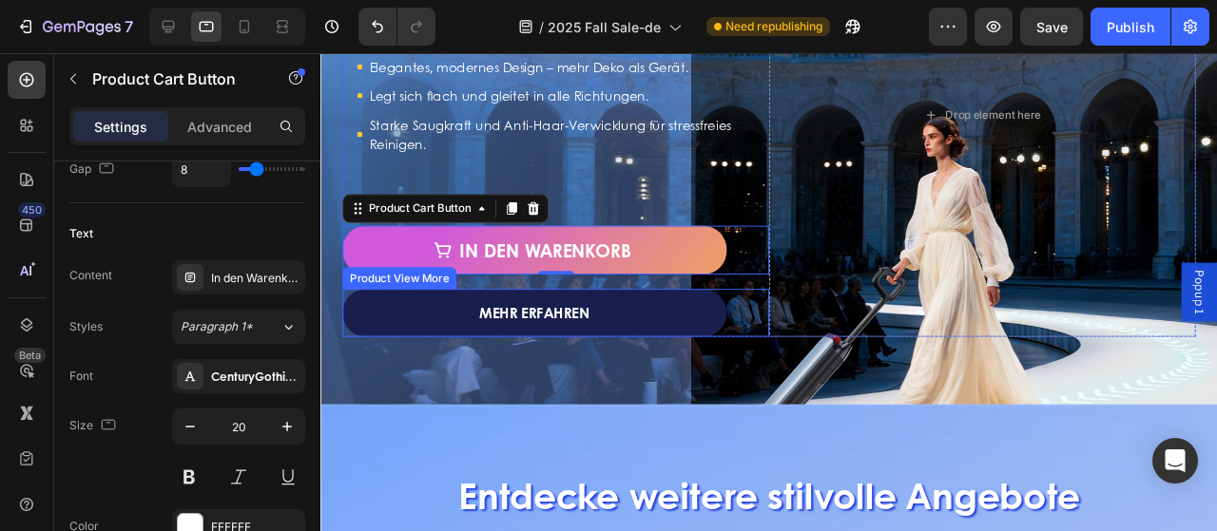
click at [481, 332] on button "Mehr erfahren" at bounding box center [545, 326] width 404 height 50
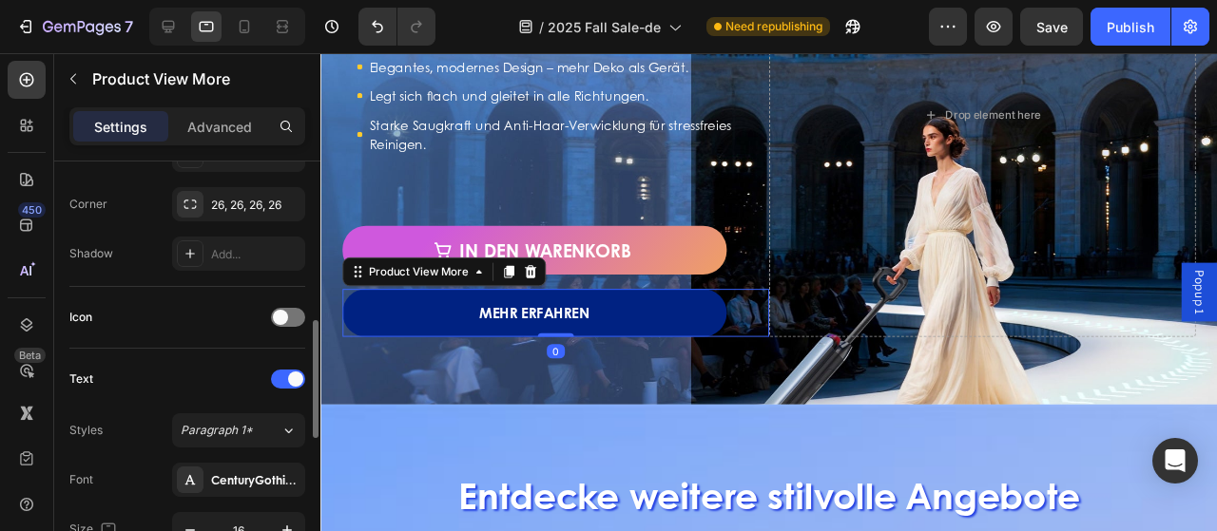
scroll to position [760, 0]
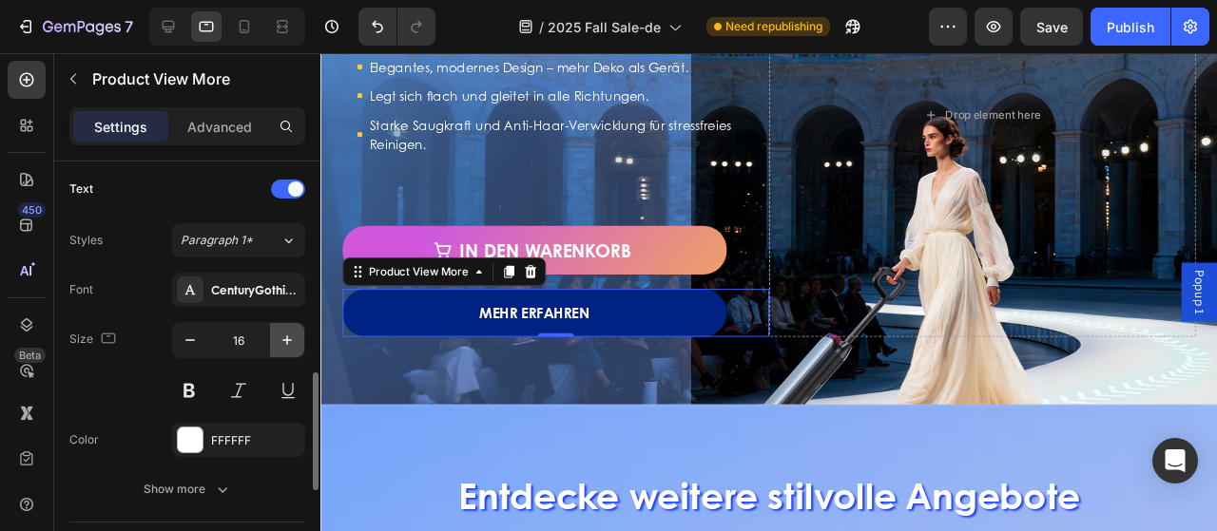
click at [278, 332] on icon "button" at bounding box center [287, 340] width 19 height 19
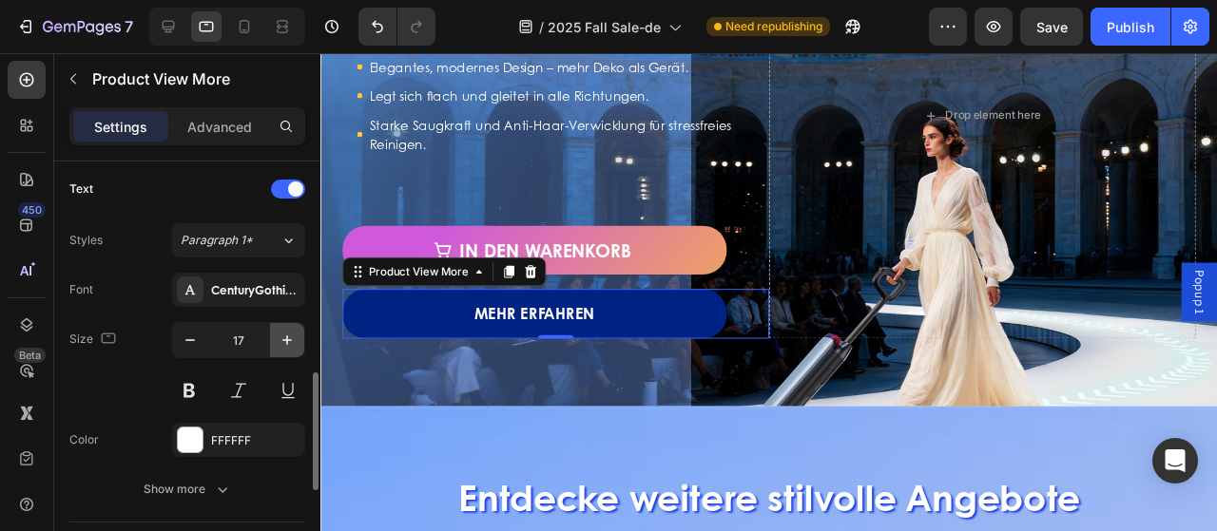
click at [278, 332] on icon "button" at bounding box center [287, 340] width 19 height 19
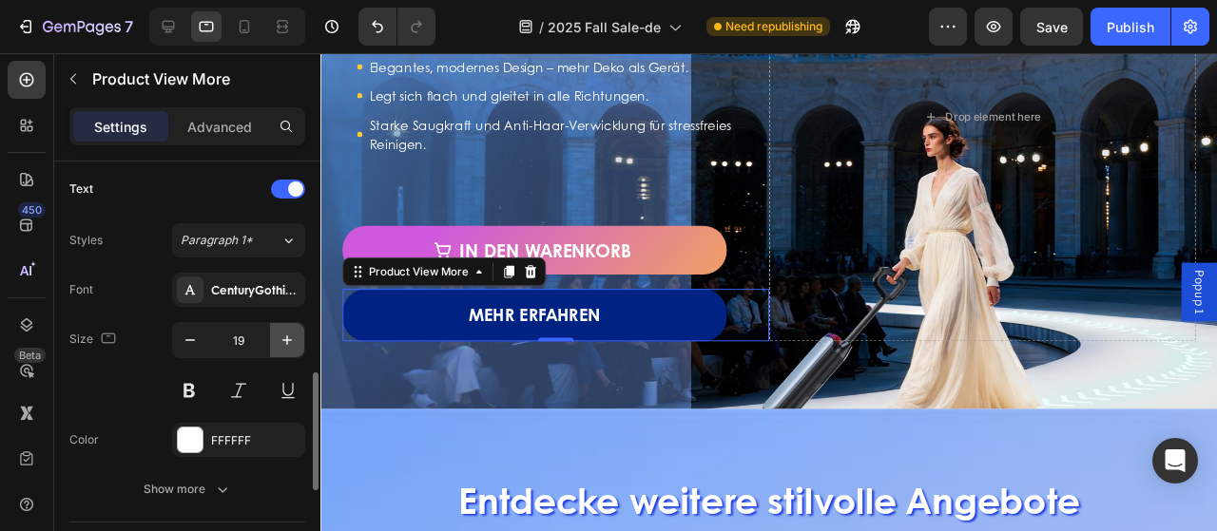
click at [278, 332] on icon "button" at bounding box center [287, 340] width 19 height 19
type input "20"
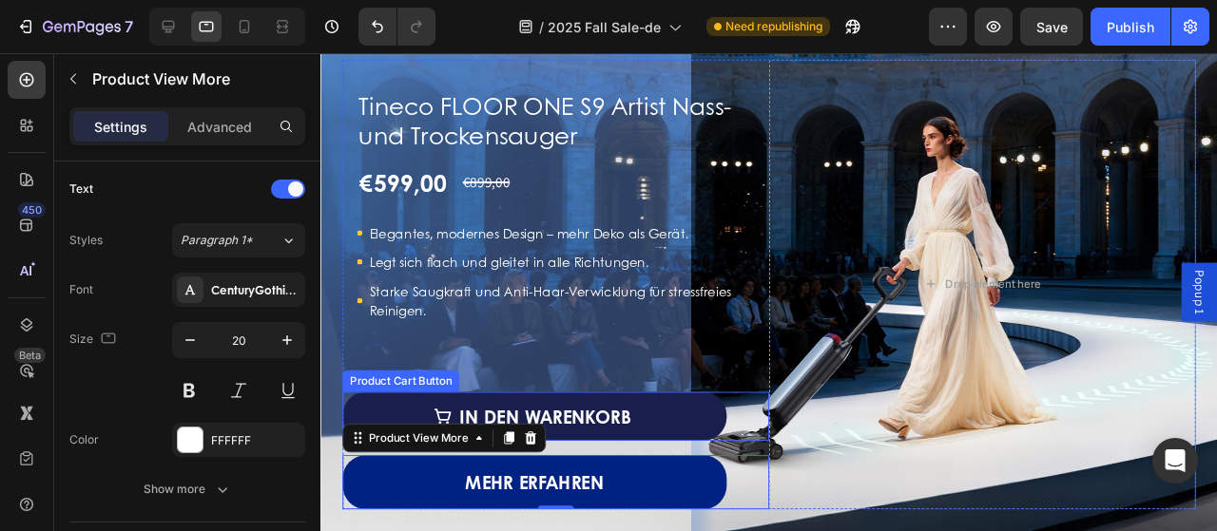
scroll to position [2195, 0]
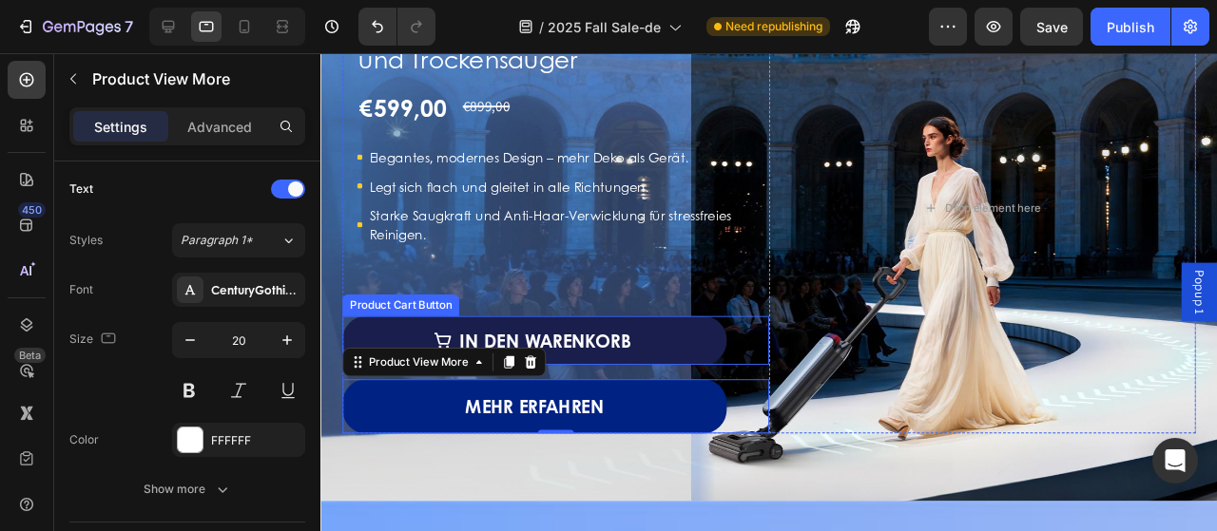
click at [687, 348] on button "In den Warenkorb" at bounding box center [545, 355] width 404 height 51
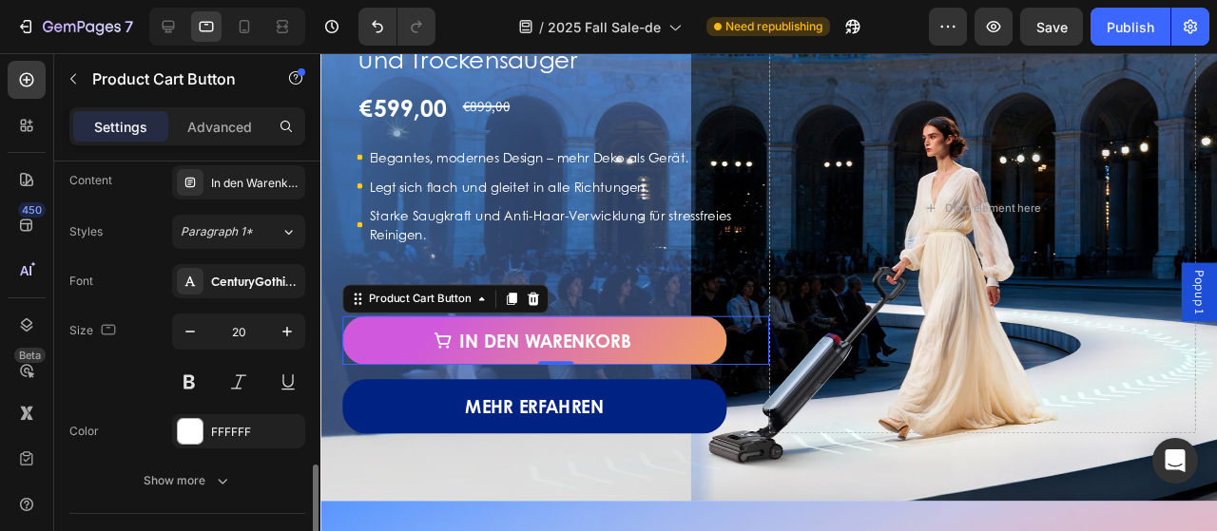
scroll to position [1140, 0]
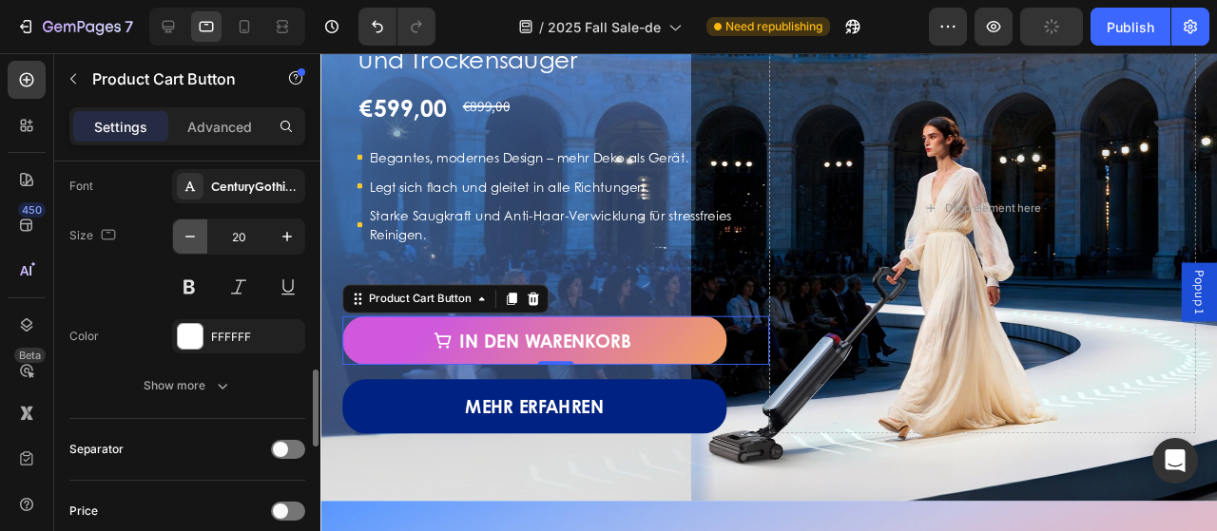
click at [184, 227] on icon "button" at bounding box center [190, 236] width 19 height 19
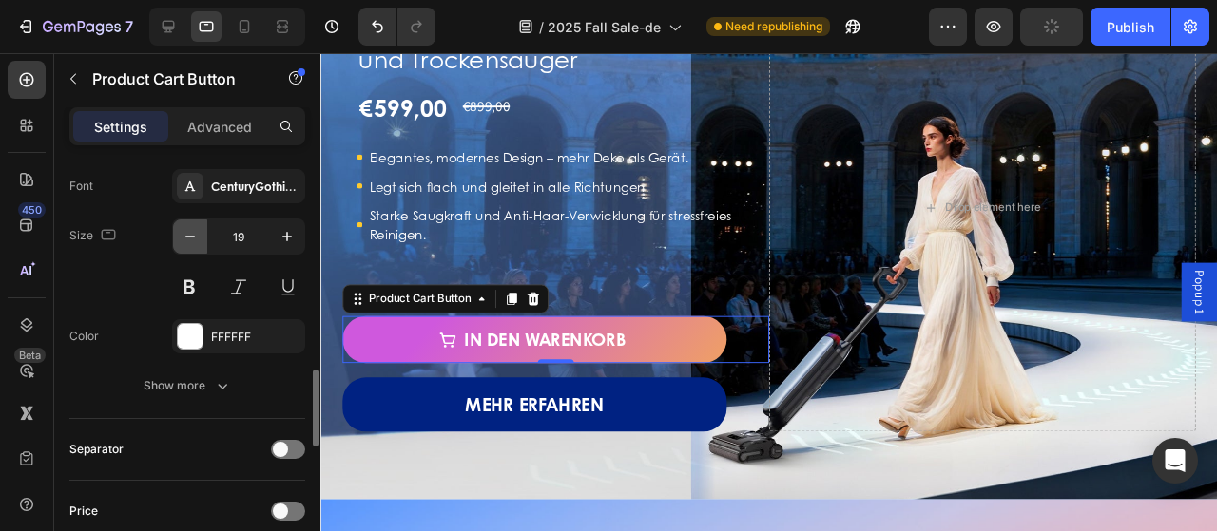
click at [184, 227] on icon "button" at bounding box center [190, 236] width 19 height 19
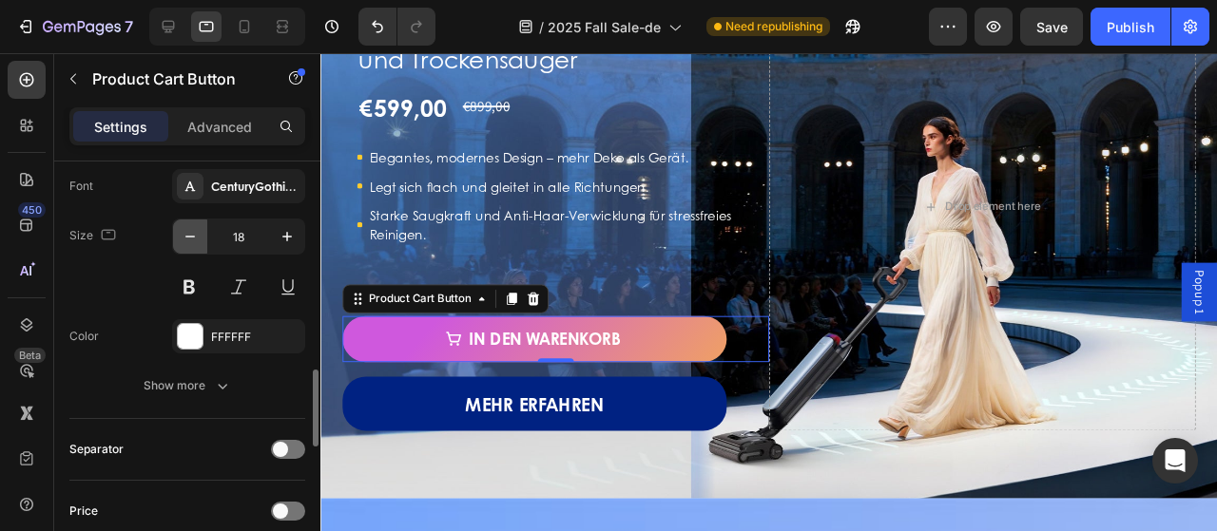
click at [184, 227] on icon "button" at bounding box center [190, 236] width 19 height 19
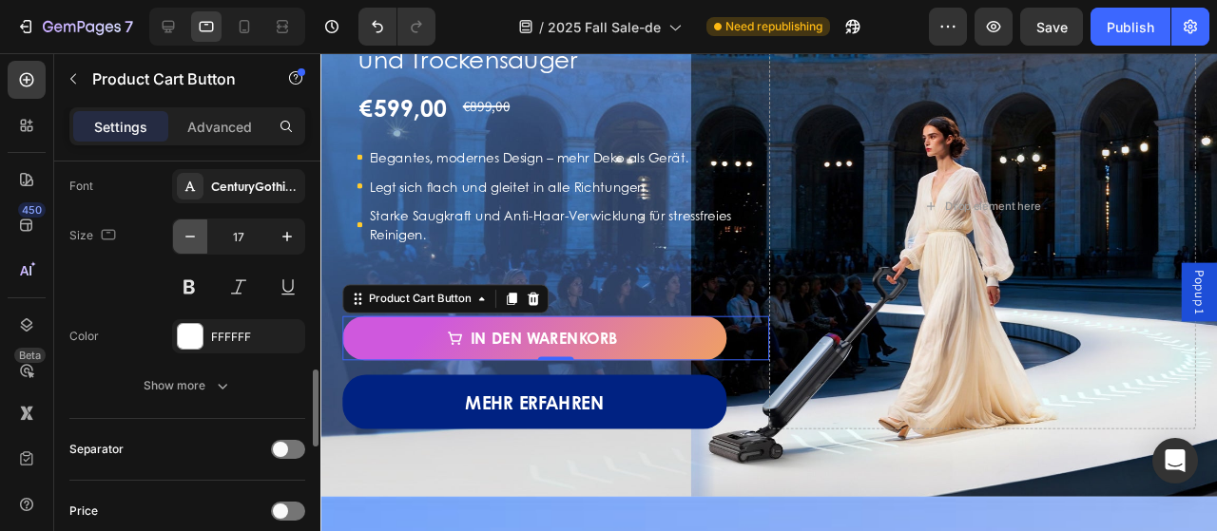
click at [184, 227] on icon "button" at bounding box center [190, 236] width 19 height 19
type input "16"
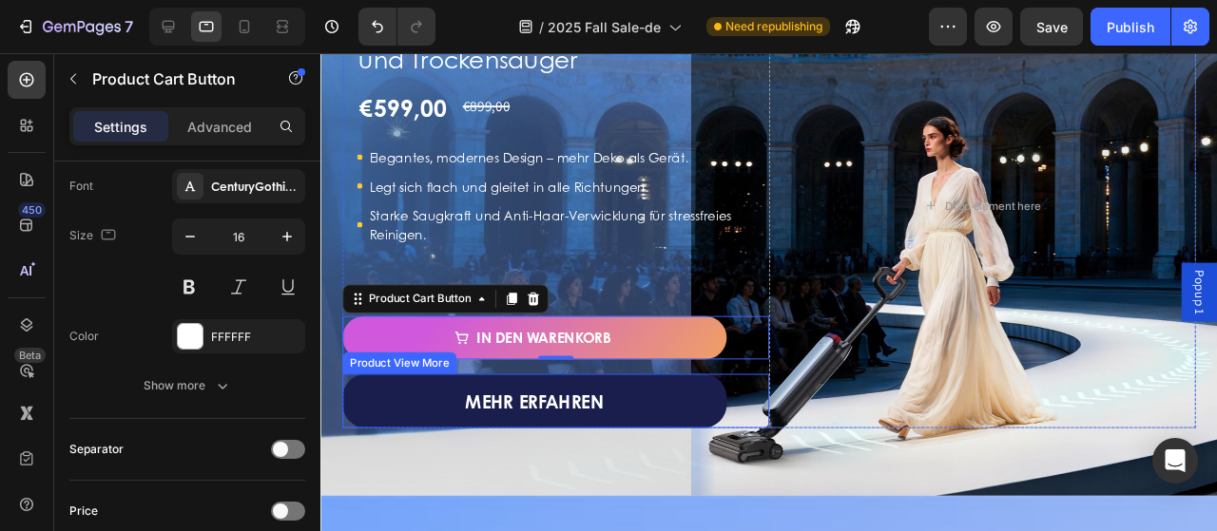
click at [399, 411] on button "Mehr erfahren" at bounding box center [545, 419] width 404 height 57
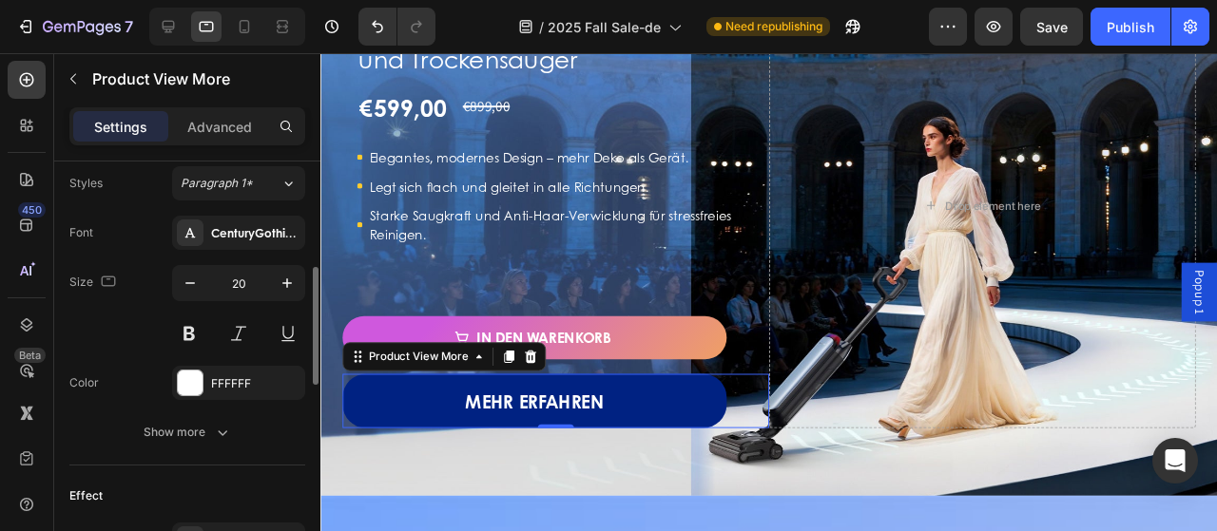
scroll to position [722, 0]
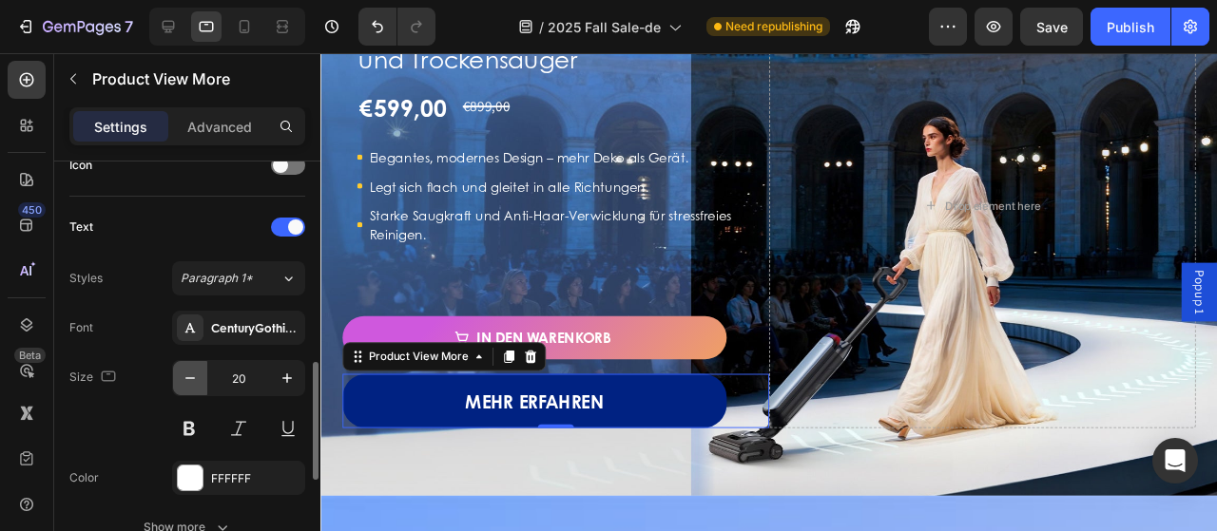
click at [188, 377] on icon "button" at bounding box center [190, 378] width 19 height 19
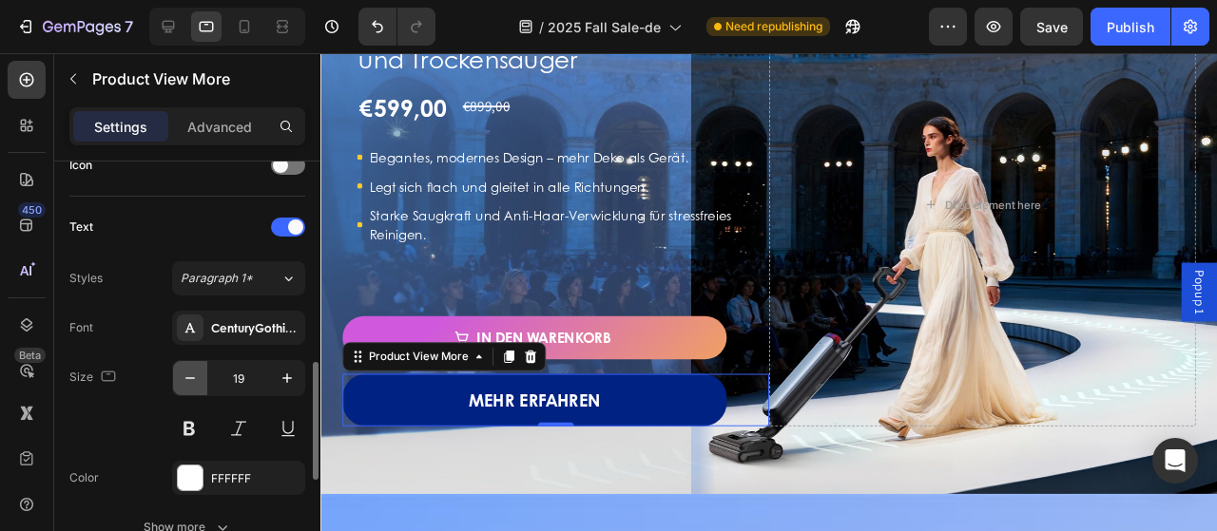
click at [188, 376] on icon "button" at bounding box center [190, 378] width 19 height 19
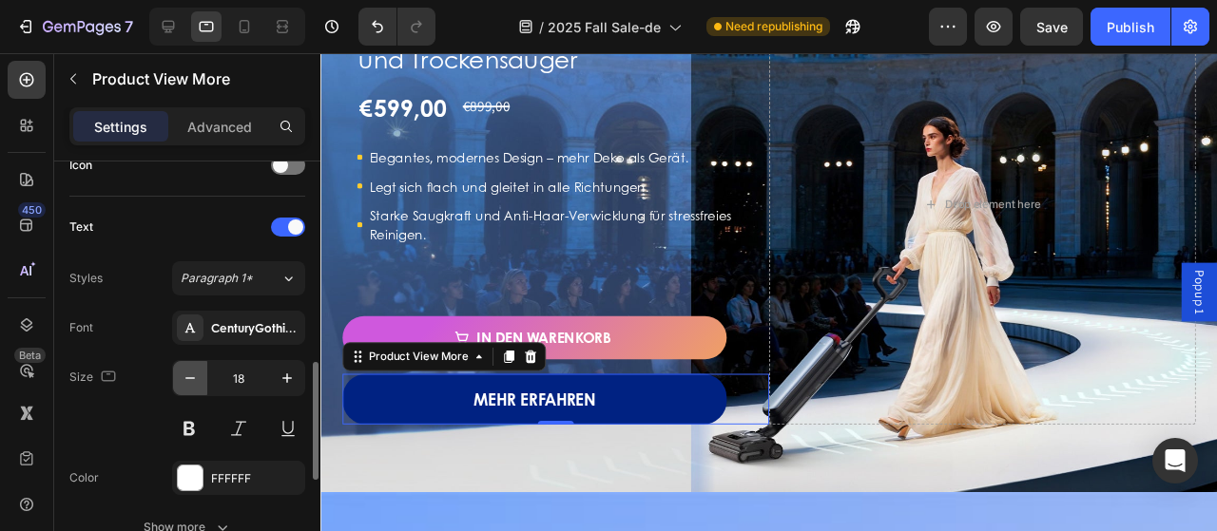
click at [188, 376] on icon "button" at bounding box center [190, 378] width 19 height 19
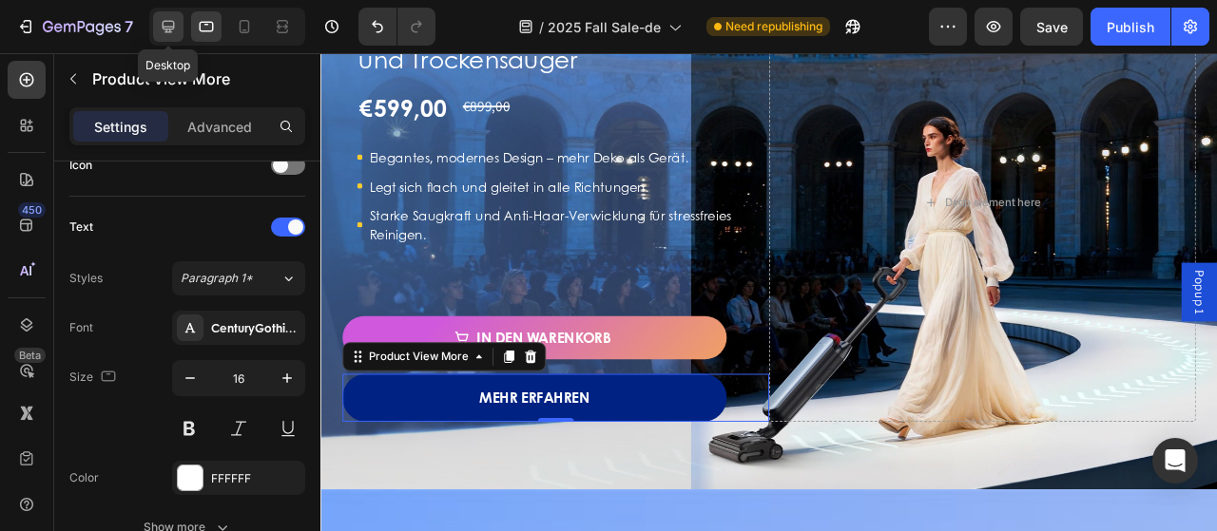
click at [163, 23] on icon at bounding box center [169, 27] width 12 height 12
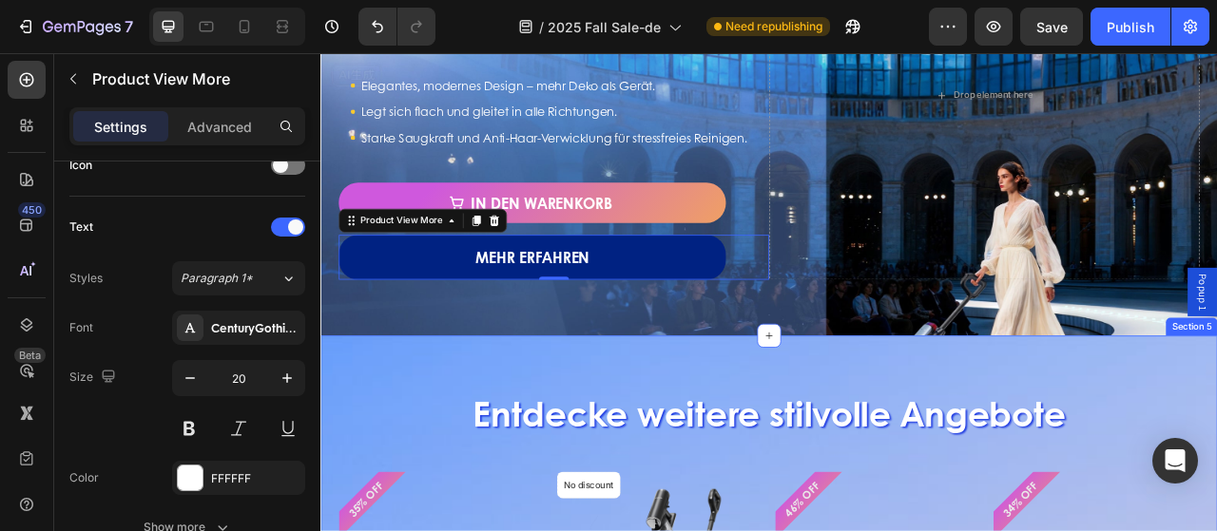
scroll to position [2213, 0]
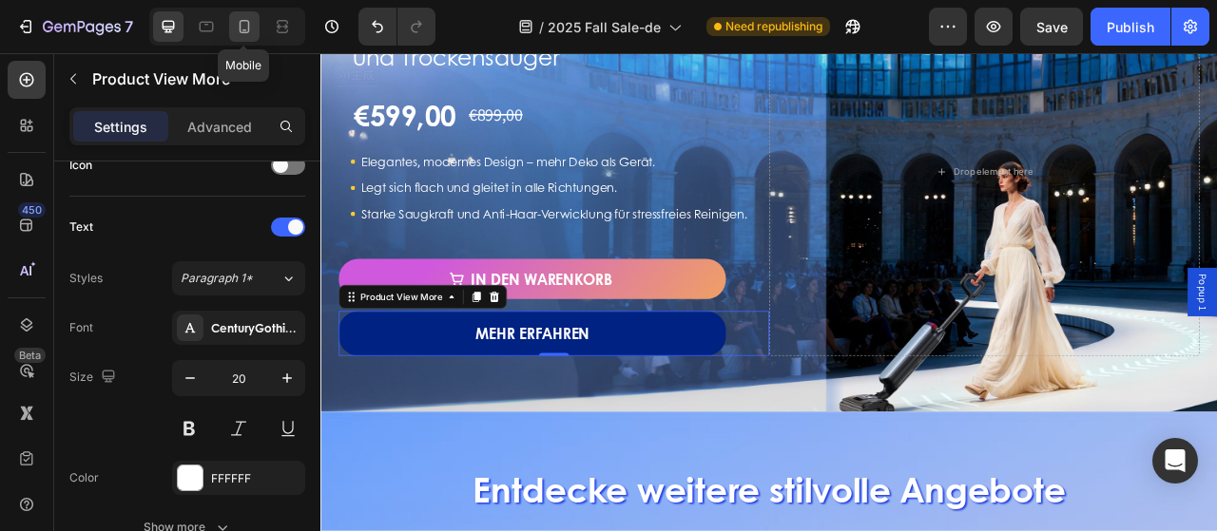
click at [240, 34] on icon at bounding box center [244, 26] width 19 height 19
type input "14"
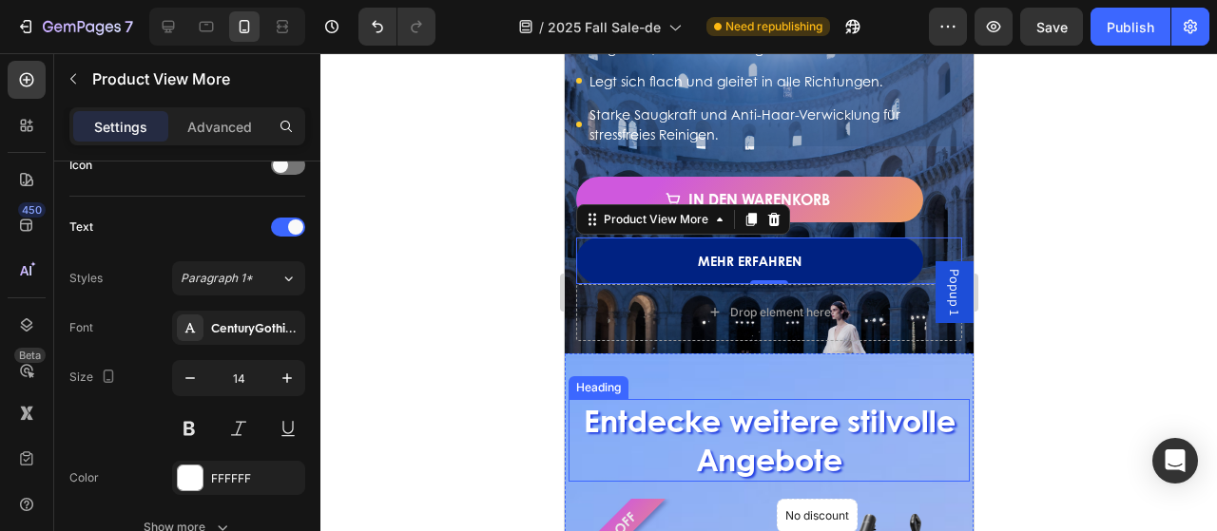
scroll to position [2173, 0]
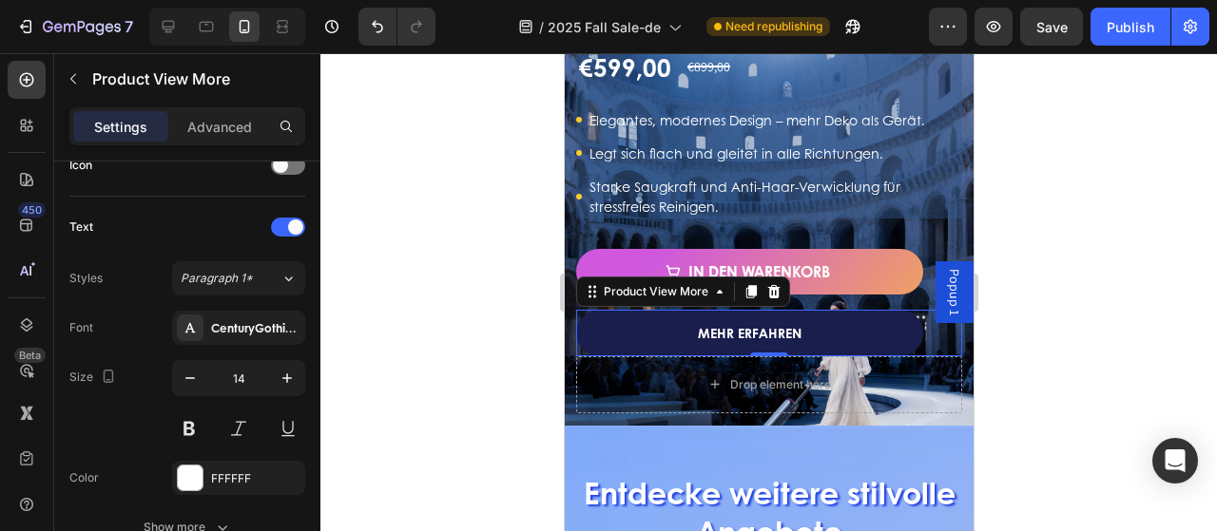
click at [659, 328] on button "Mehr erfahren" at bounding box center [748, 333] width 347 height 47
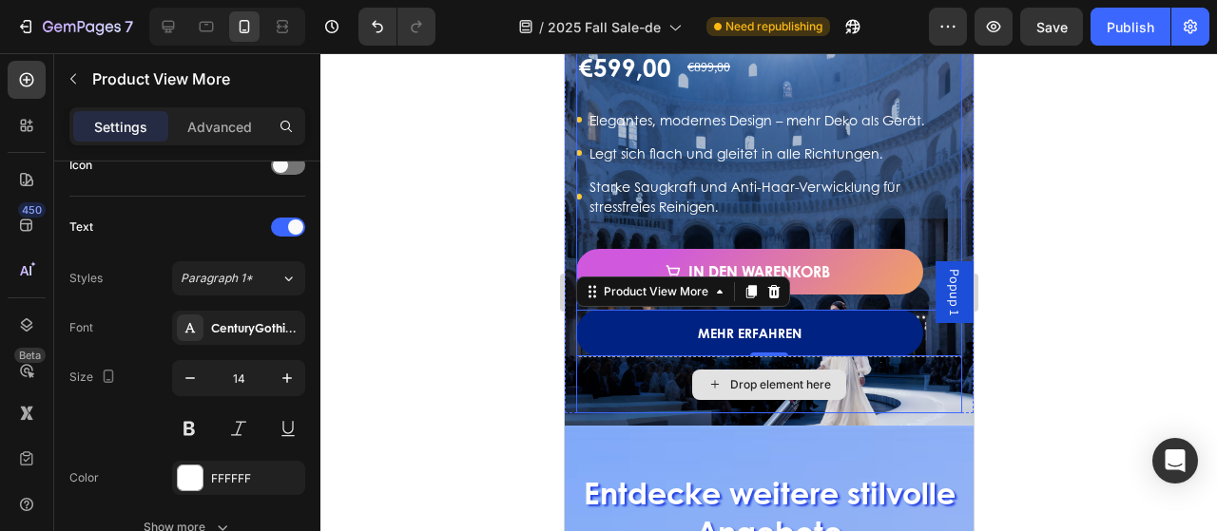
click at [924, 390] on div "Drop element here" at bounding box center [768, 384] width 386 height 57
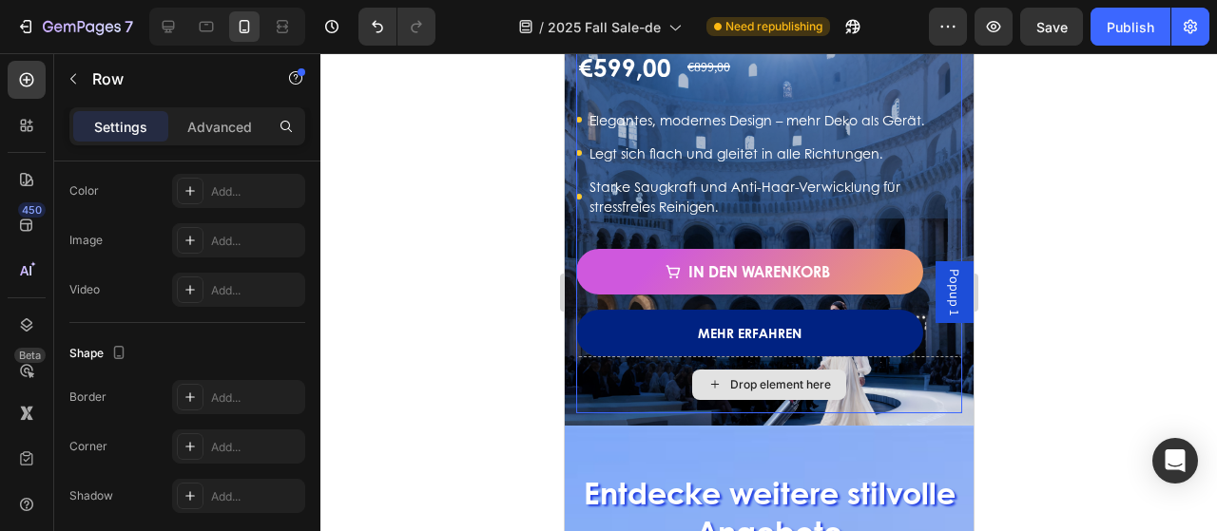
scroll to position [0, 0]
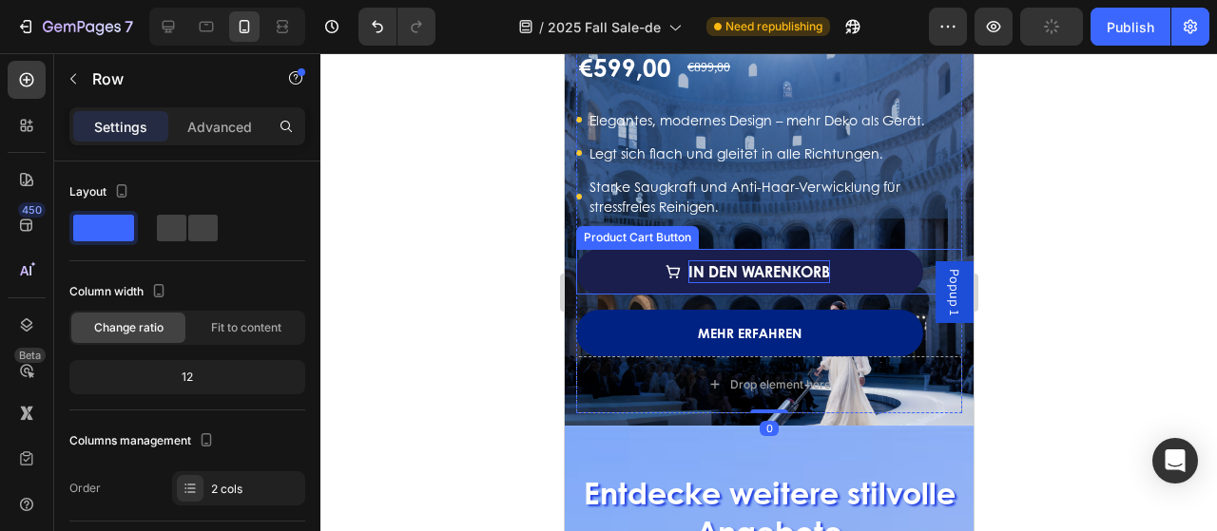
click at [785, 273] on div "In den Warenkorb" at bounding box center [758, 271] width 142 height 23
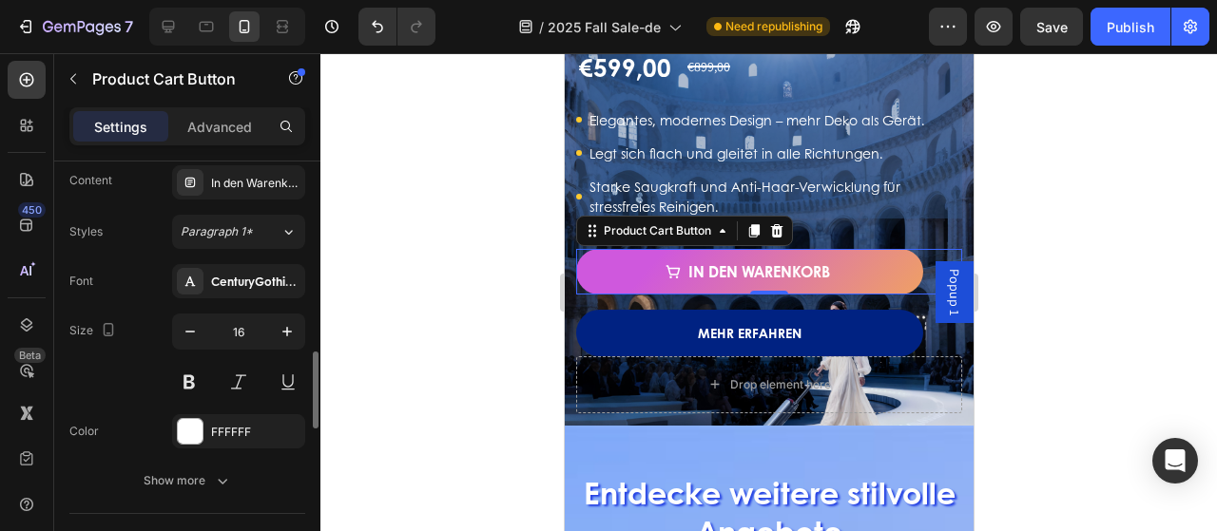
scroll to position [1140, 0]
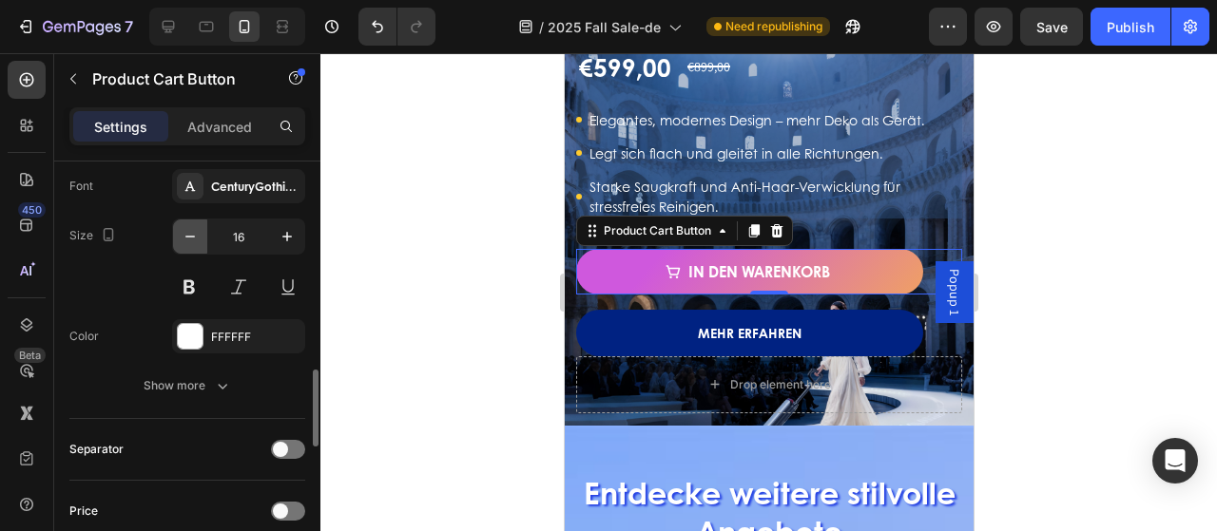
click at [197, 231] on icon "button" at bounding box center [190, 236] width 19 height 19
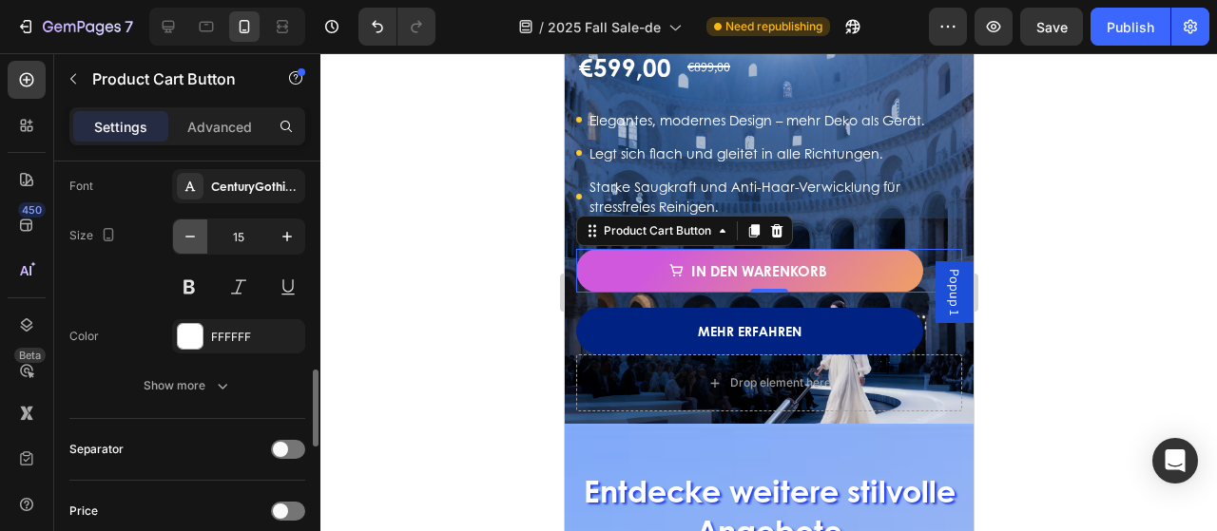
click at [197, 231] on icon "button" at bounding box center [190, 236] width 19 height 19
type input "14"
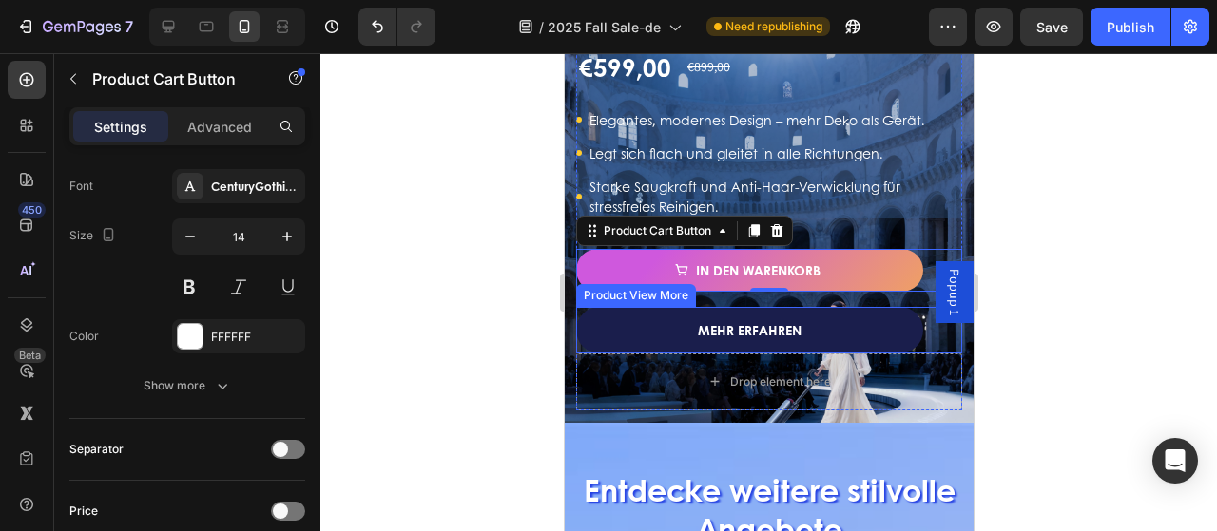
click at [648, 339] on button "Mehr erfahren" at bounding box center [748, 330] width 347 height 47
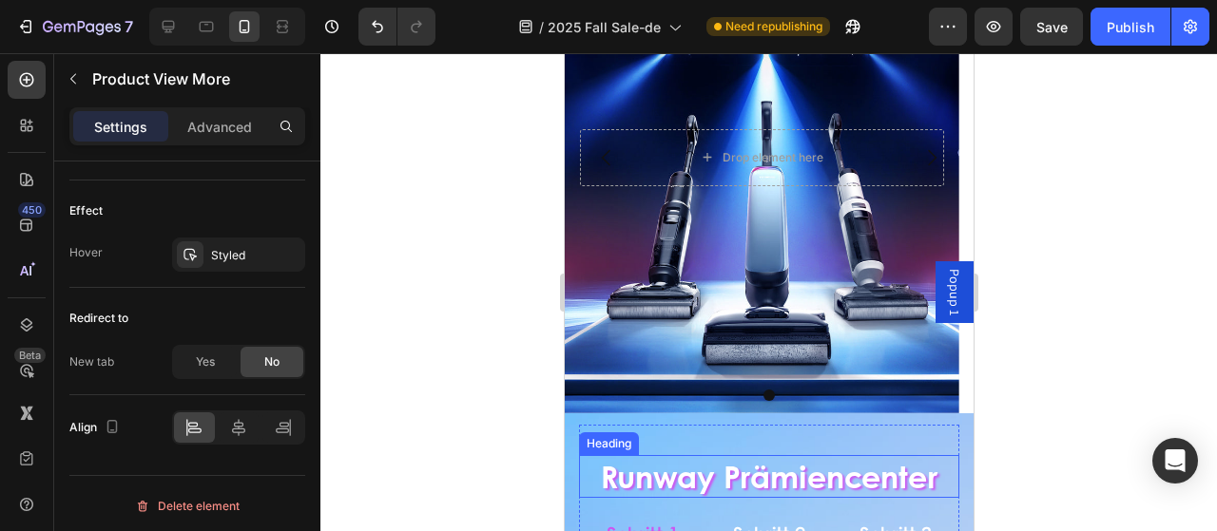
scroll to position [0, 0]
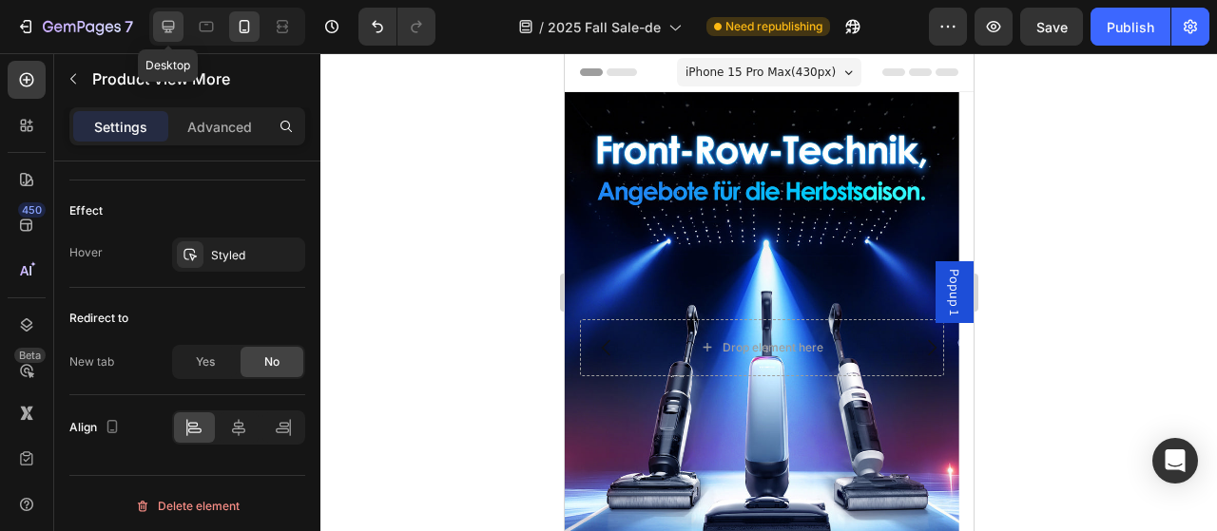
click at [162, 35] on icon at bounding box center [168, 26] width 19 height 19
type input "20"
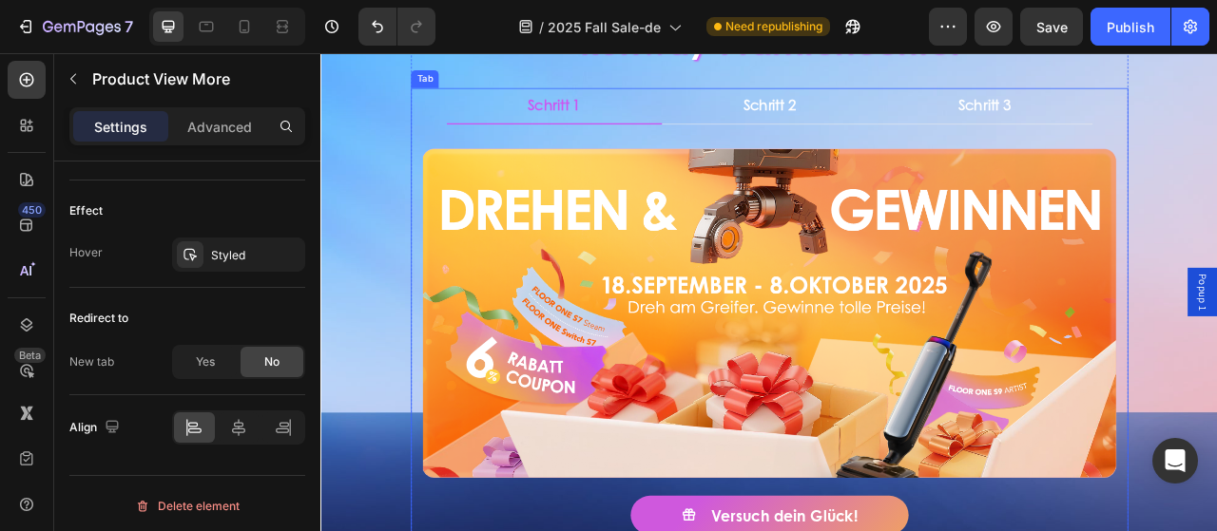
scroll to position [475, 0]
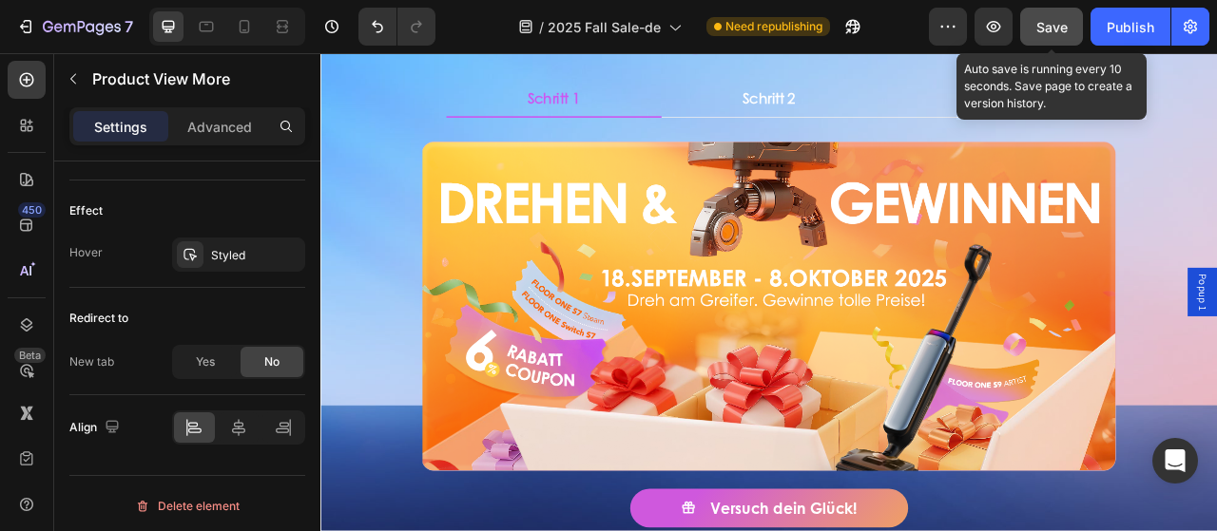
click at [1051, 30] on span "Save" at bounding box center [1051, 27] width 31 height 16
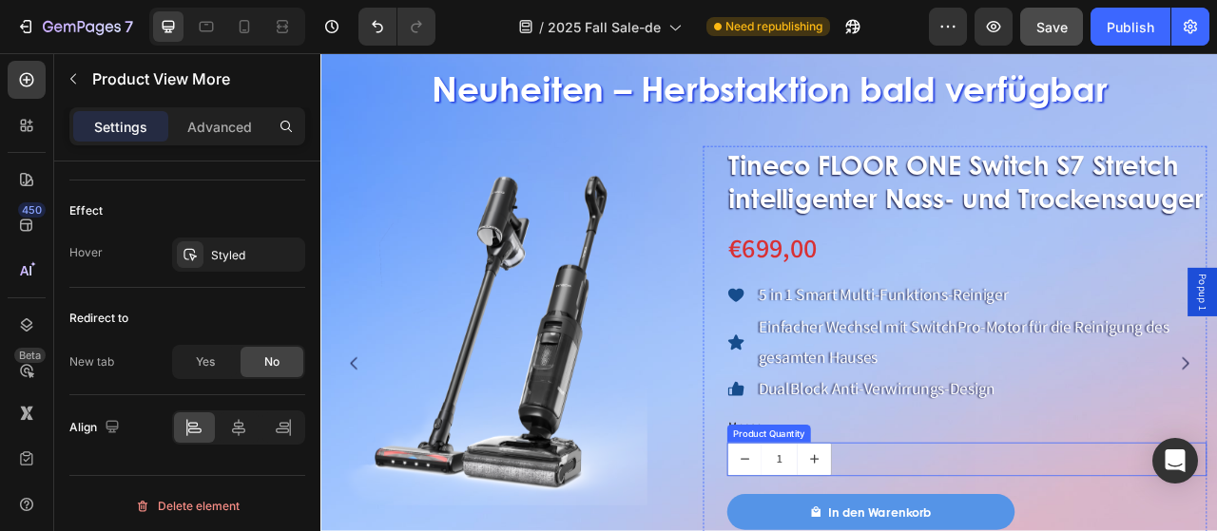
scroll to position [1426, 0]
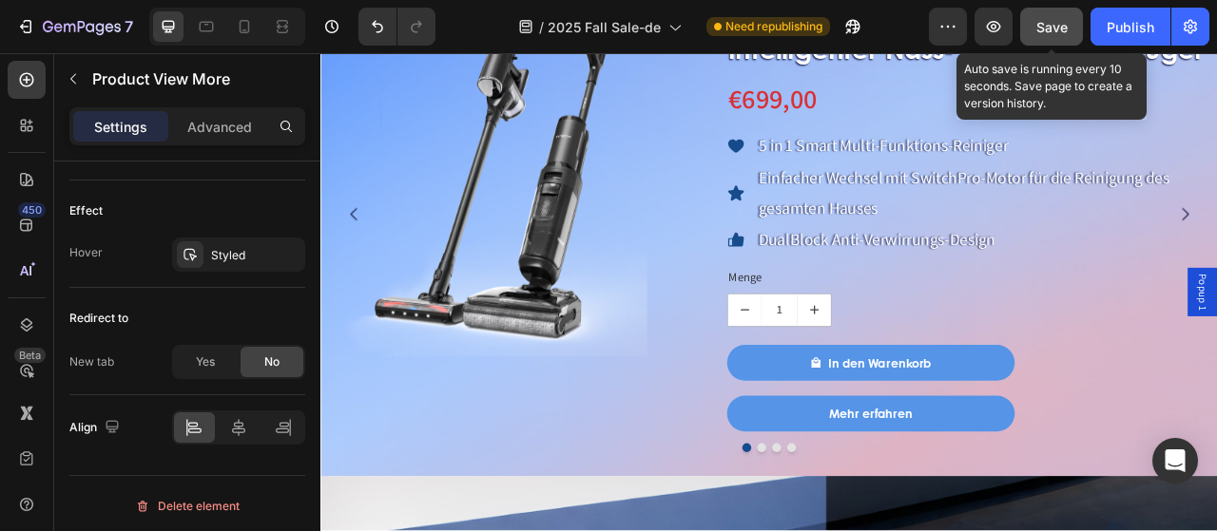
click at [1053, 23] on span "Save" at bounding box center [1051, 27] width 31 height 16
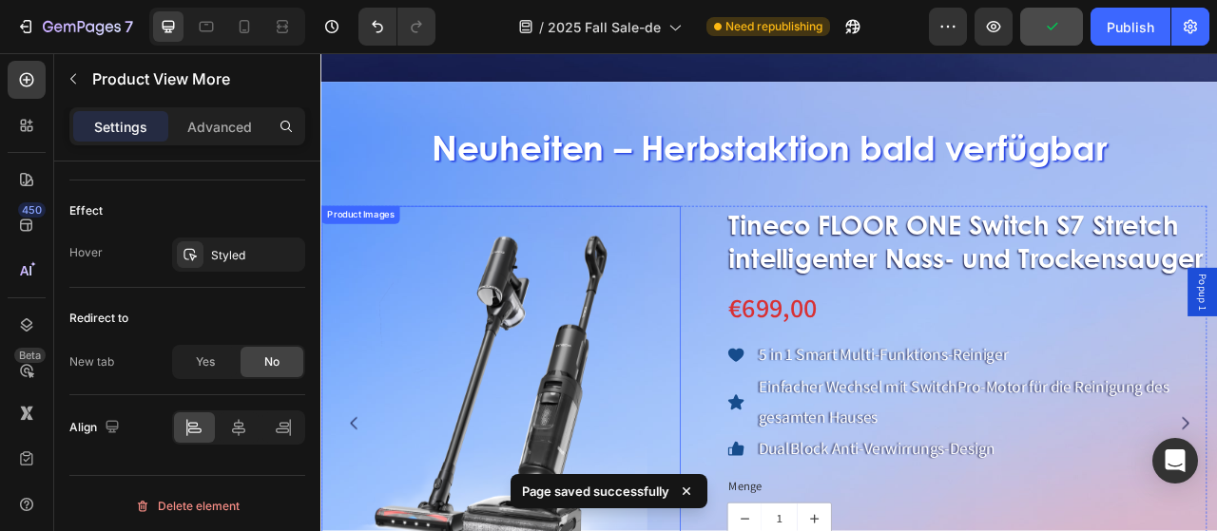
scroll to position [1045, 0]
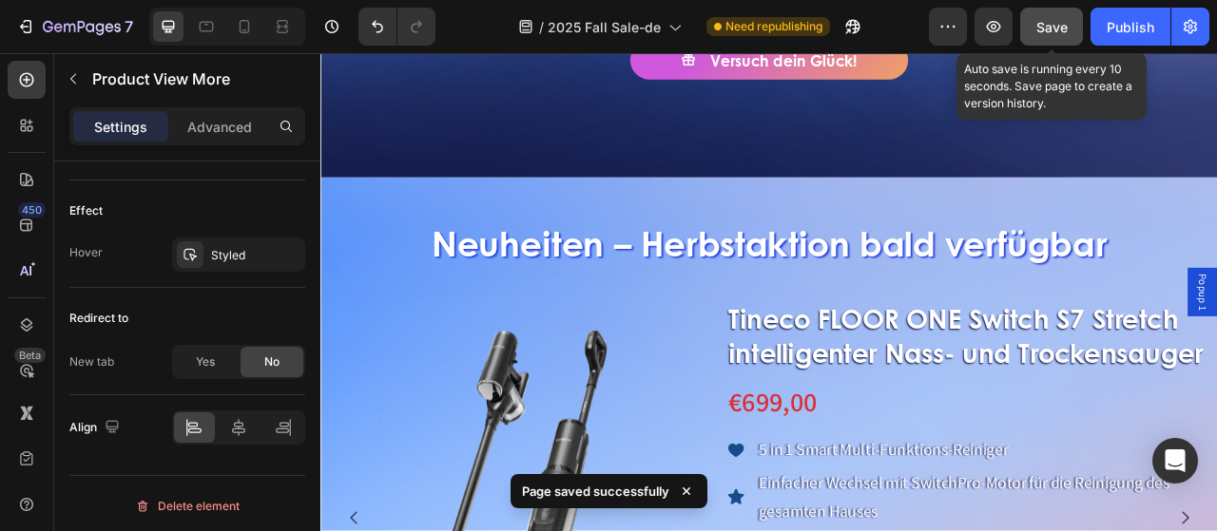
click at [1050, 23] on span "Save" at bounding box center [1051, 27] width 31 height 16
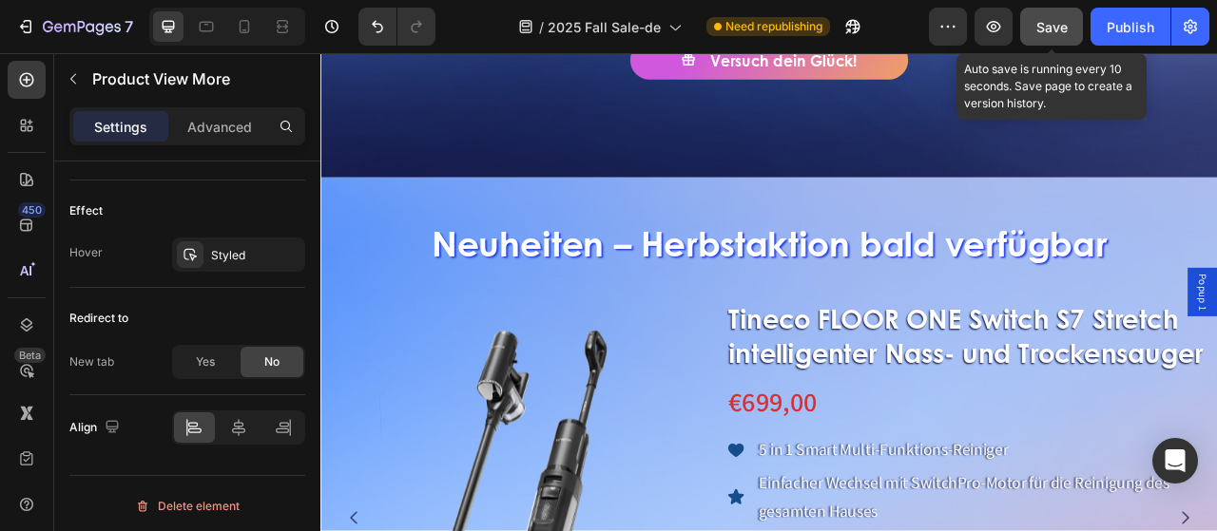
click at [1040, 24] on span "Save" at bounding box center [1051, 27] width 31 height 16
